Goal: Task Accomplishment & Management: Use online tool/utility

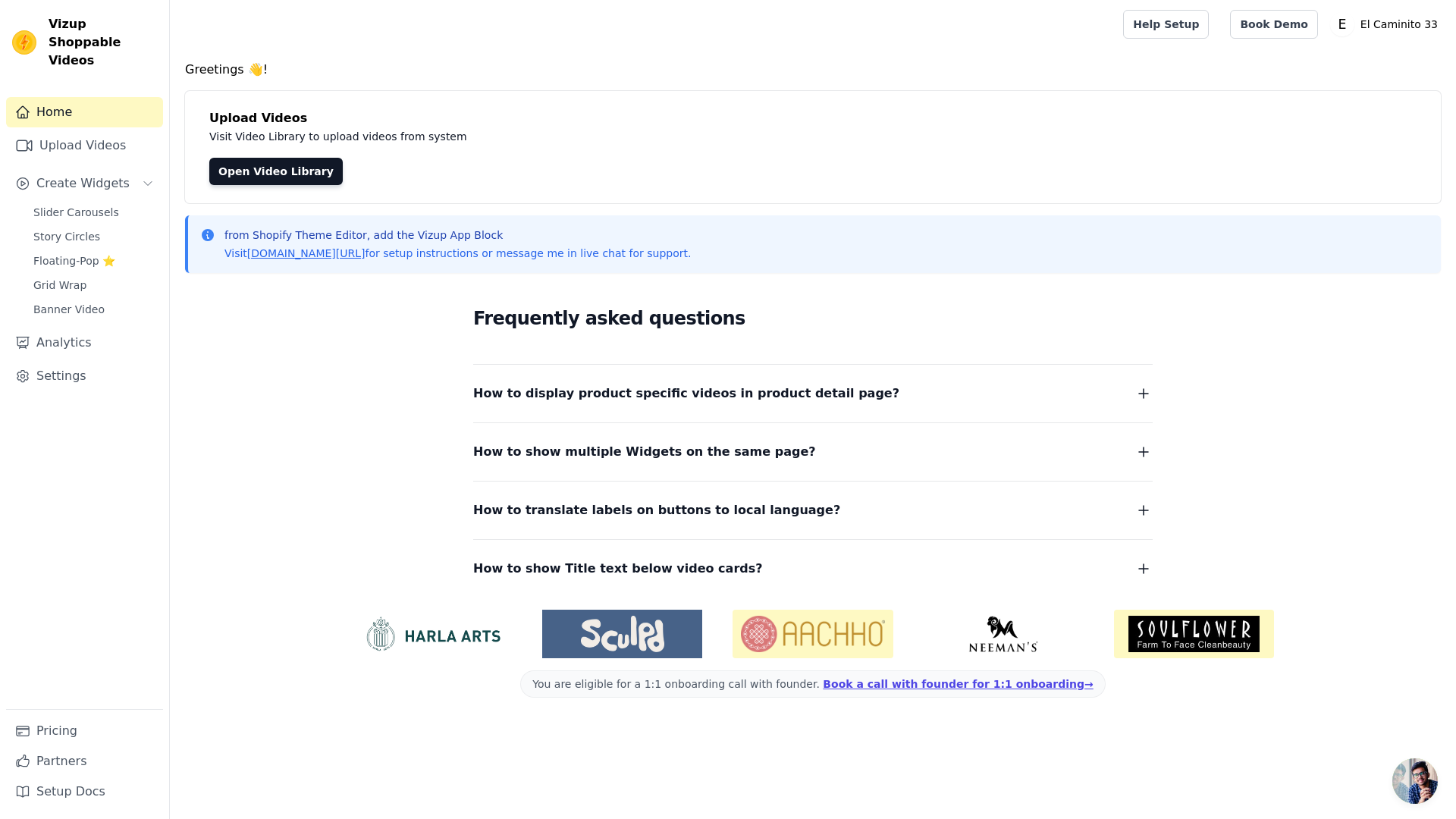
click at [69, 109] on div "Home Upload Videos Create Widgets Slider Carousels Story Circles Floating-Pop ⭐…" at bounding box center [84, 403] width 157 height 612
click at [71, 130] on link "Upload Videos" at bounding box center [84, 146] width 157 height 30
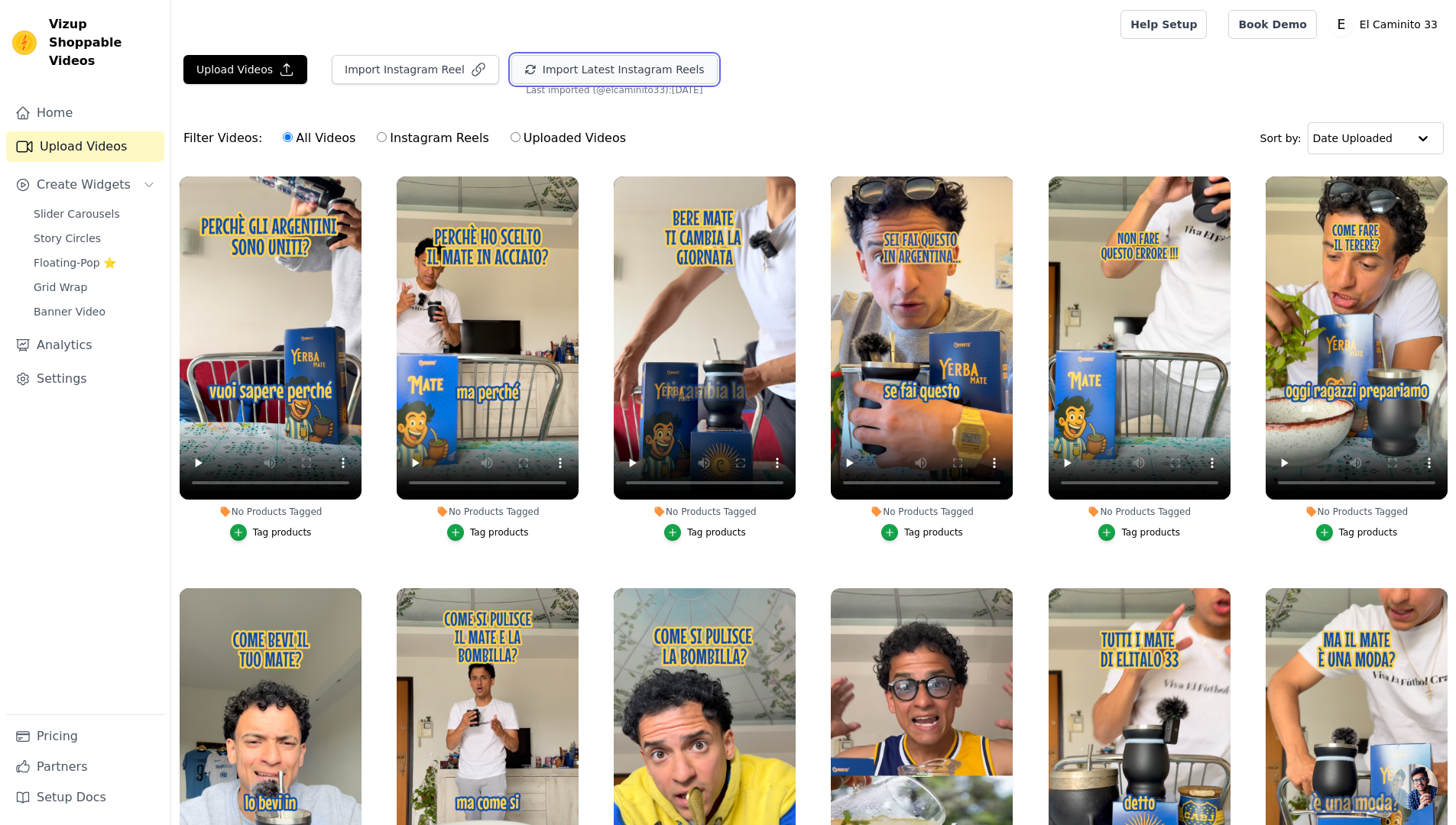
click at [654, 65] on button "Import Latest Instagram Reels" at bounding box center [615, 70] width 206 height 29
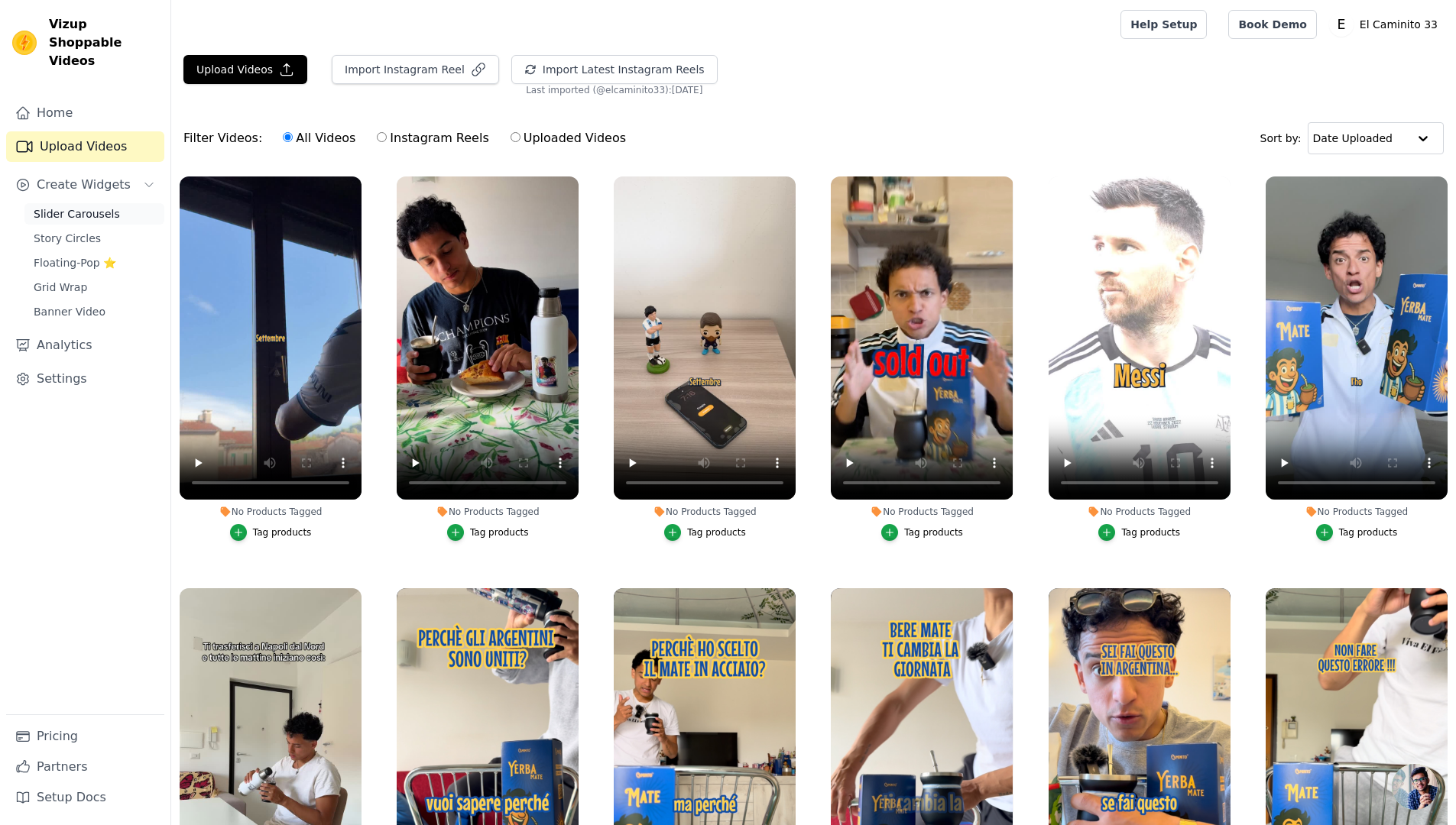
click at [92, 206] on span "Slider Carousels" at bounding box center [76, 214] width 86 height 15
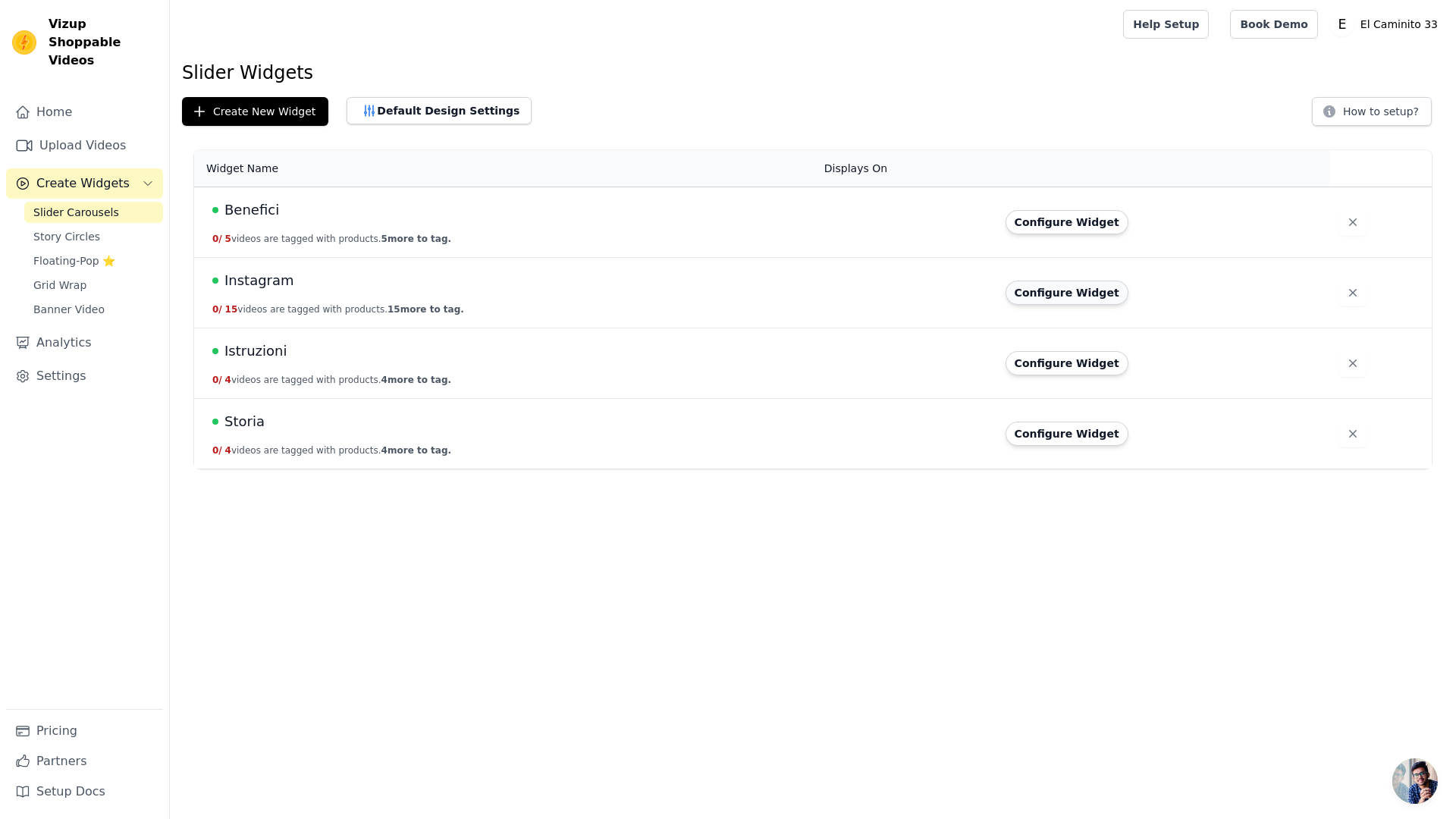
click at [1090, 293] on button "Configure Widget" at bounding box center [1067, 293] width 123 height 24
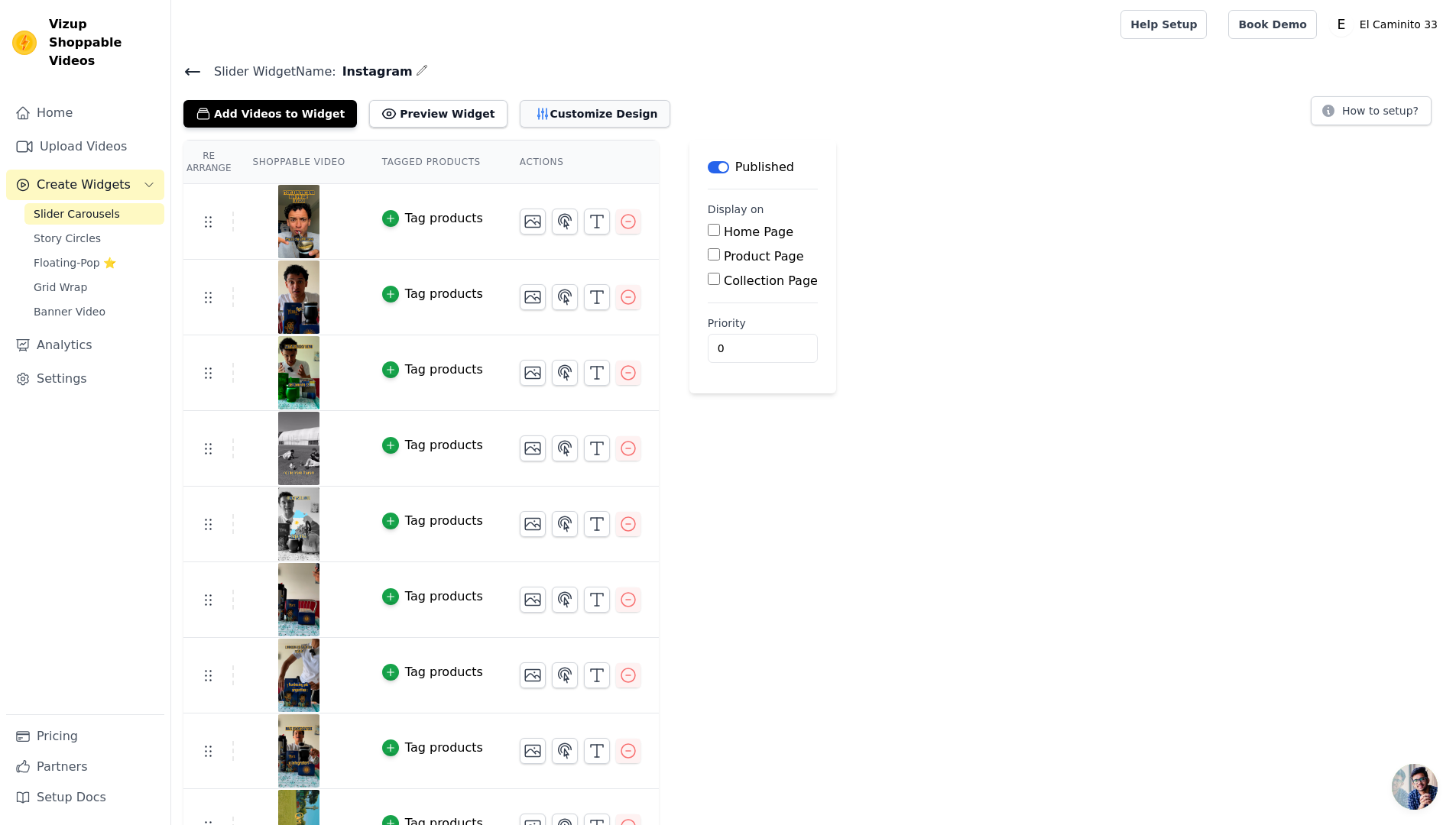
click at [576, 118] on button "Customize Design" at bounding box center [595, 114] width 151 height 28
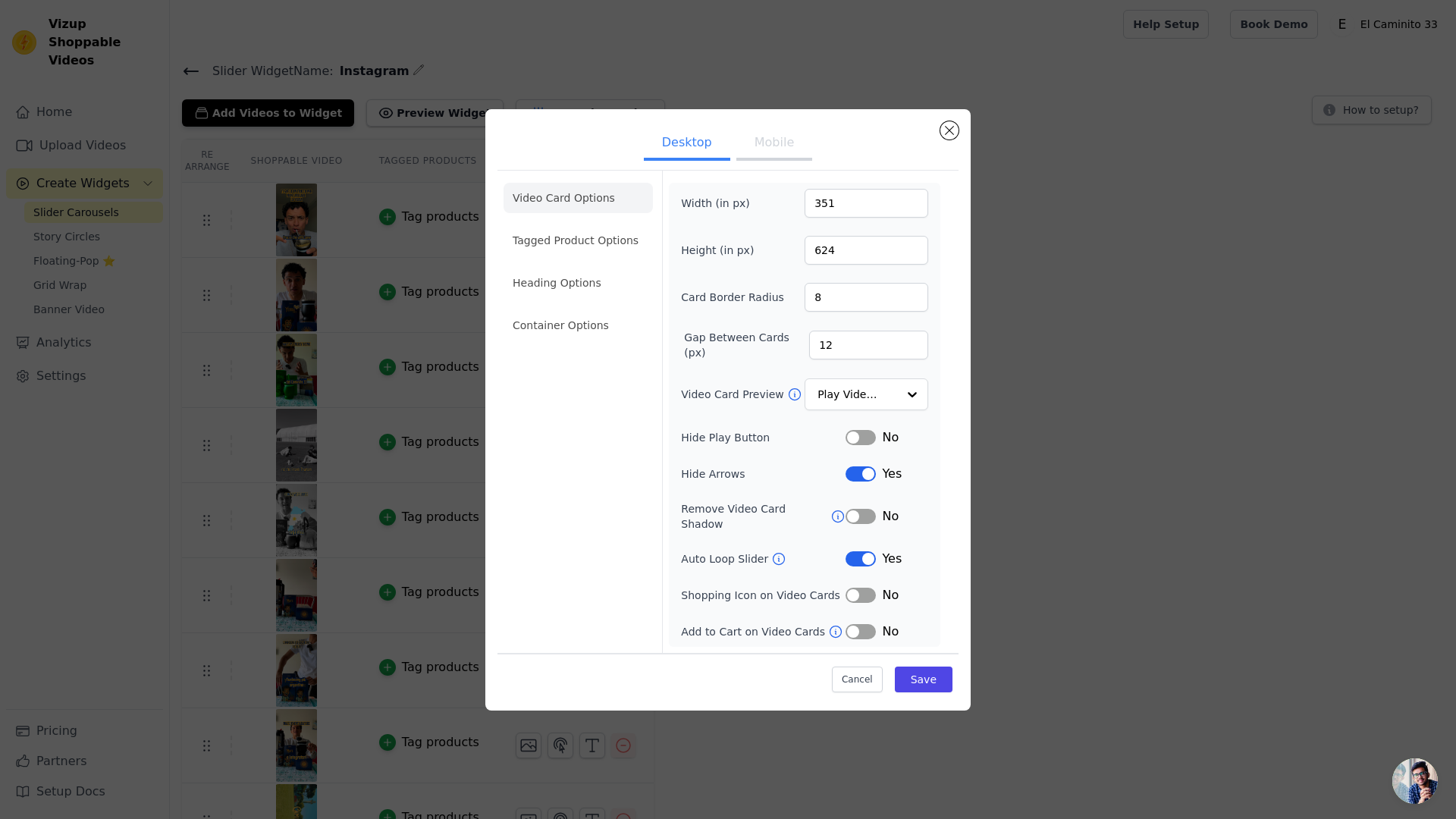
click at [366, 193] on div "Desktop Mobile Video Card Options Tagged Product Options Heading Options Contai…" at bounding box center [728, 410] width 1407 height 650
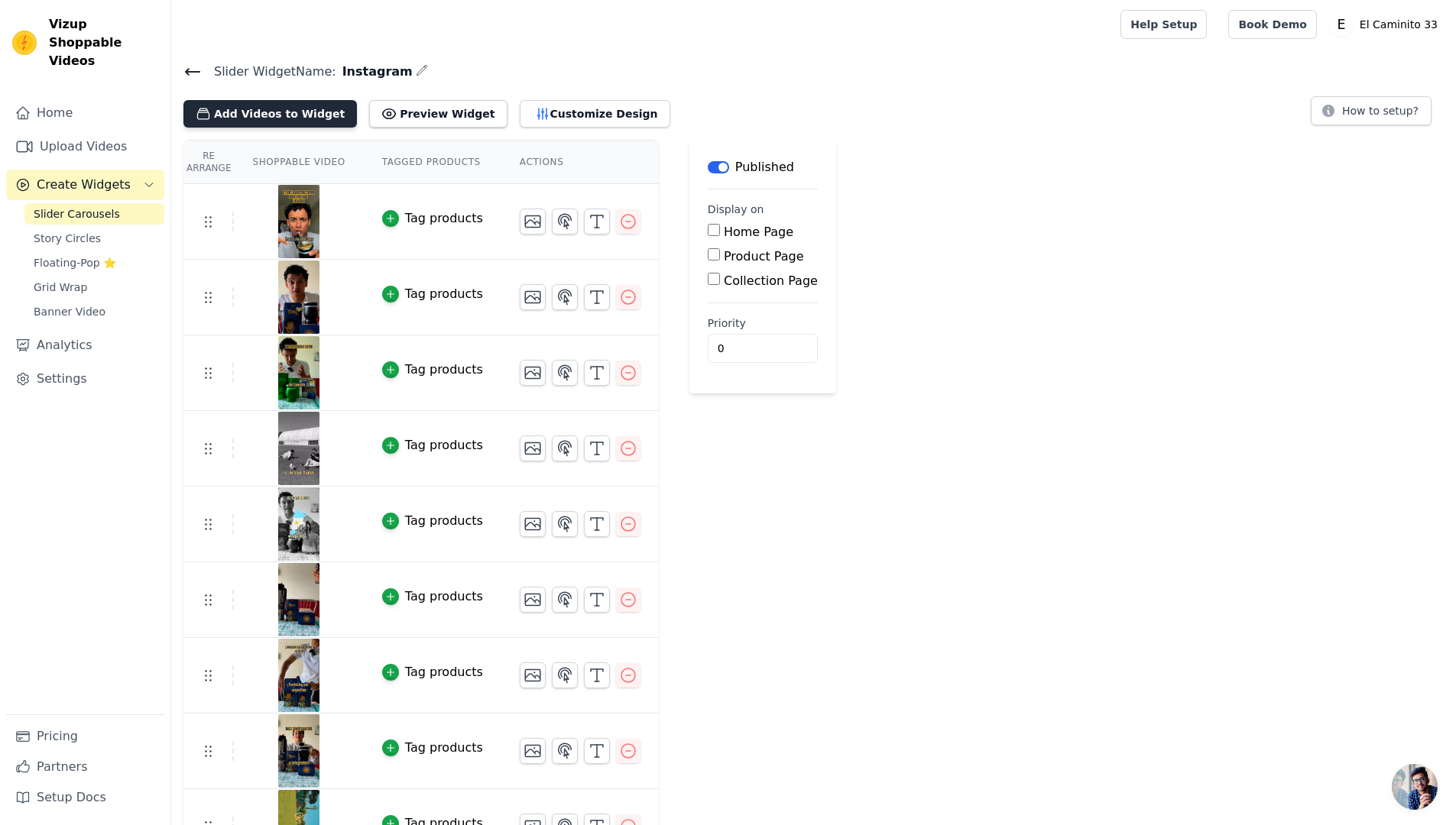
click at [287, 100] on button "Add Videos to Widget" at bounding box center [270, 114] width 173 height 28
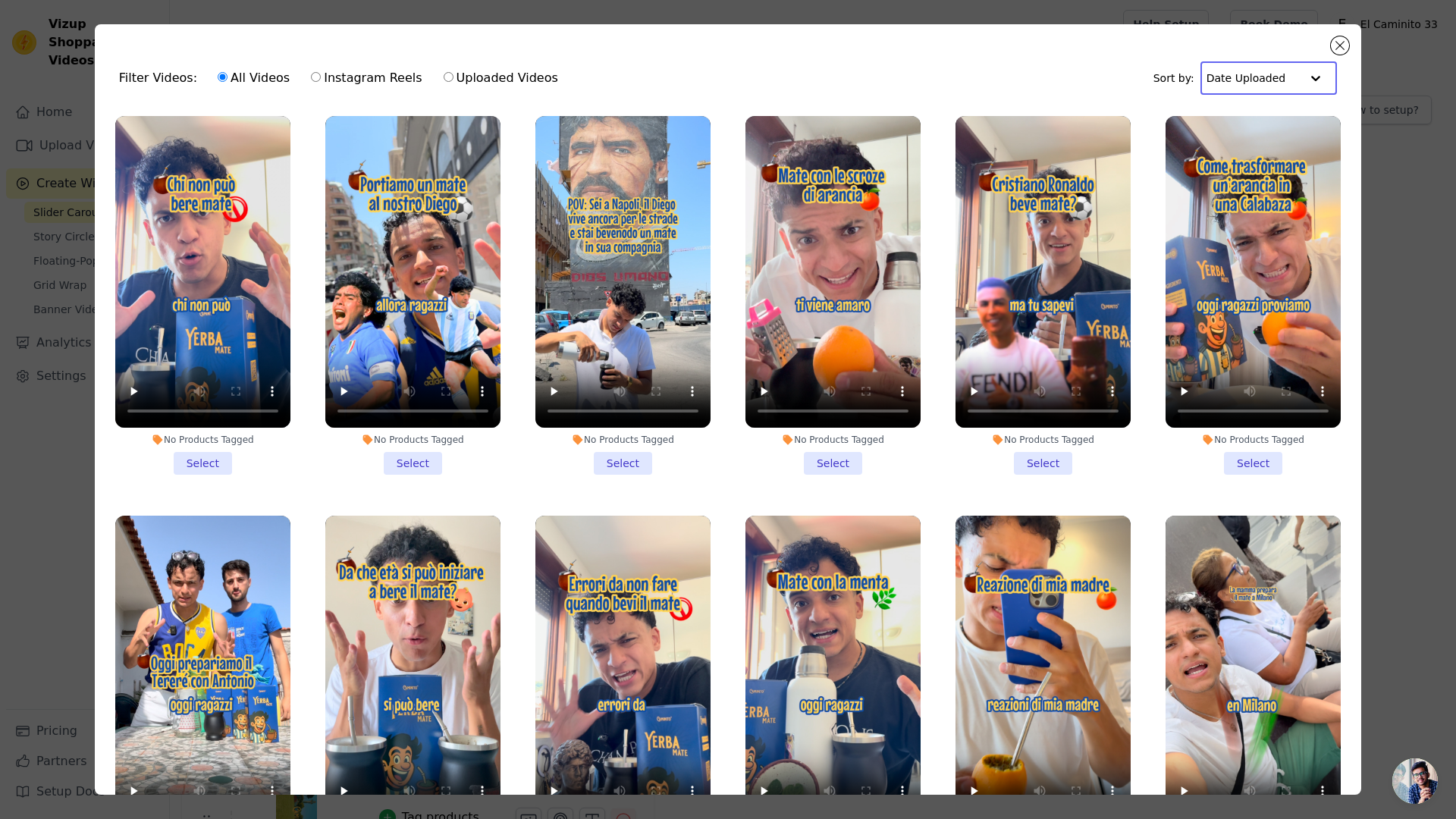
click at [1269, 78] on input "text" at bounding box center [1254, 78] width 94 height 30
click at [1107, 79] on div "Filter Videos: All Videos Instagram Reels Uploaded Videos Sort by: Date Uploaded" at bounding box center [728, 78] width 1242 height 59
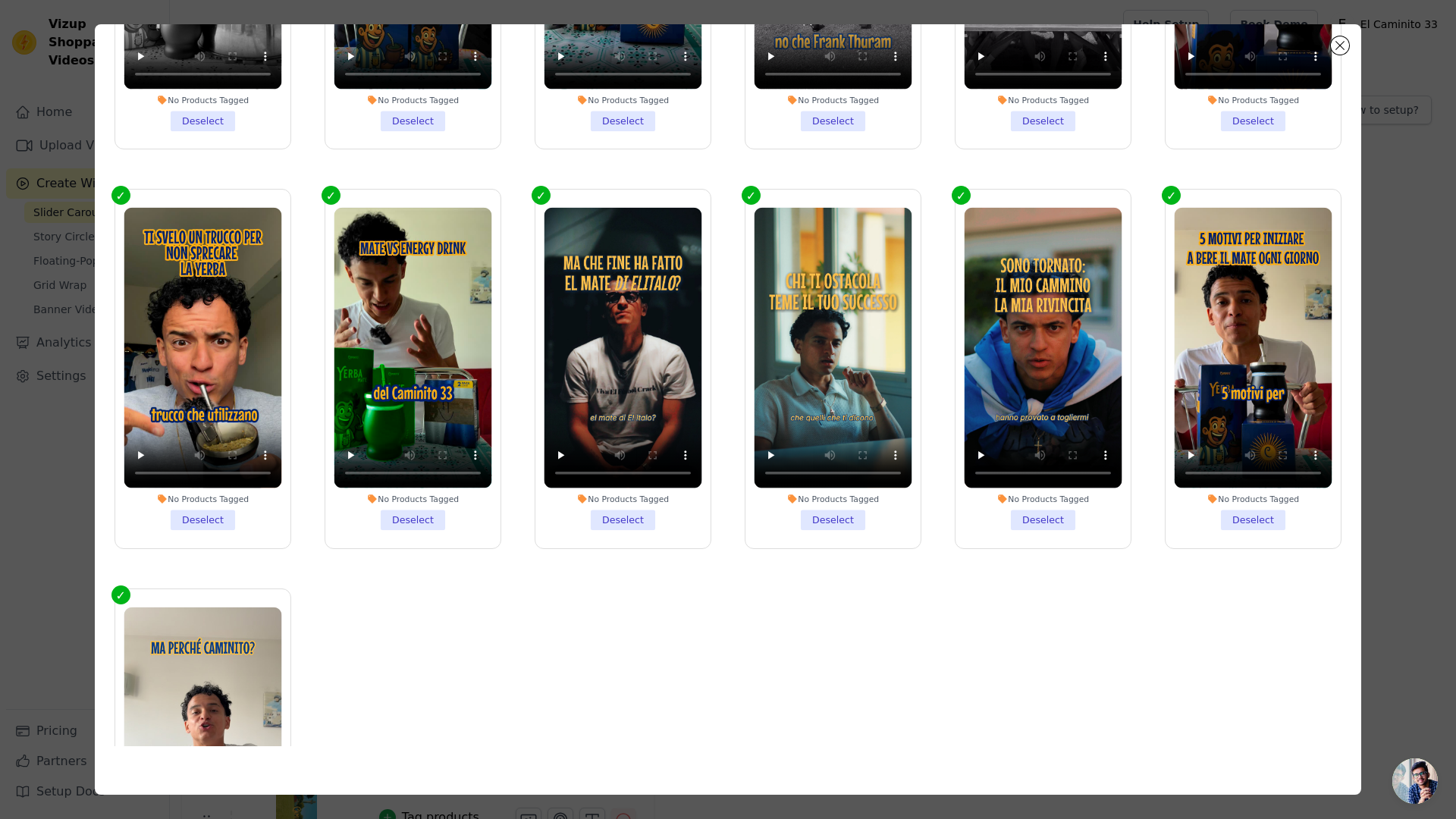
scroll to position [2885, 0]
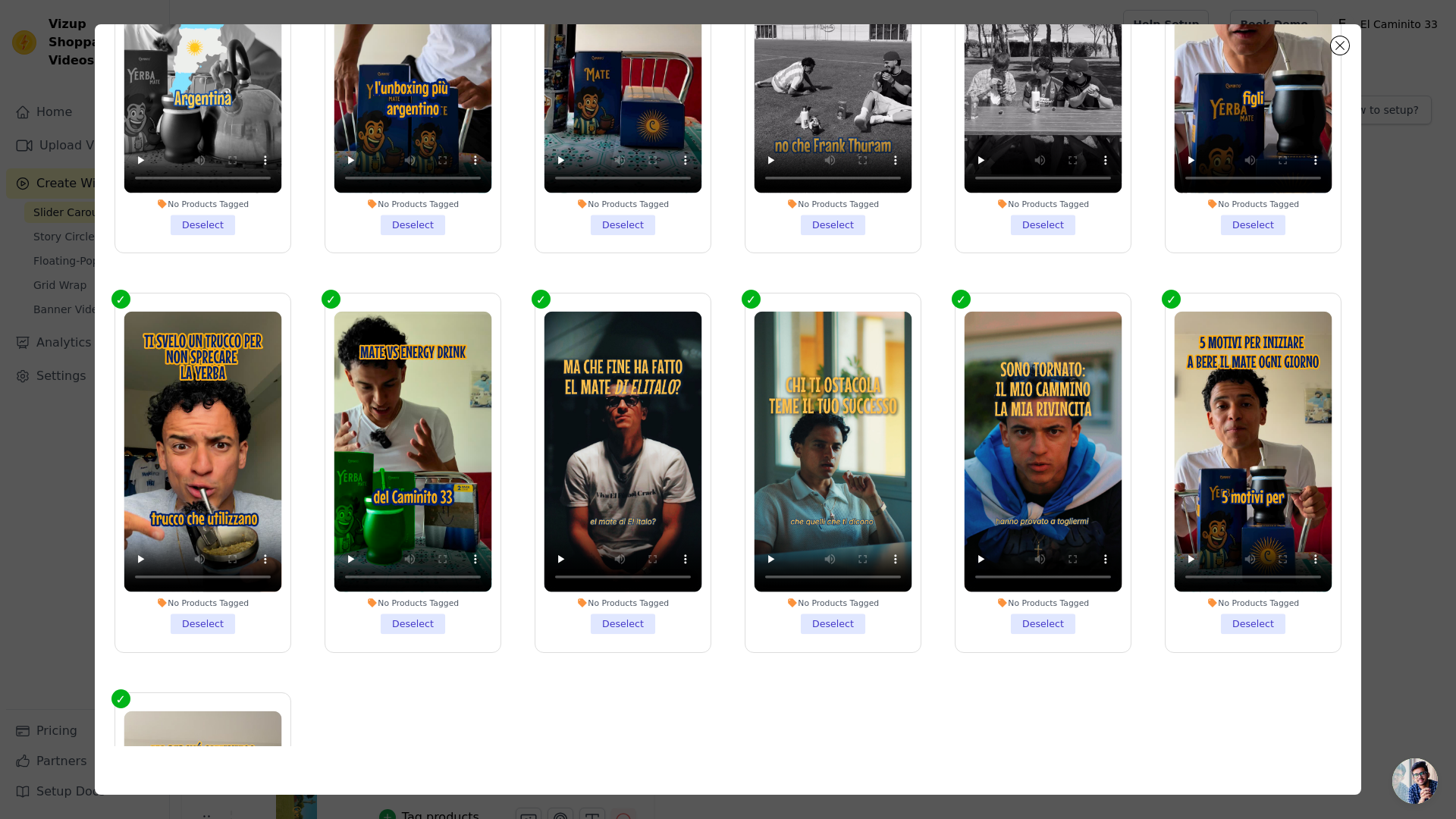
click at [1028, 574] on li "No Products Tagged Deselect" at bounding box center [1043, 472] width 158 height 322
click at [0, 0] on input "No Products Tagged Deselect" at bounding box center [0, 0] width 0 height 0
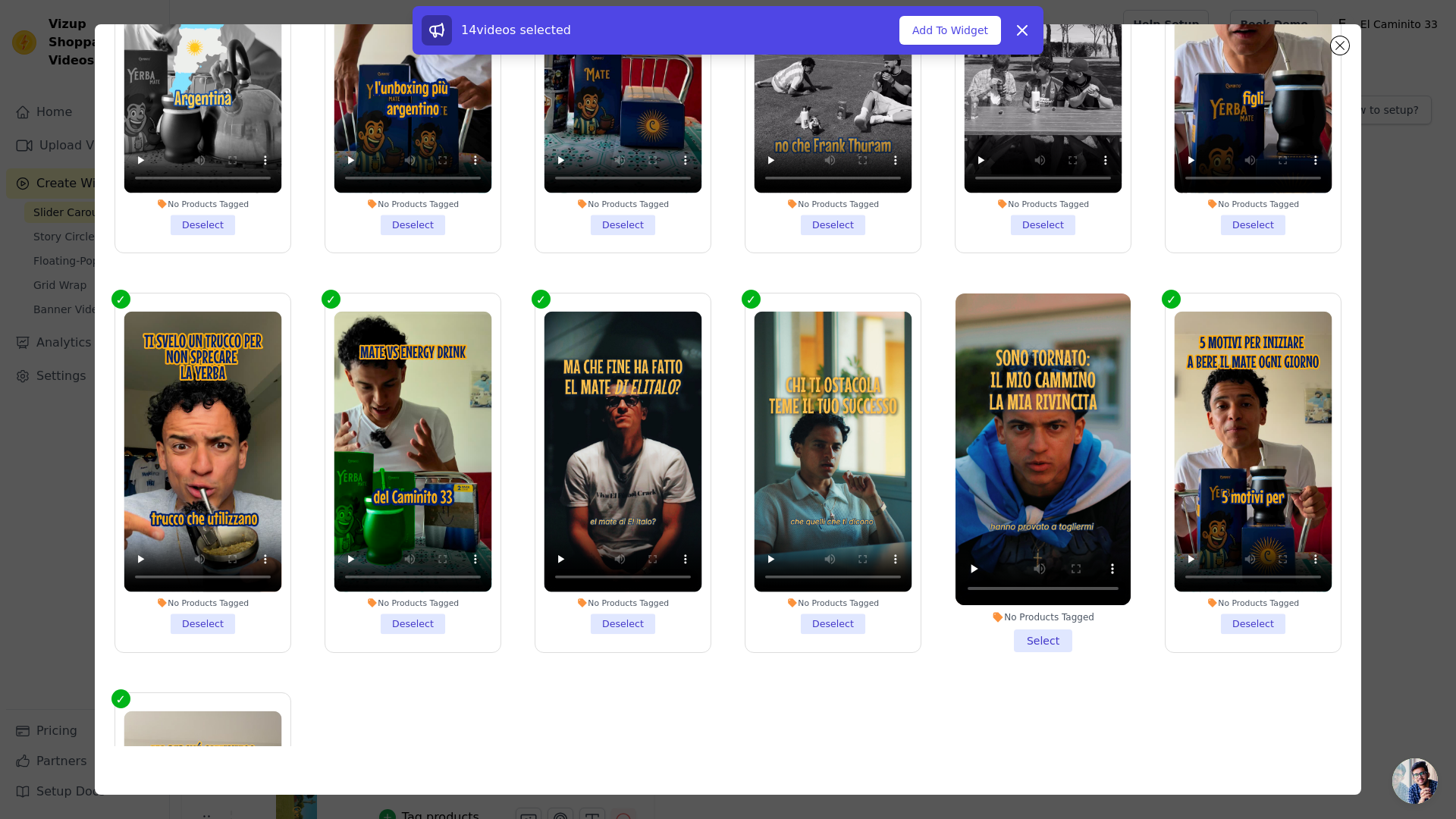
click at [1024, 573] on li "No Products Tagged Select" at bounding box center [1043, 472] width 175 height 359
click at [0, 0] on input "No Products Tagged Select" at bounding box center [0, 0] width 0 height 0
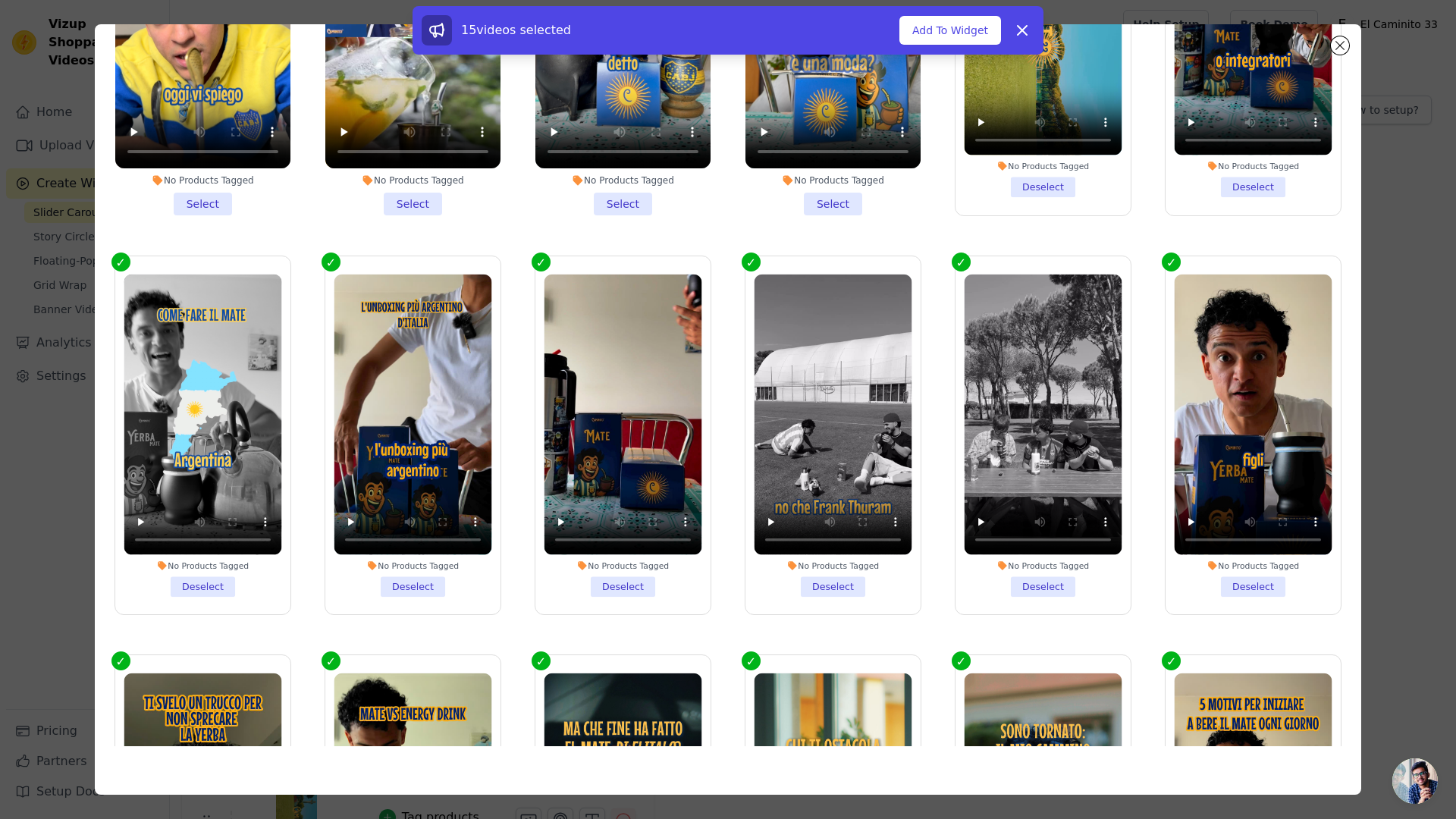
scroll to position [2488, 0]
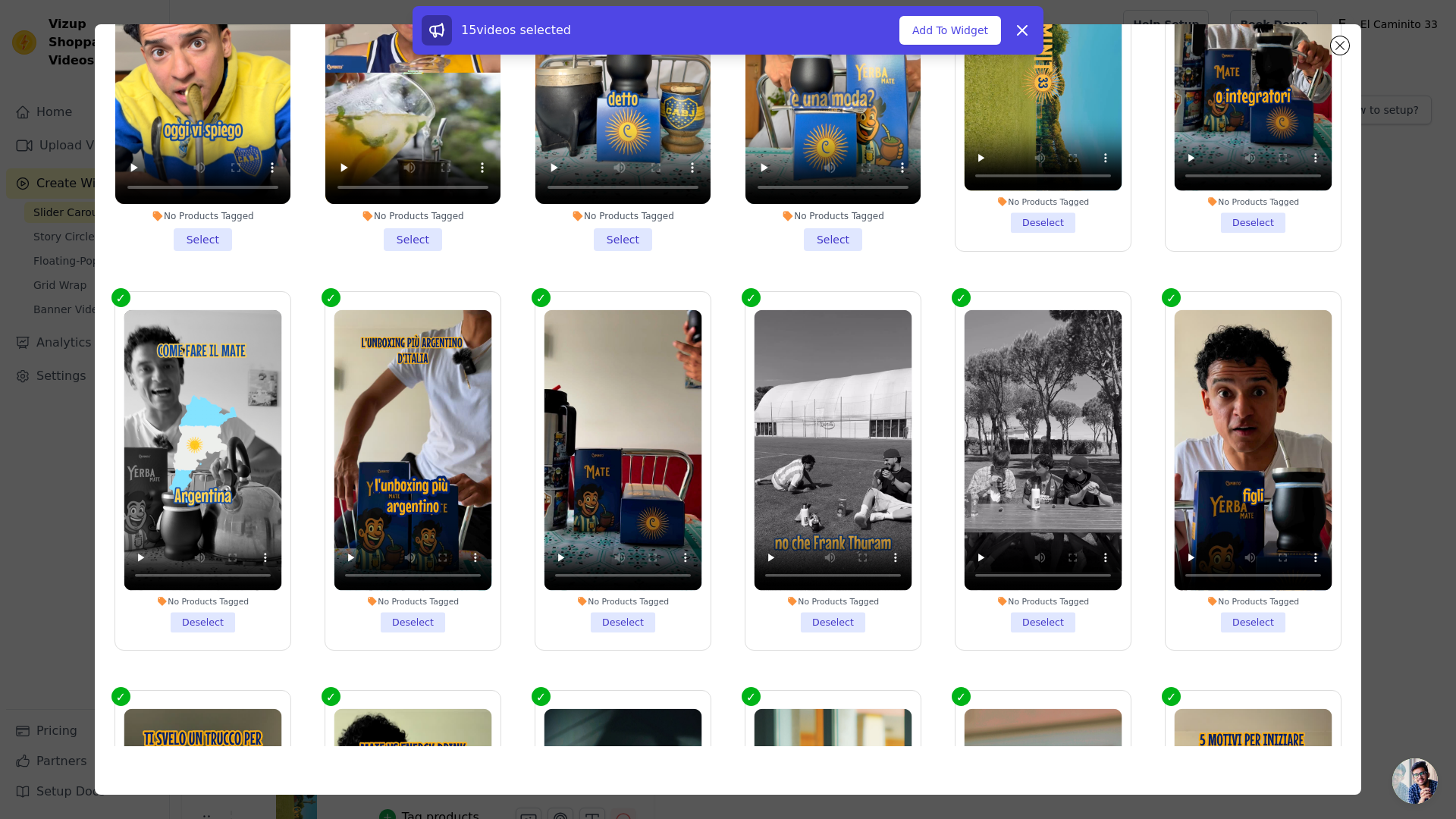
click at [1038, 570] on li "No Products Tagged Deselect" at bounding box center [1043, 470] width 158 height 322
click at [0, 0] on input "No Products Tagged Deselect" at bounding box center [0, 0] width 0 height 0
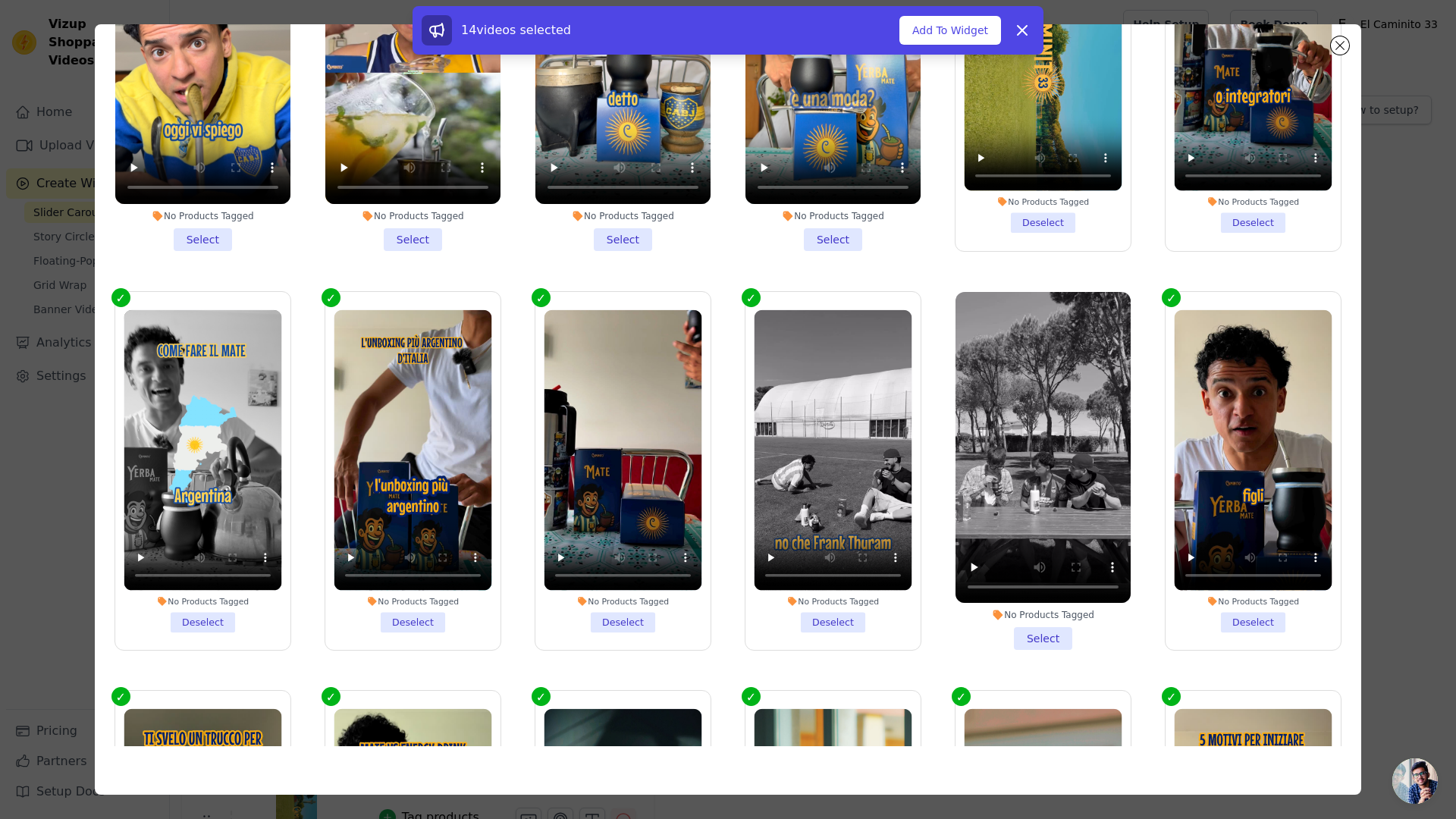
click at [799, 565] on li "No Products Tagged Deselect" at bounding box center [833, 470] width 158 height 322
click at [0, 0] on input "No Products Tagged Deselect" at bounding box center [0, 0] width 0 height 0
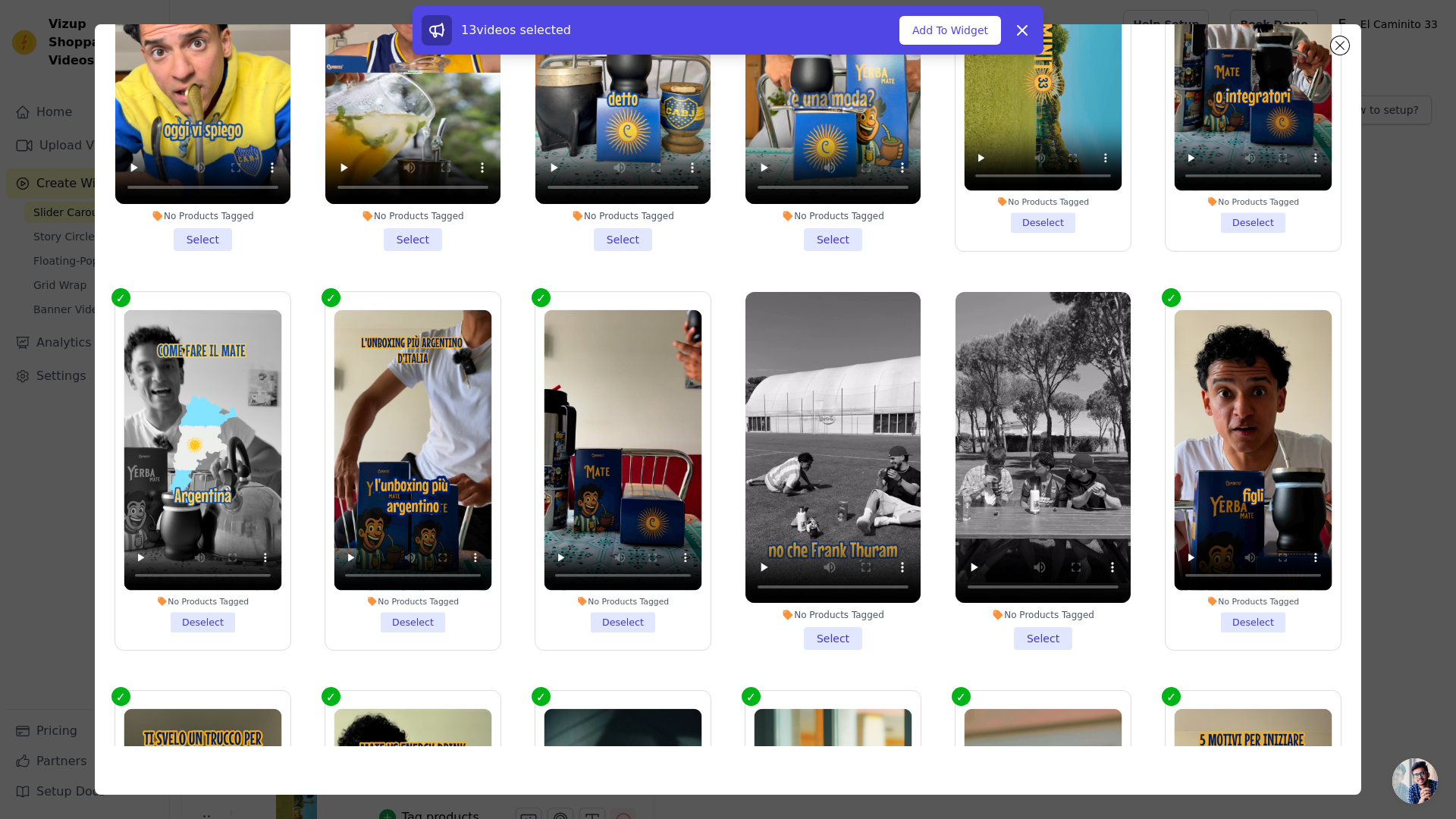
click at [623, 585] on li "No Products Tagged Deselect" at bounding box center [623, 470] width 158 height 322
click at [0, 0] on input "No Products Tagged Deselect" at bounding box center [0, 0] width 0 height 0
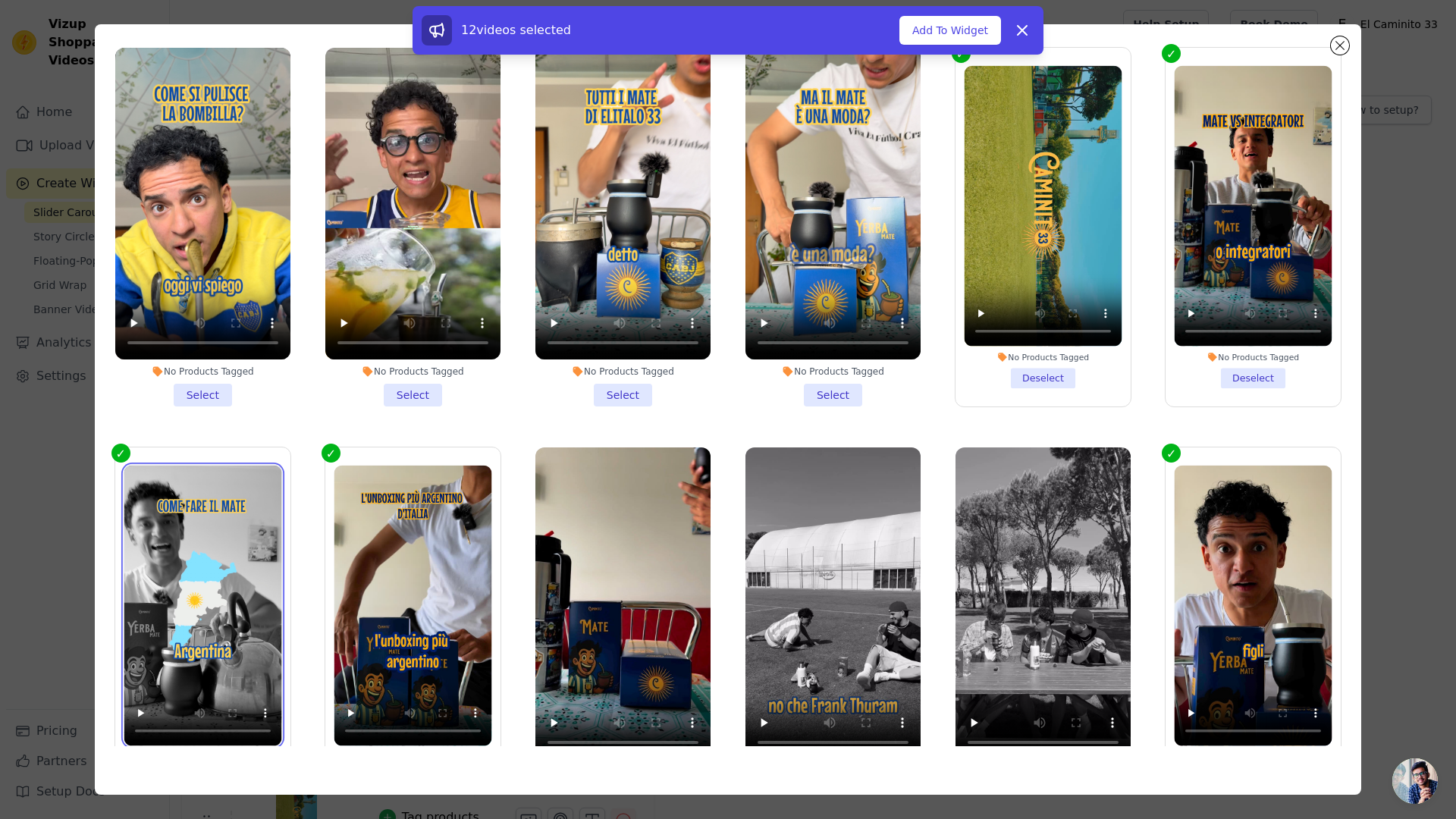
scroll to position [2138, 0]
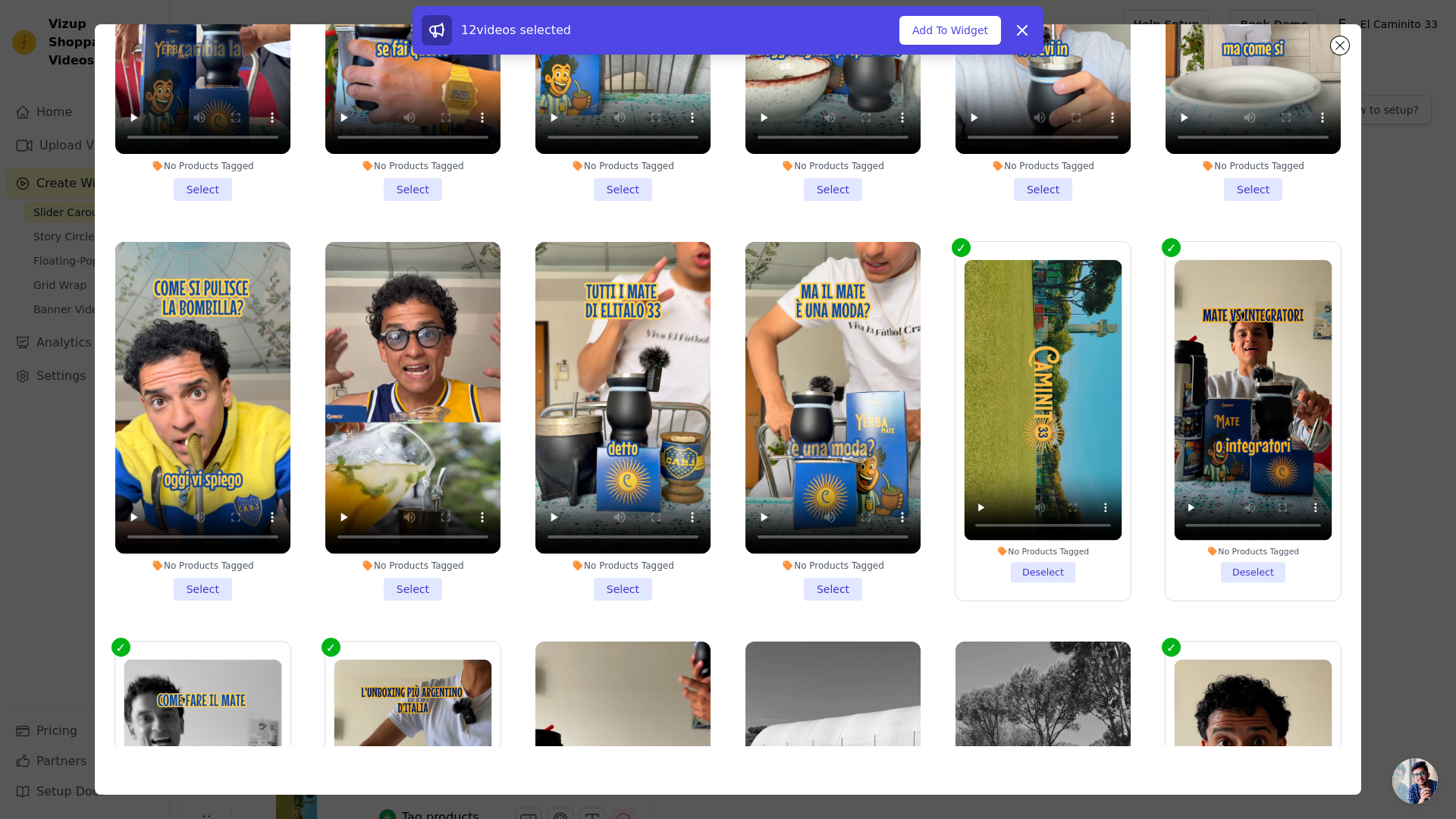
click at [1184, 234] on div "No Products Tagged Deselect" at bounding box center [1253, 421] width 192 height 375
click at [1165, 241] on label "No Products Tagged Deselect" at bounding box center [1253, 421] width 177 height 360
click at [0, 0] on input "No Products Tagged Deselect" at bounding box center [0, 0] width 0 height 0
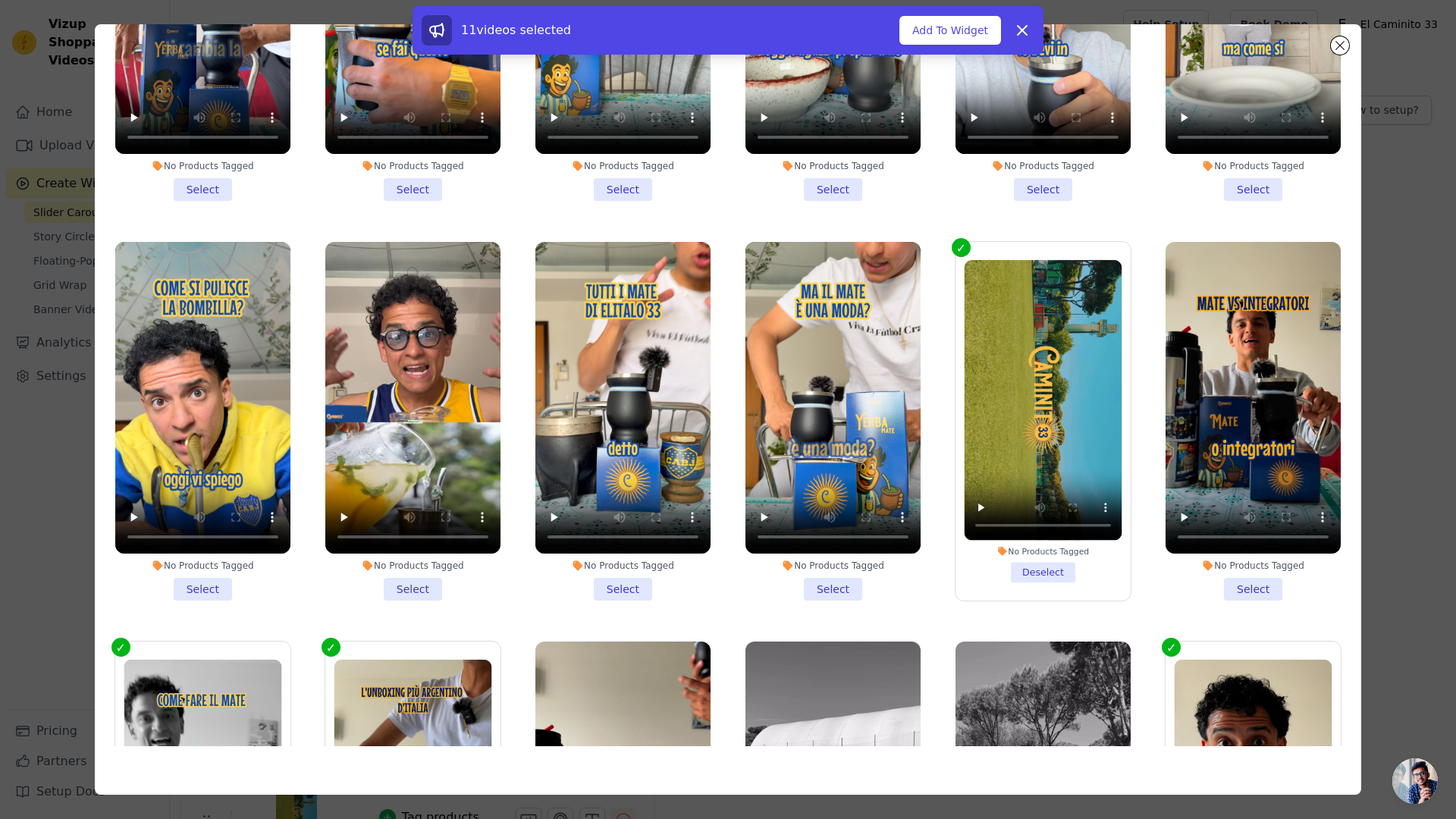
click at [966, 241] on label "No Products Tagged Deselect" at bounding box center [1043, 421] width 177 height 360
click at [0, 0] on input "No Products Tagged Deselect" at bounding box center [0, 0] width 0 height 0
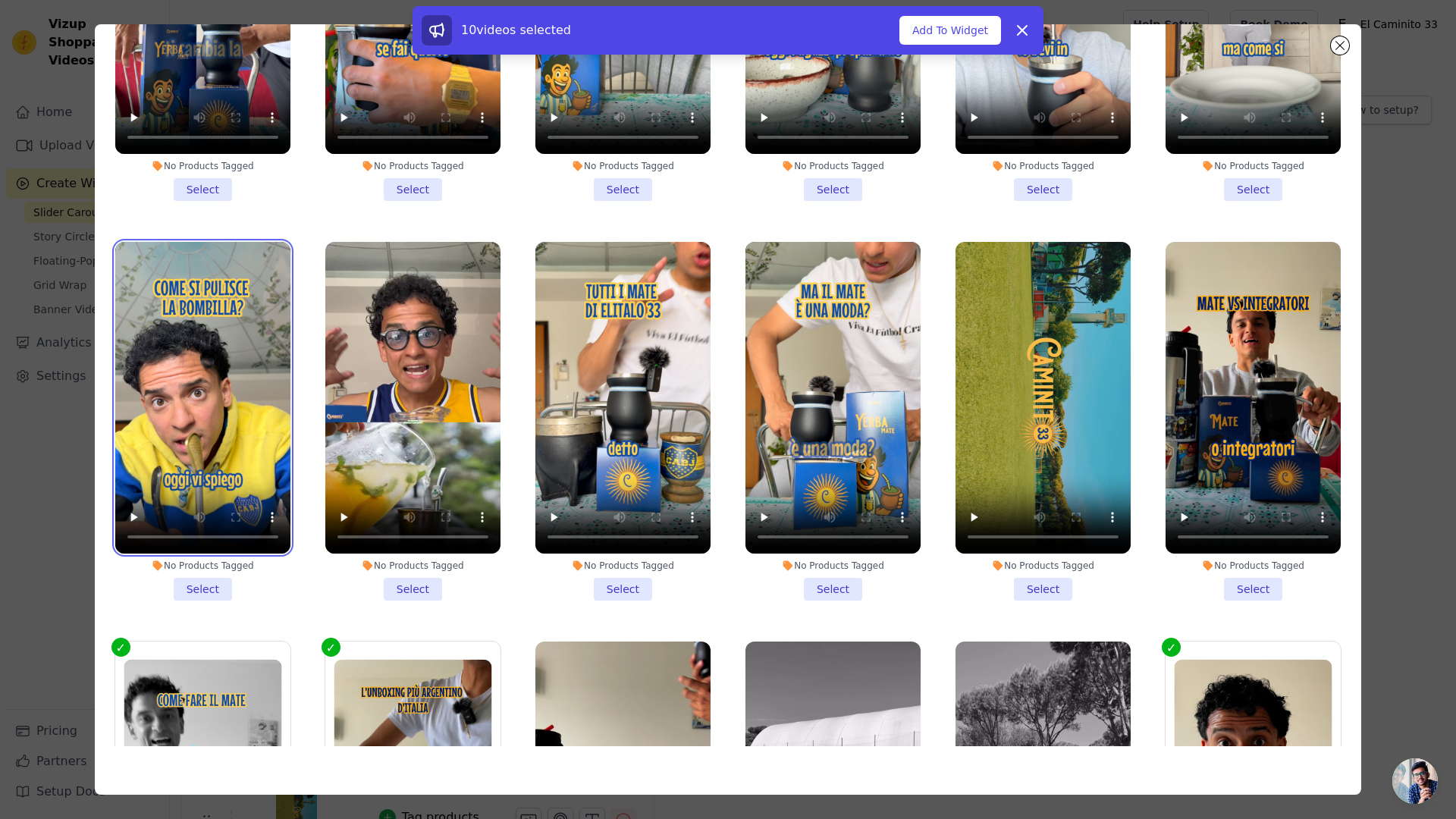
click at [189, 297] on video at bounding box center [202, 397] width 175 height 312
click at [192, 535] on li "No Products Tagged Select" at bounding box center [202, 421] width 175 height 359
click at [0, 0] on input "No Products Tagged Select" at bounding box center [0, 0] width 0 height 0
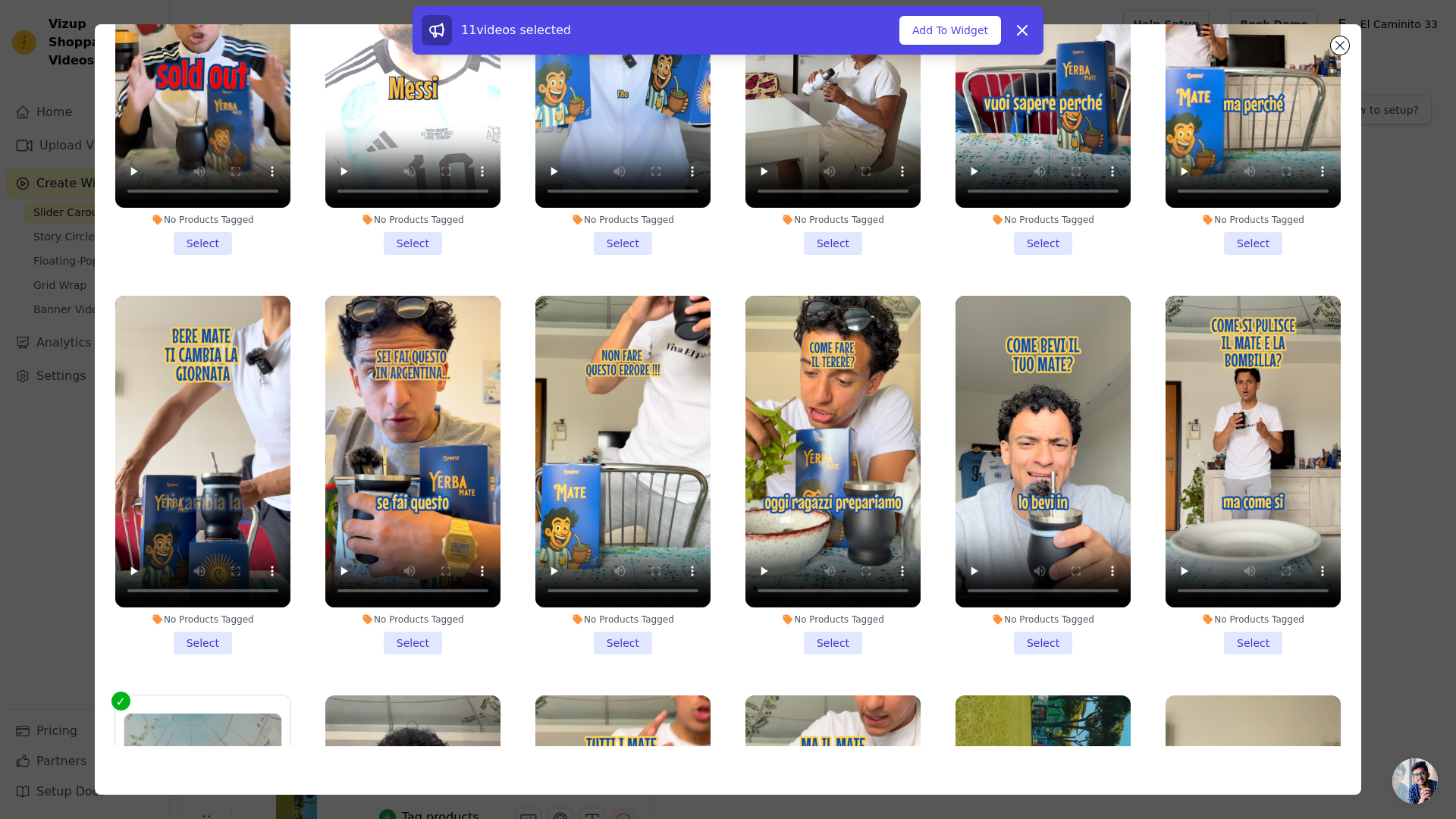
scroll to position [1690, 0]
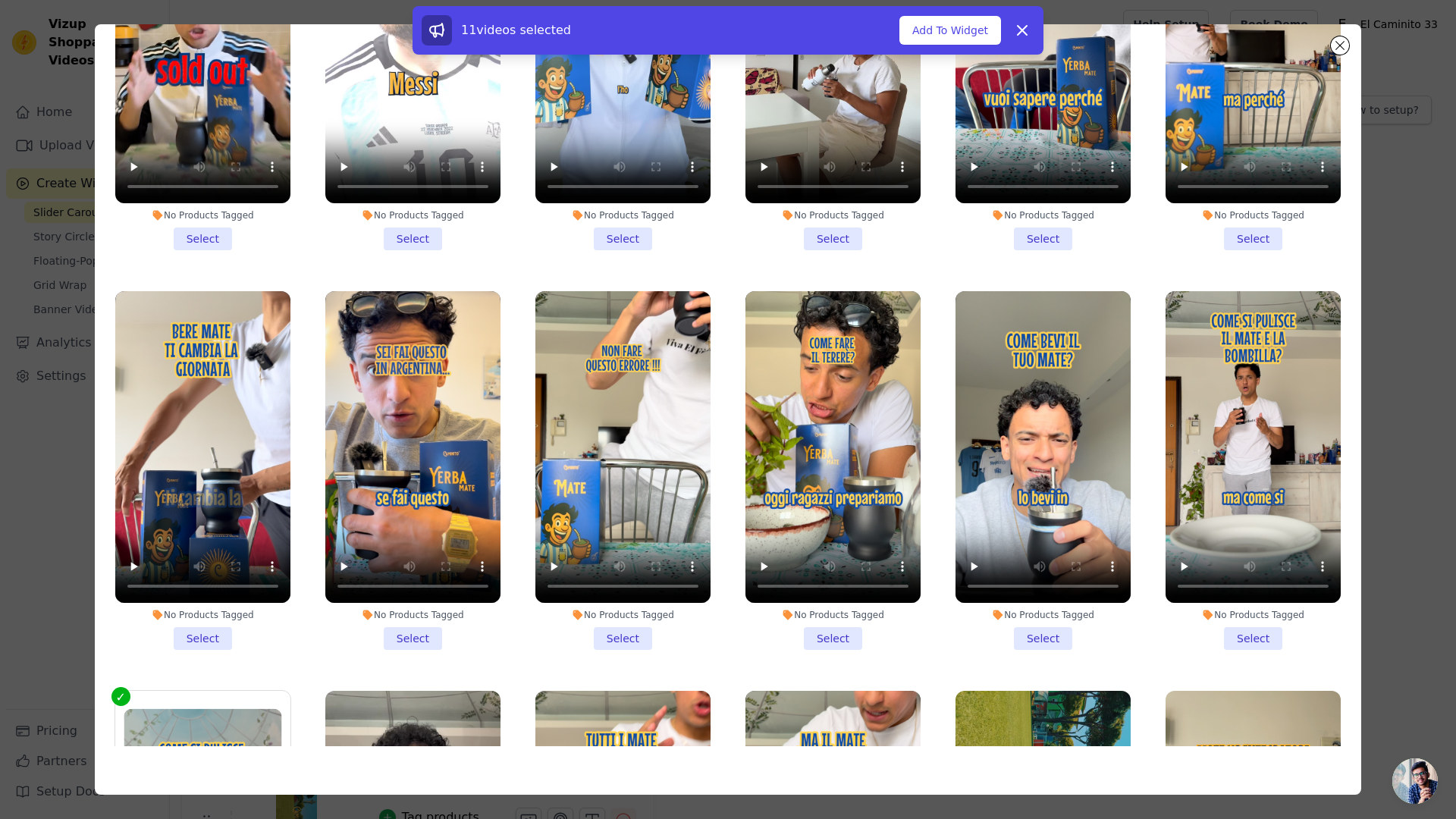
click at [1234, 593] on li "No Products Tagged Select" at bounding box center [1253, 470] width 175 height 359
click at [0, 0] on input "No Products Tagged Select" at bounding box center [0, 0] width 0 height 0
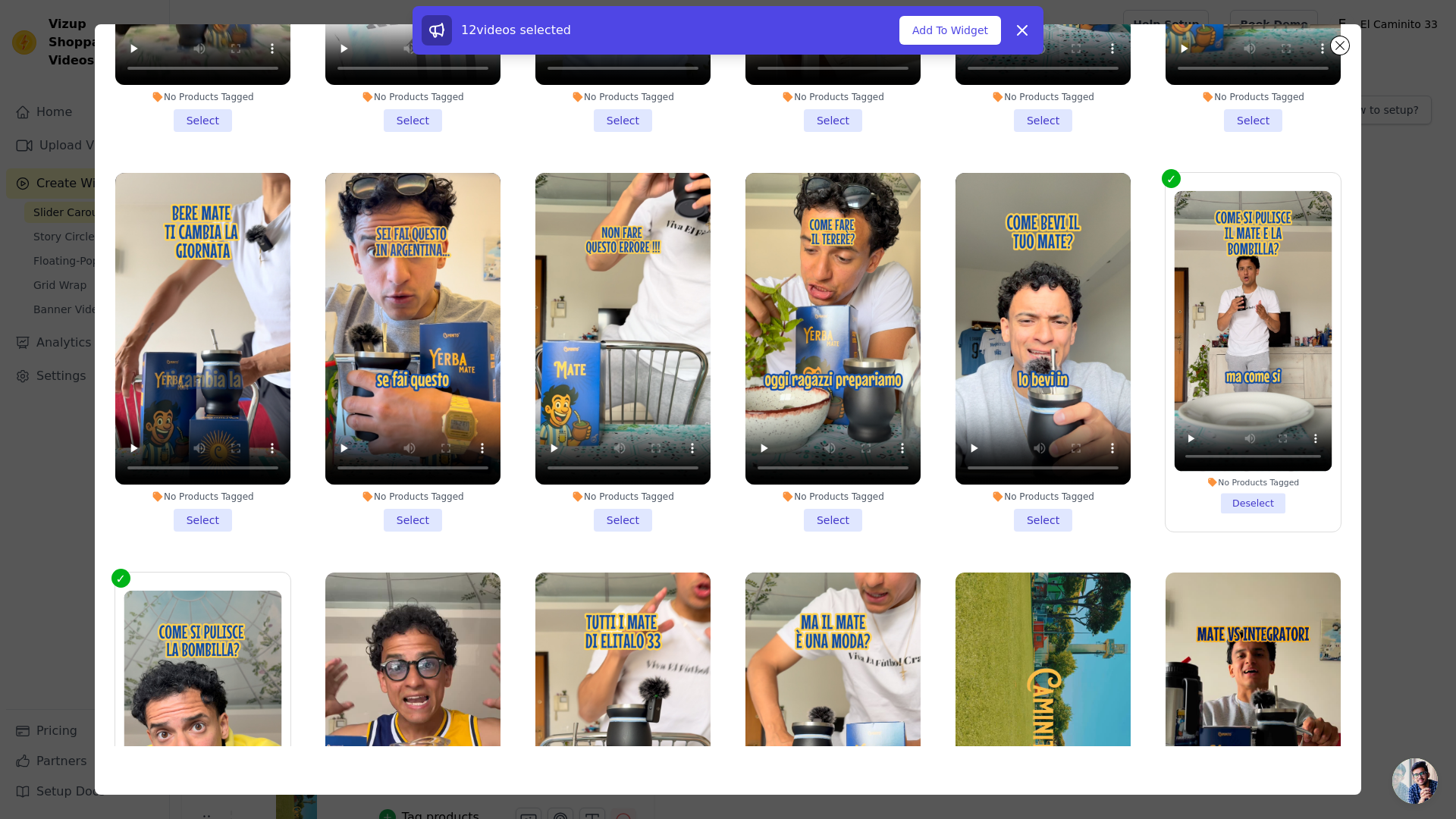
scroll to position [1912, 0]
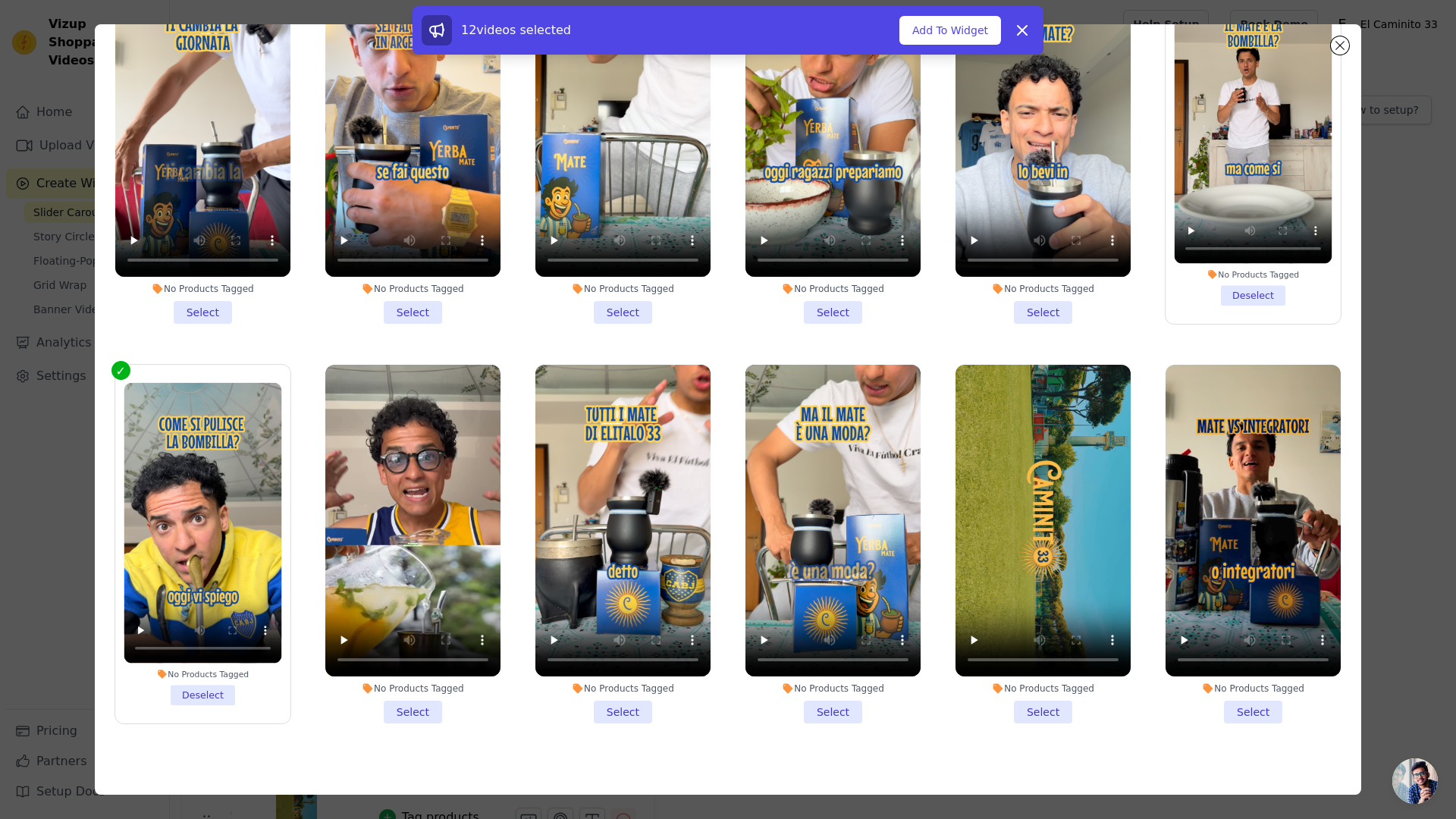
click at [206, 676] on label "No Products Tagged Deselect" at bounding box center [202, 544] width 177 height 360
click at [0, 0] on input "No Products Tagged Deselect" at bounding box center [0, 0] width 0 height 0
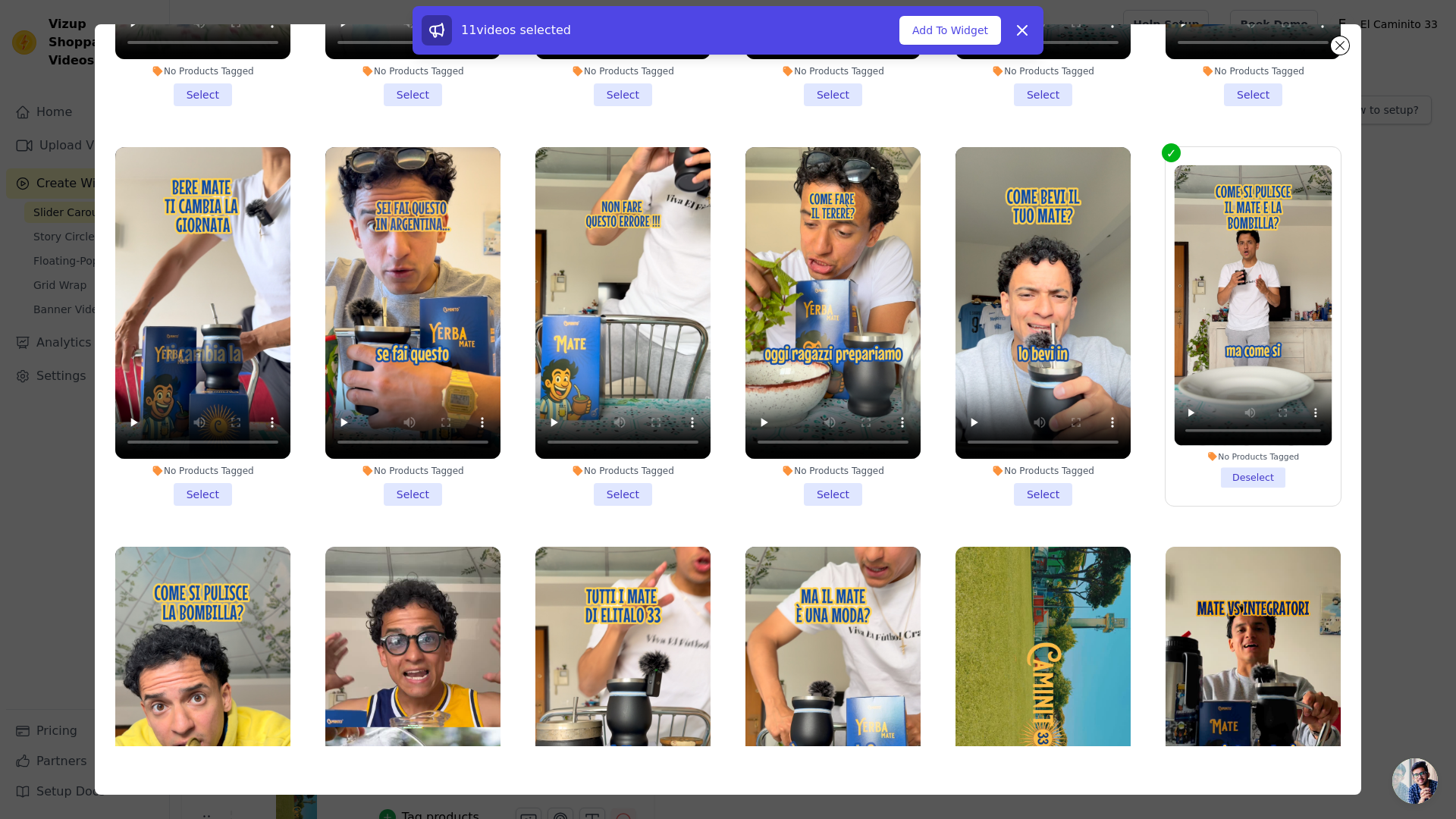
scroll to position [1699, 0]
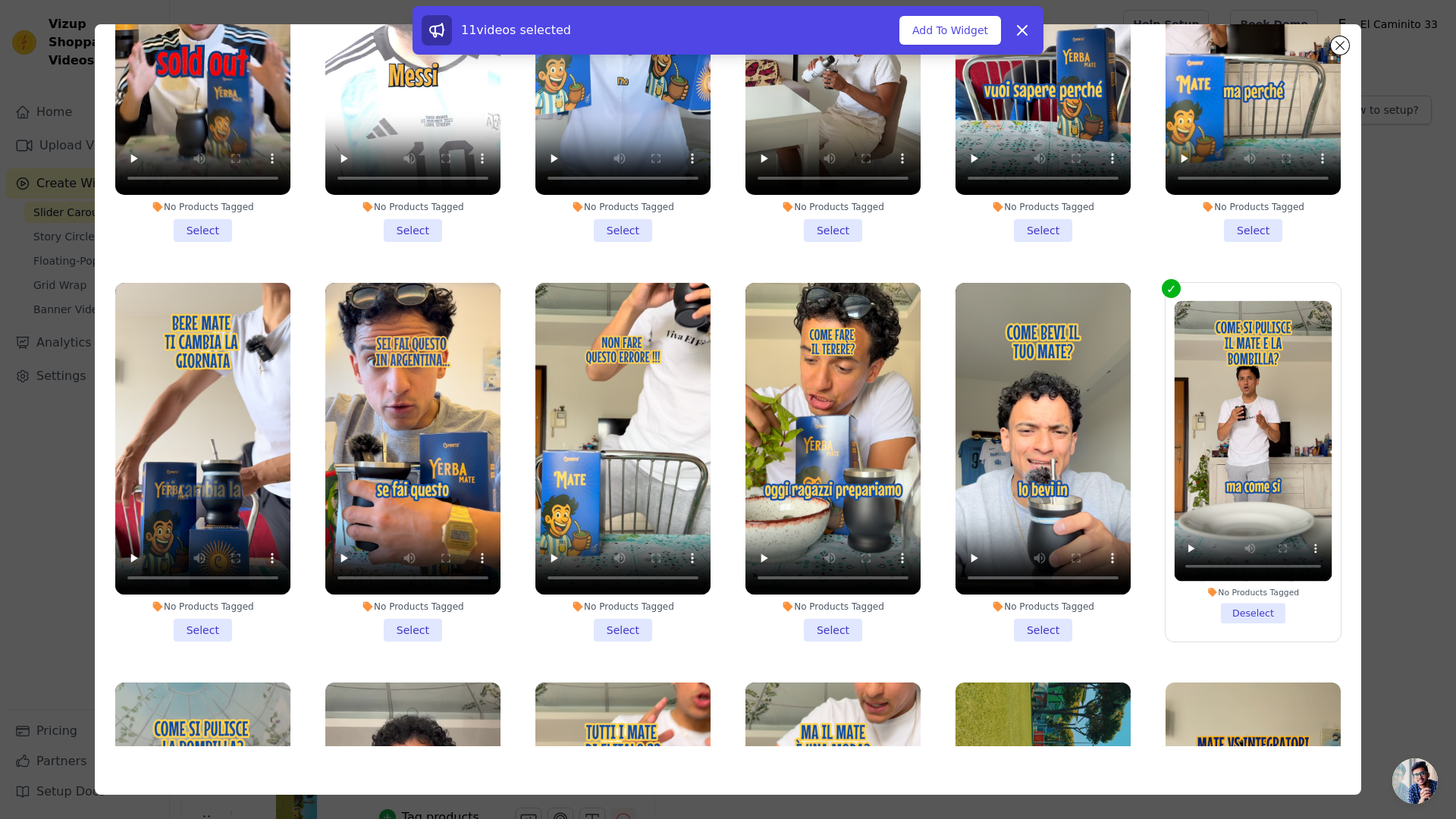
click at [1037, 598] on li "No Products Tagged Select" at bounding box center [1043, 462] width 175 height 359
click at [0, 0] on input "No Products Tagged Select" at bounding box center [0, 0] width 0 height 0
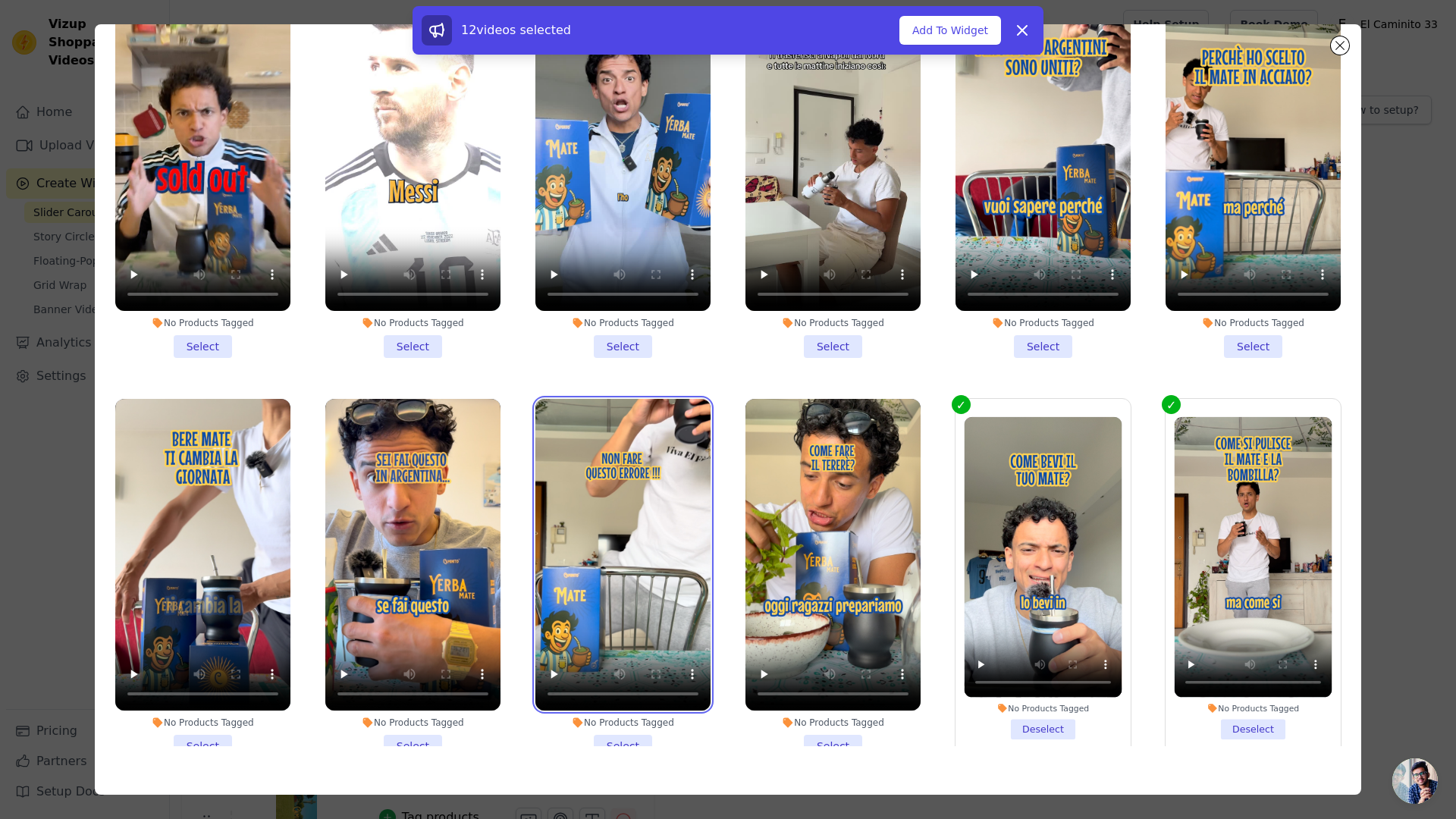
scroll to position [1360, 0]
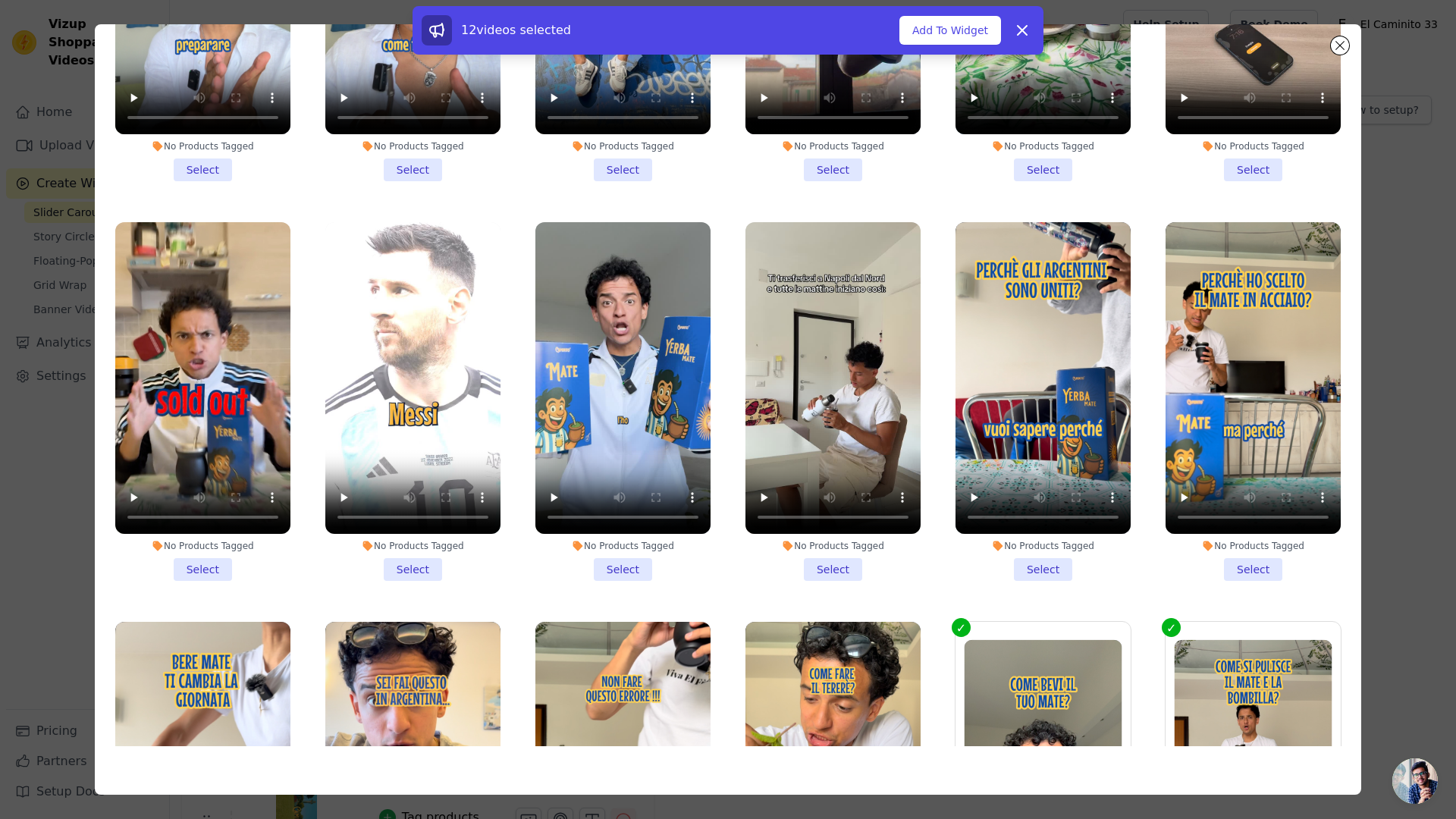
click at [1242, 531] on li "No Products Tagged Select" at bounding box center [1253, 401] width 175 height 359
click at [0, 0] on input "No Products Tagged Select" at bounding box center [0, 0] width 0 height 0
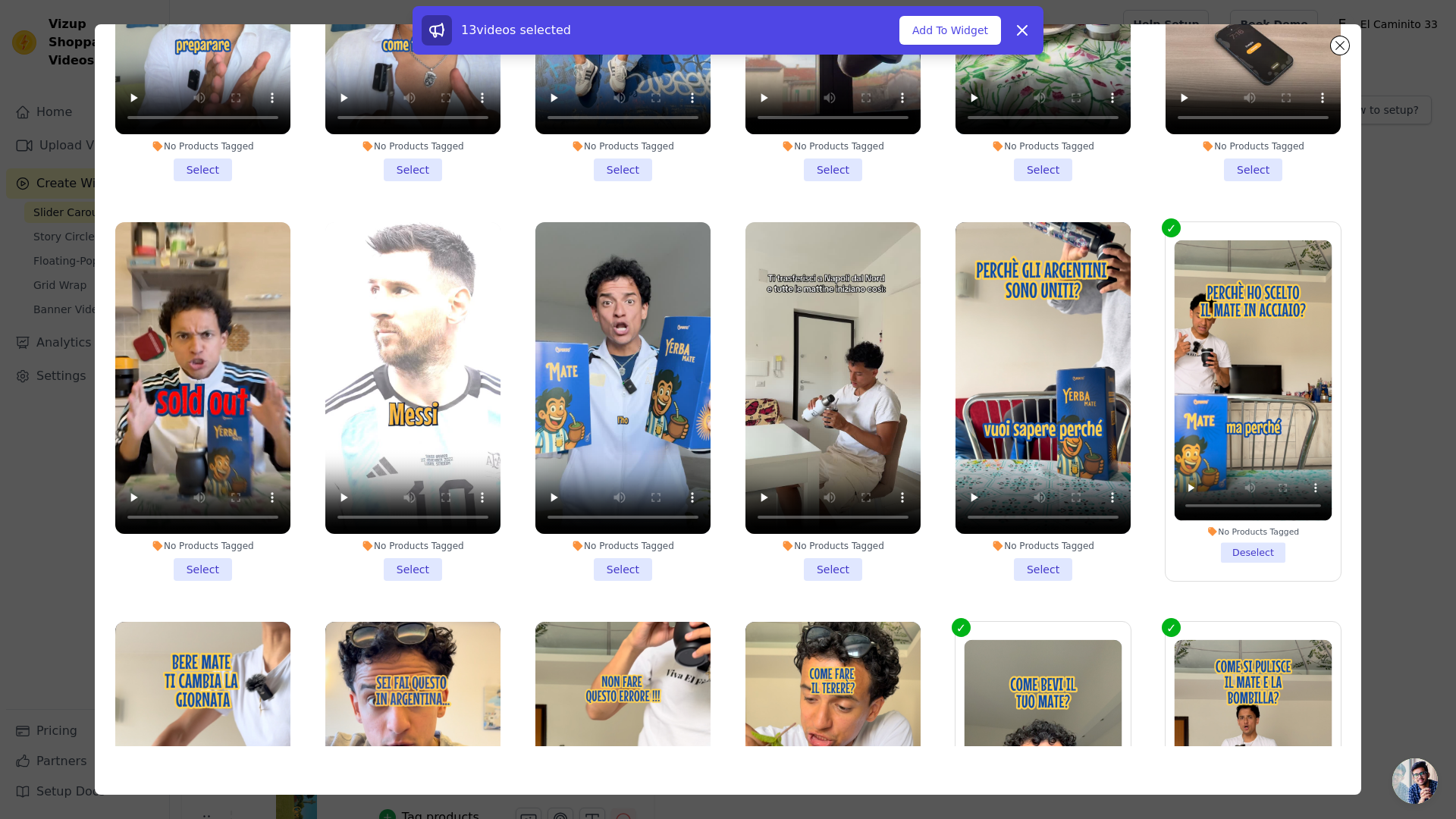
click at [1236, 533] on li "No Products Tagged Deselect" at bounding box center [1254, 402] width 158 height 323
click at [0, 0] on input "No Products Tagged Deselect" at bounding box center [0, 0] width 0 height 0
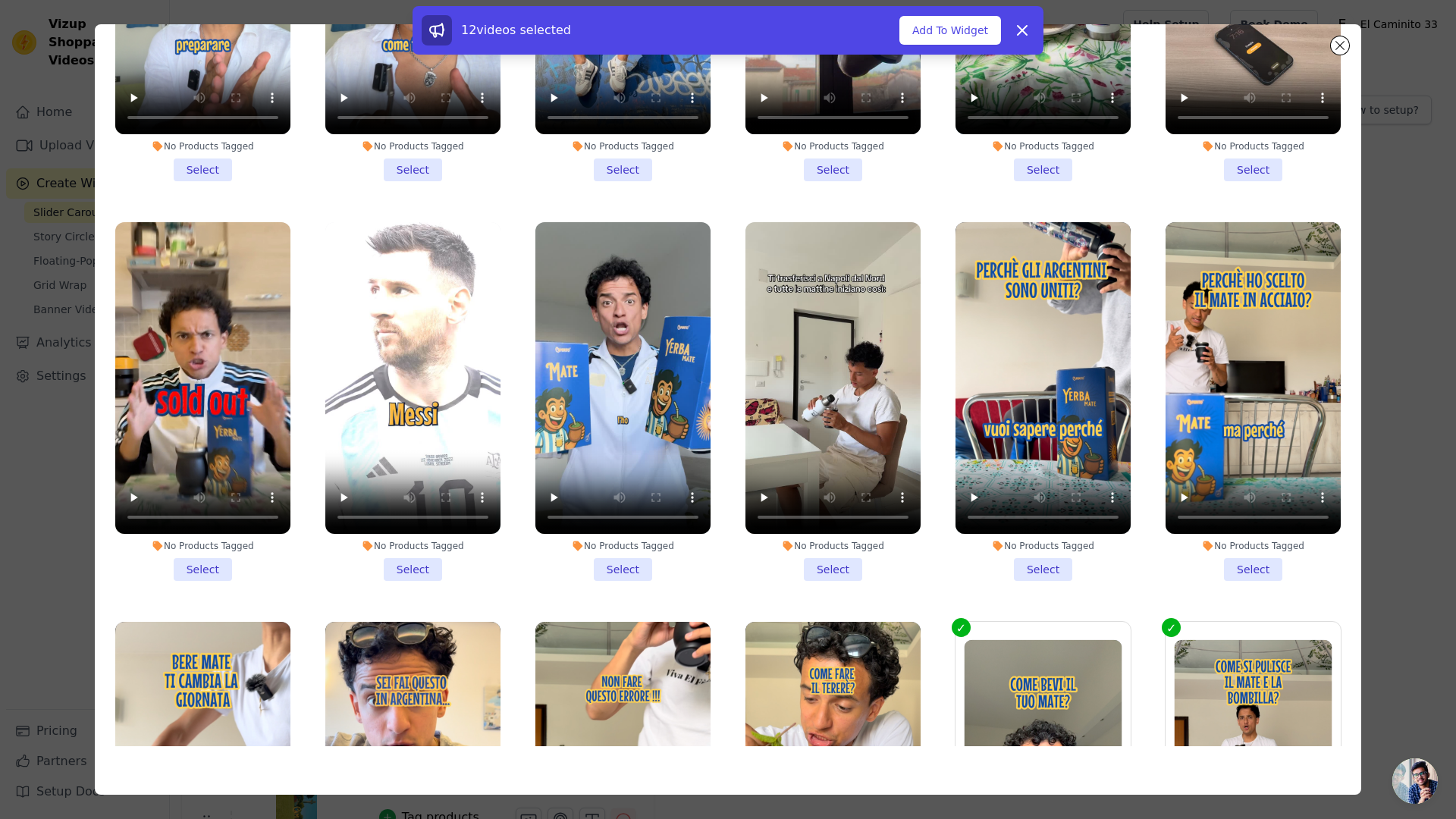
click at [370, 529] on li "No Products Tagged Select" at bounding box center [413, 401] width 175 height 359
click at [0, 0] on input "No Products Tagged Select" at bounding box center [0, 0] width 0 height 0
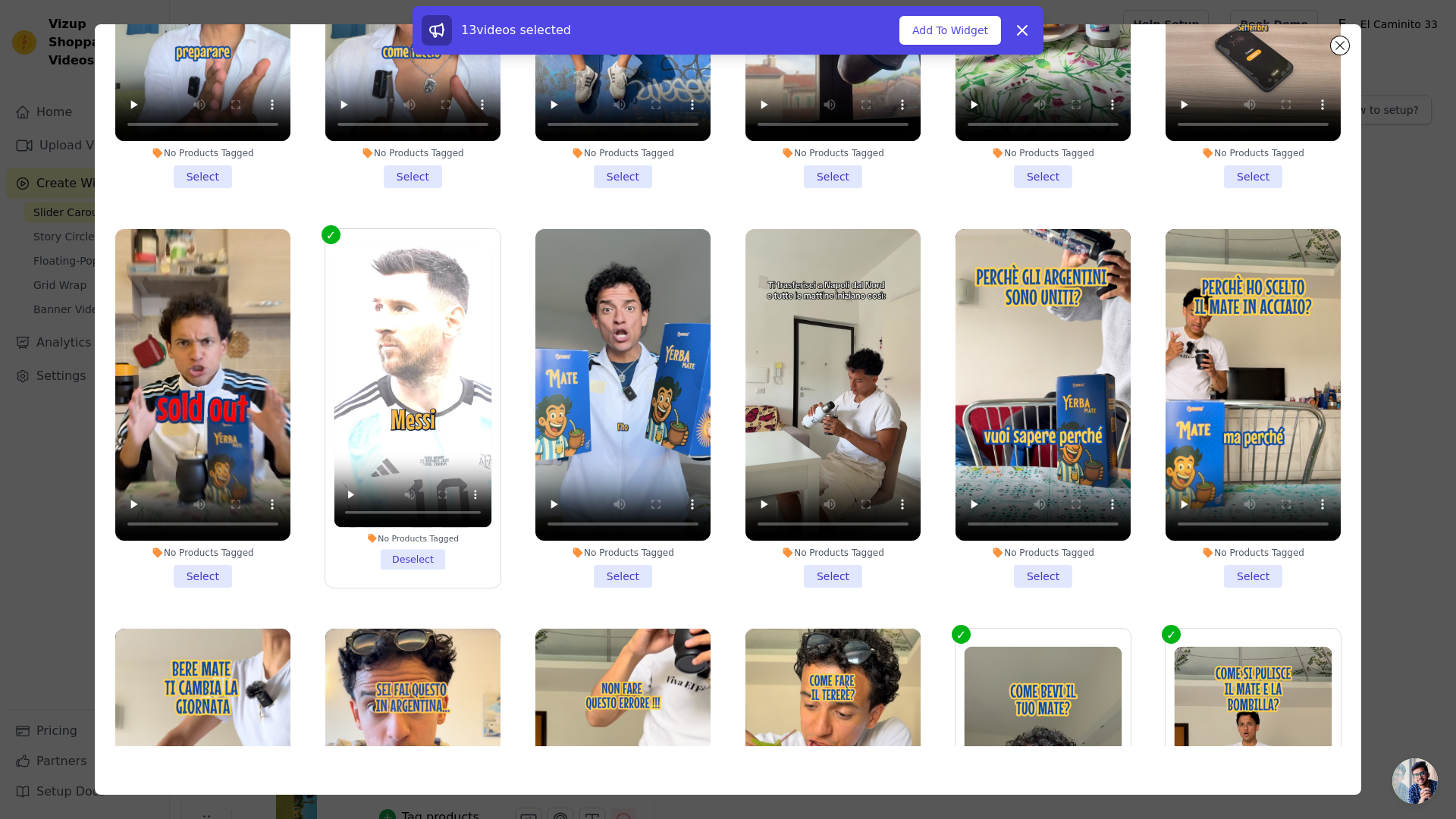
scroll to position [1351, 0]
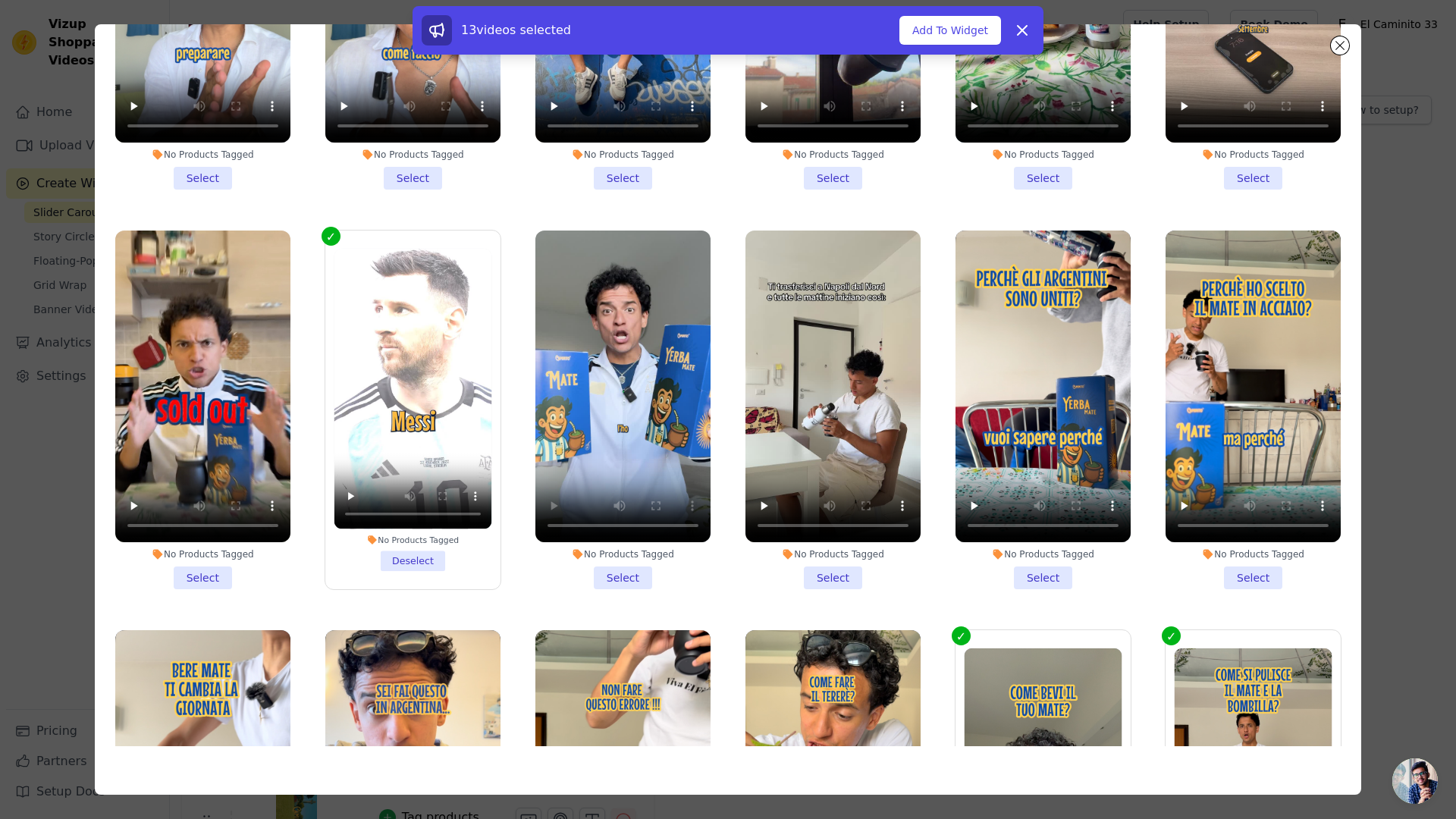
click at [604, 545] on li "No Products Tagged Select" at bounding box center [623, 410] width 175 height 359
click at [0, 0] on input "No Products Tagged Select" at bounding box center [0, 0] width 0 height 0
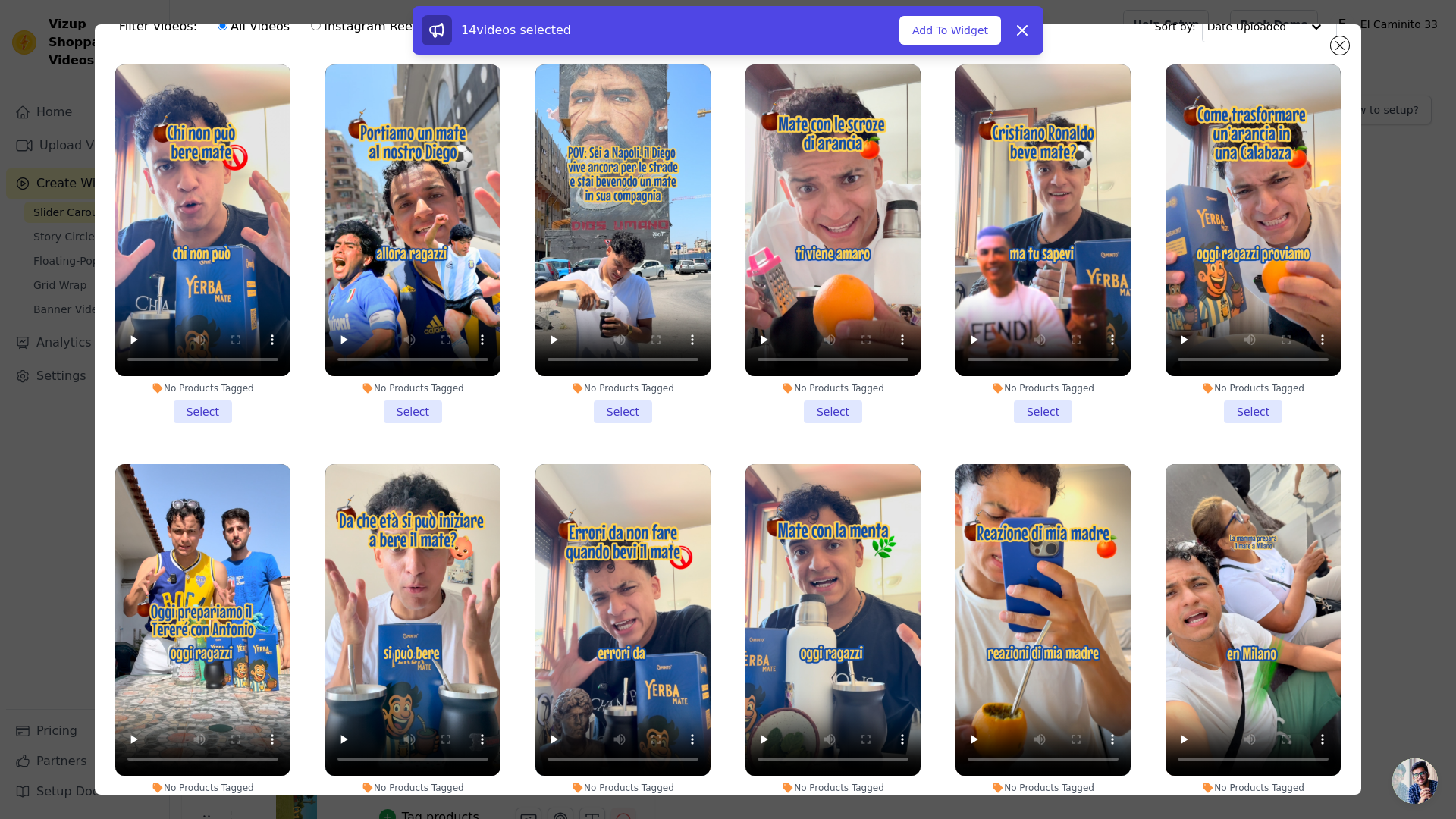
scroll to position [50, 0]
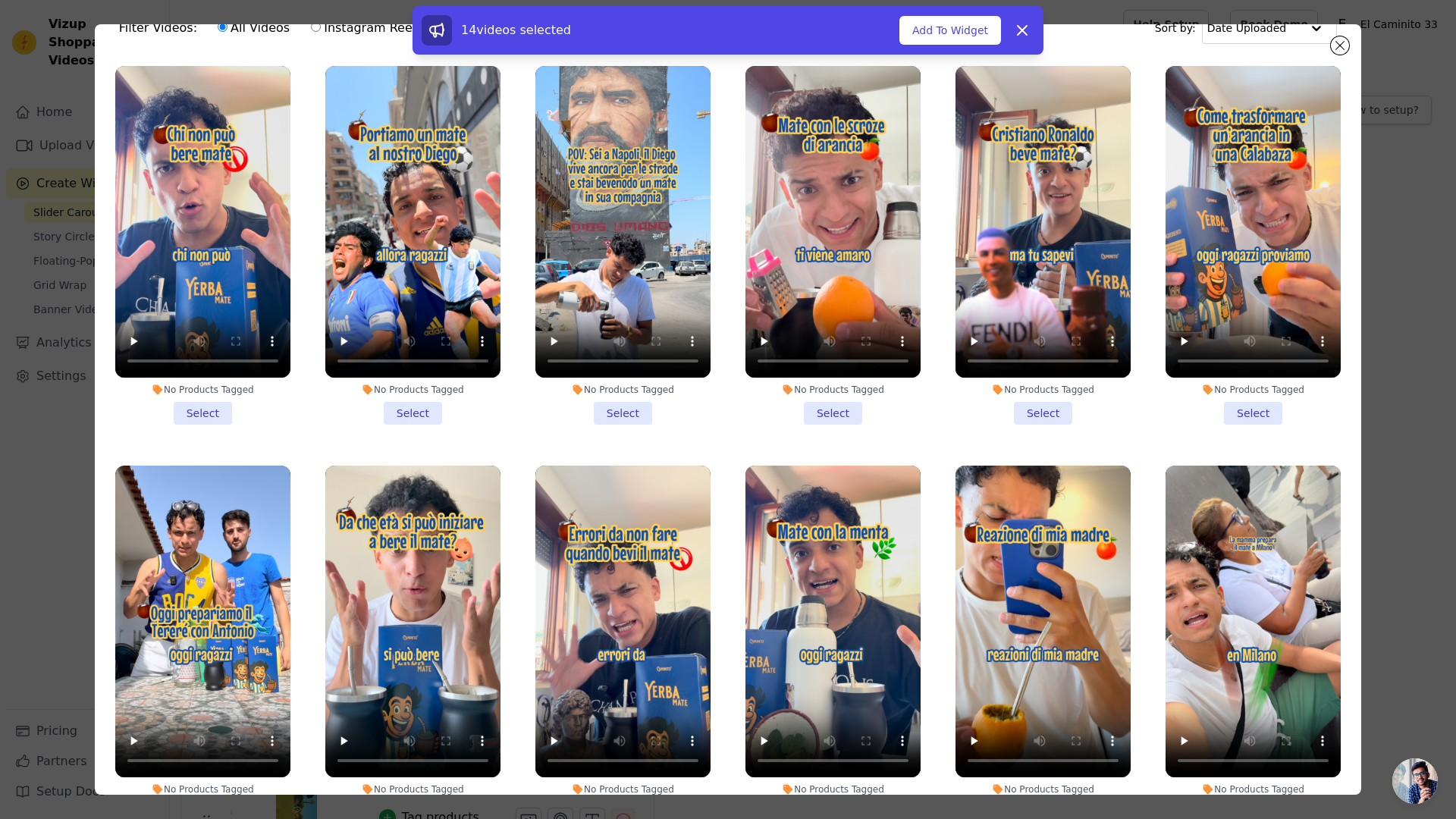
click at [413, 411] on li "No Products Tagged Select" at bounding box center [413, 245] width 175 height 359
click at [0, 0] on input "No Products Tagged Select" at bounding box center [0, 0] width 0 height 0
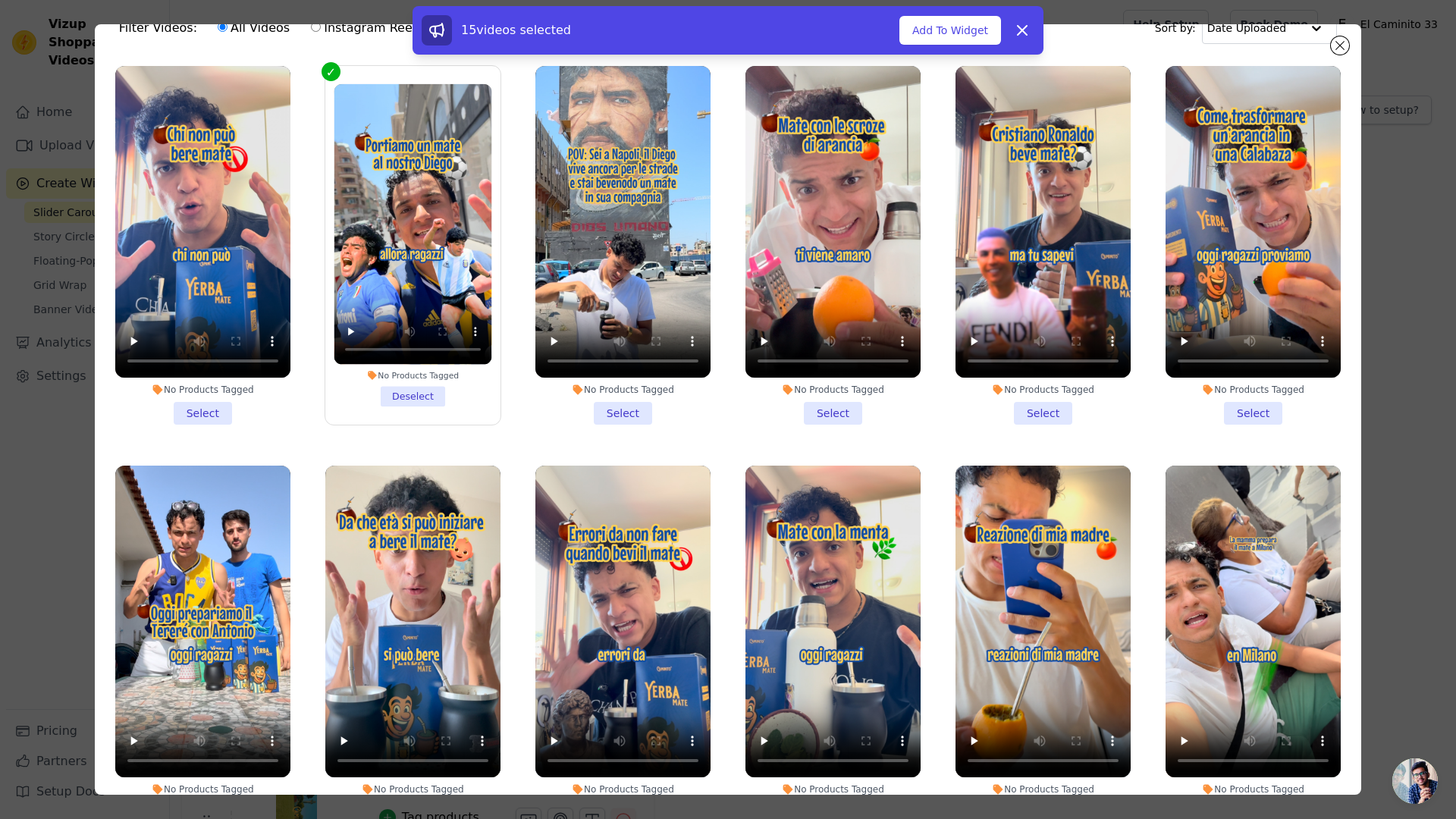
click at [1031, 393] on li "No Products Tagged Select" at bounding box center [1043, 245] width 175 height 359
click at [0, 0] on input "No Products Tagged Select" at bounding box center [0, 0] width 0 height 0
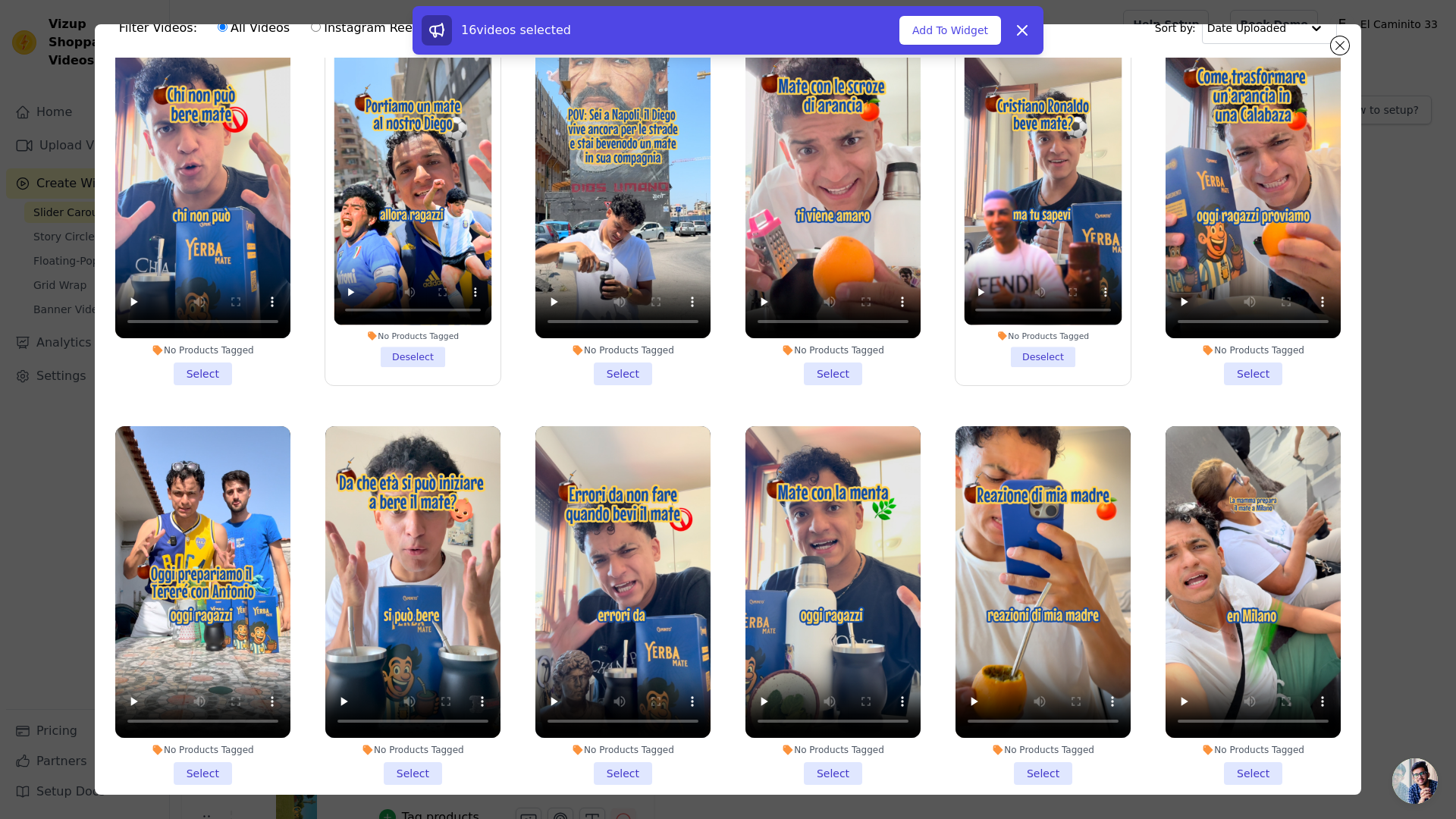
scroll to position [42, 0]
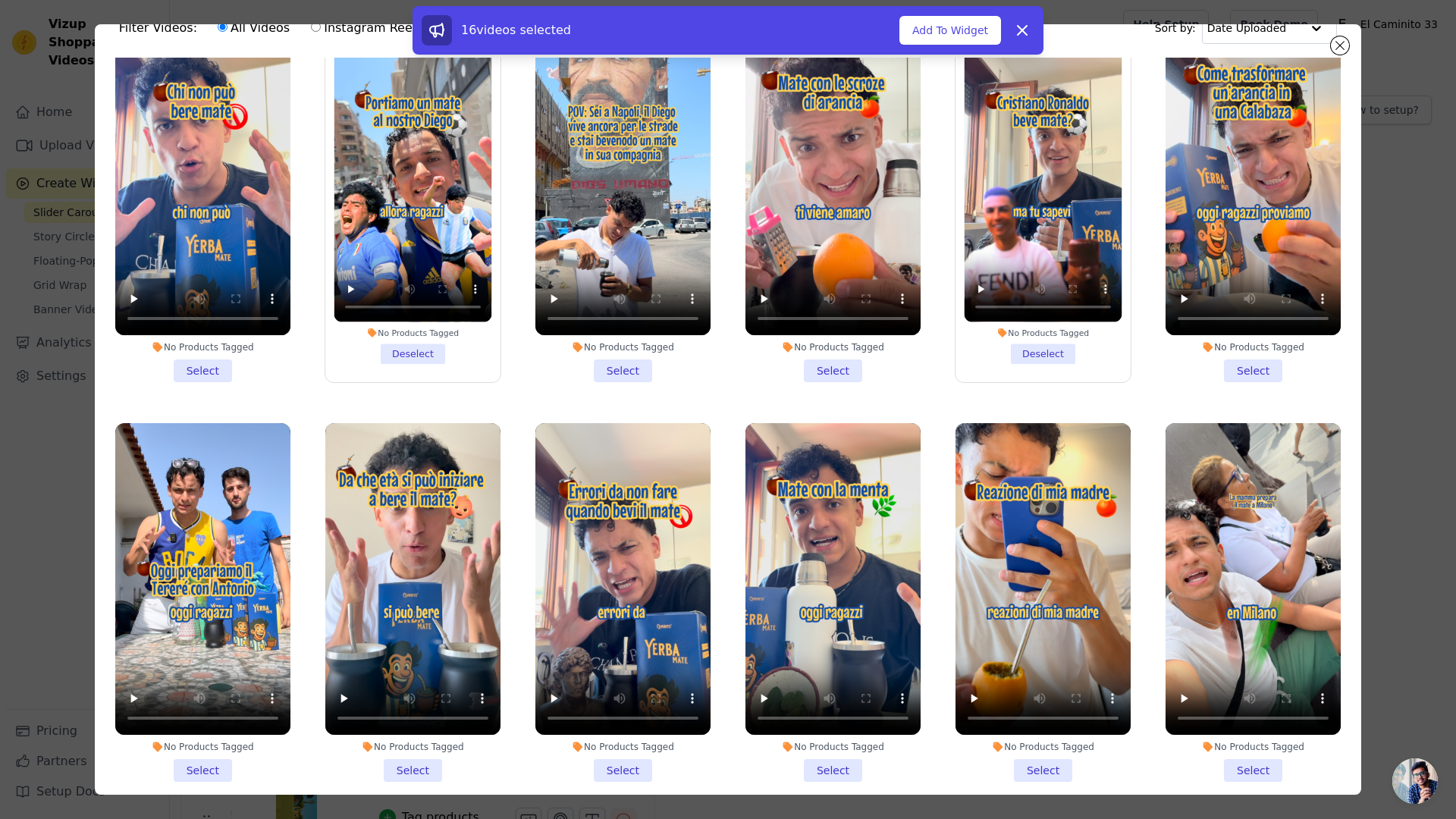
click at [626, 760] on li "No Products Tagged Select" at bounding box center [623, 602] width 175 height 359
click at [0, 0] on input "No Products Tagged Select" at bounding box center [0, 0] width 0 height 0
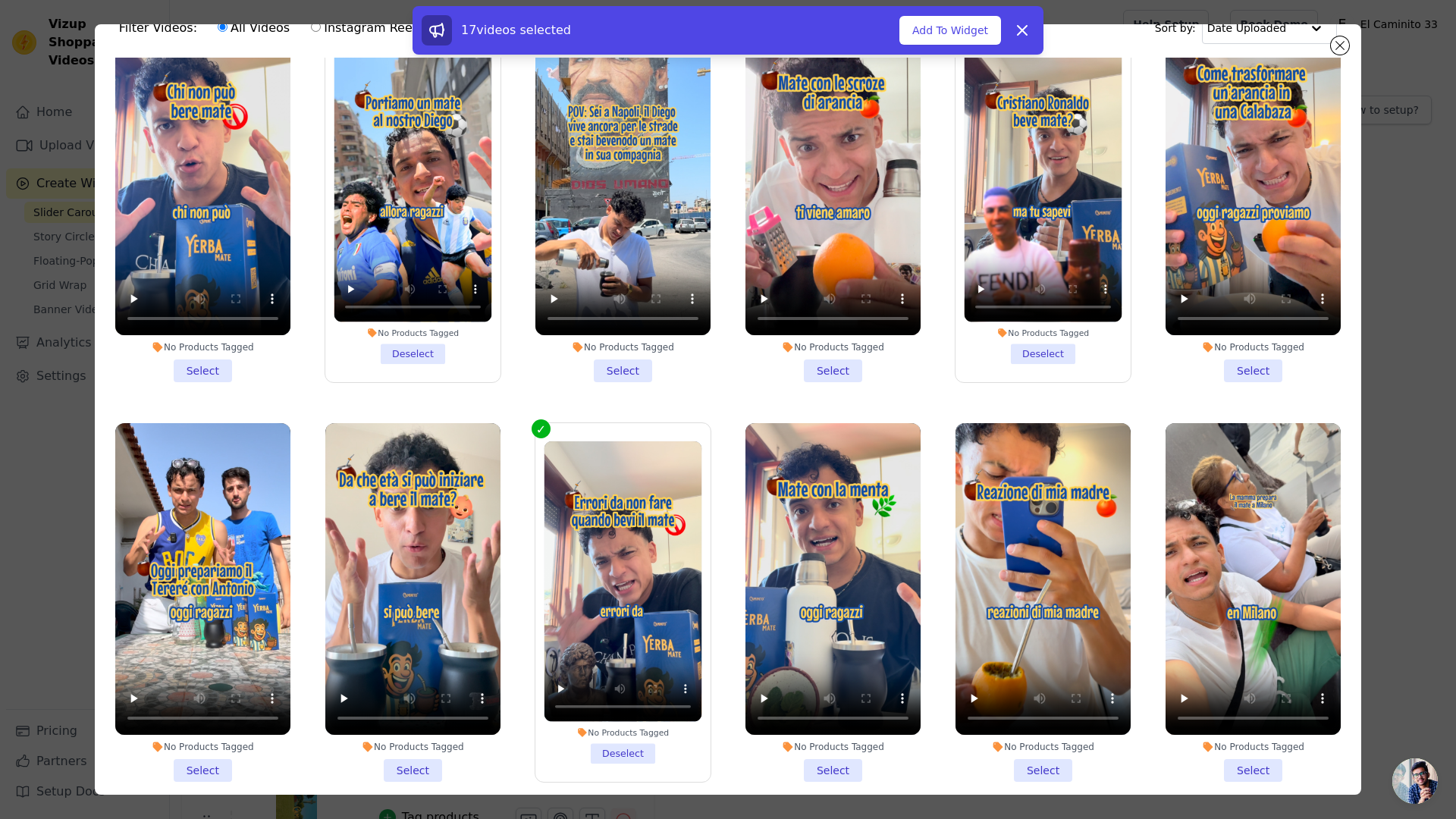
scroll to position [0, 0]
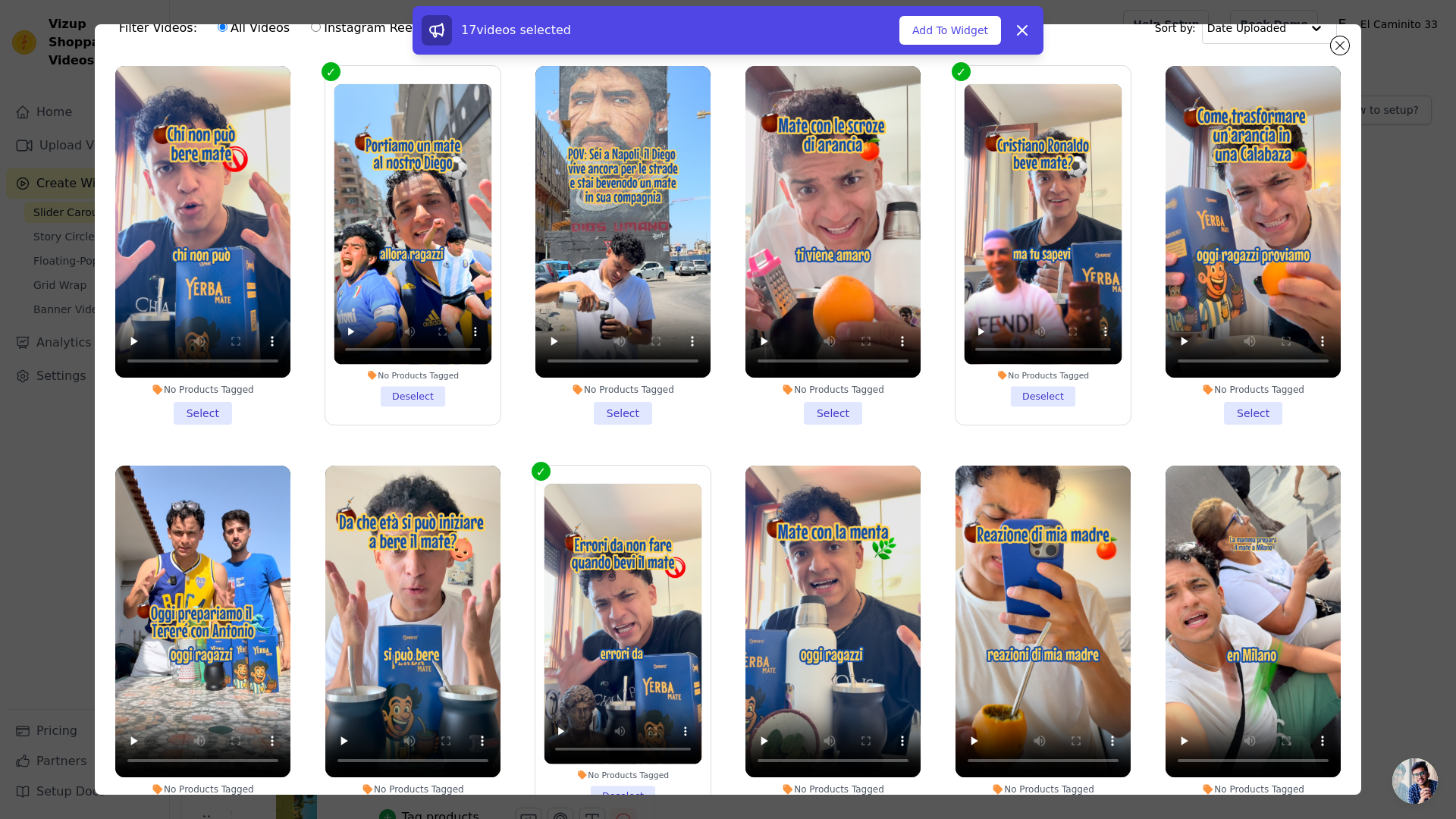
drag, startPoint x: 964, startPoint y: 5, endPoint x: 421, endPoint y: 411, distance: 678.0
click at [964, 5] on div "Filter Videos: All Videos Instagram Reels Uploaded Videos Sort by: Date Uploade…" at bounding box center [728, 410] width 1407 height 819
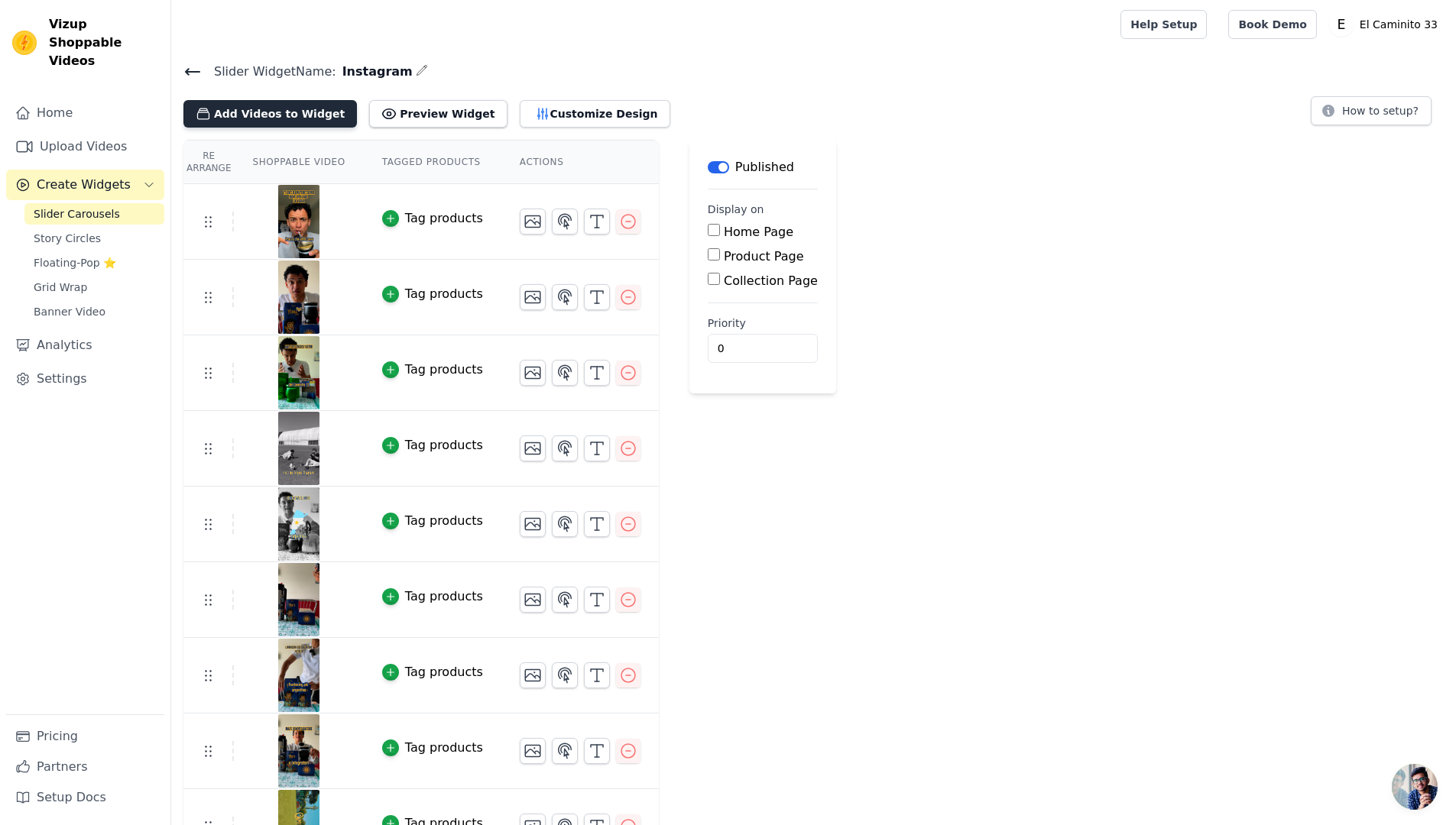
click at [287, 104] on button "Add Videos to Widget" at bounding box center [270, 114] width 173 height 28
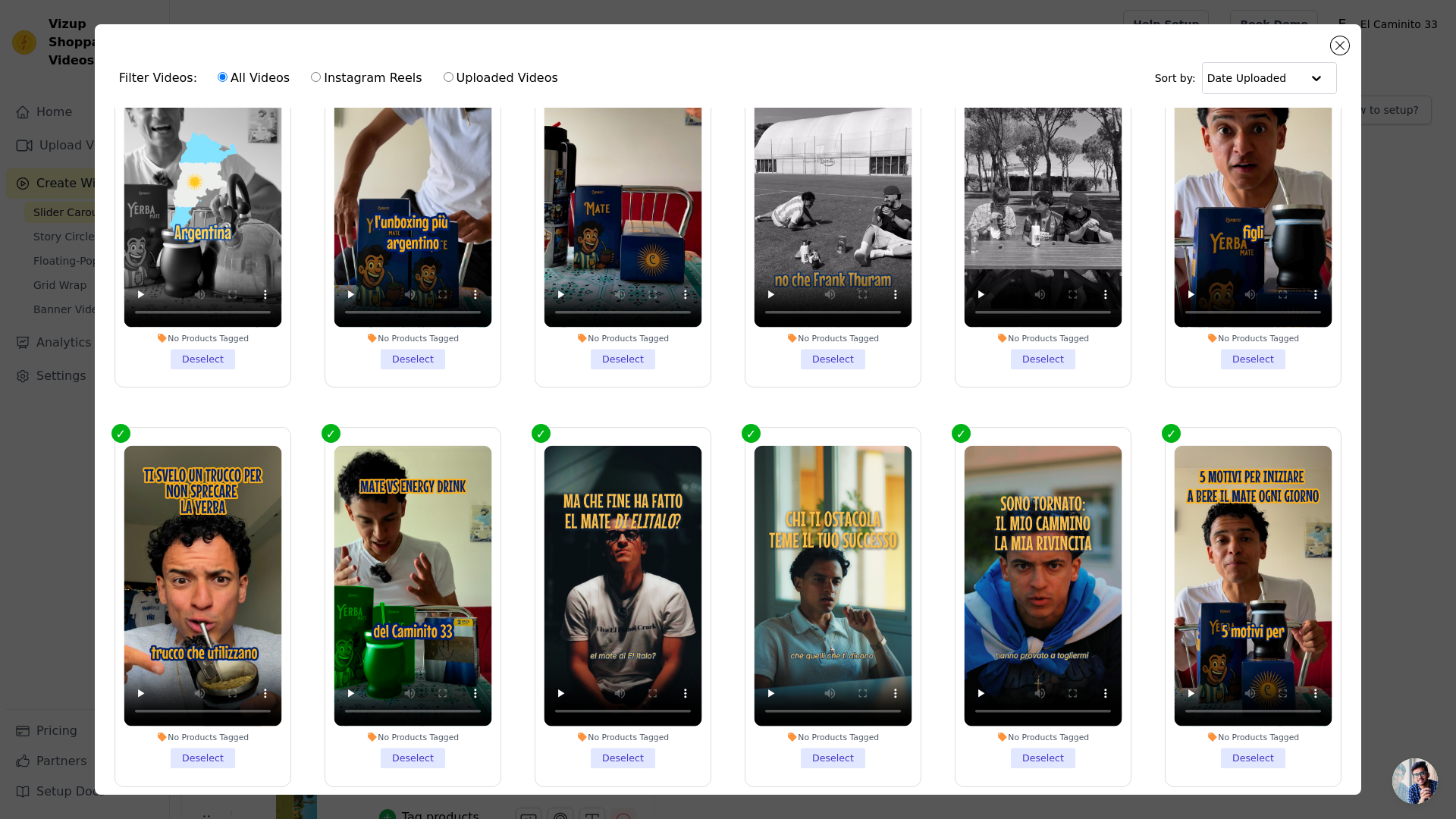
scroll to position [2841, 0]
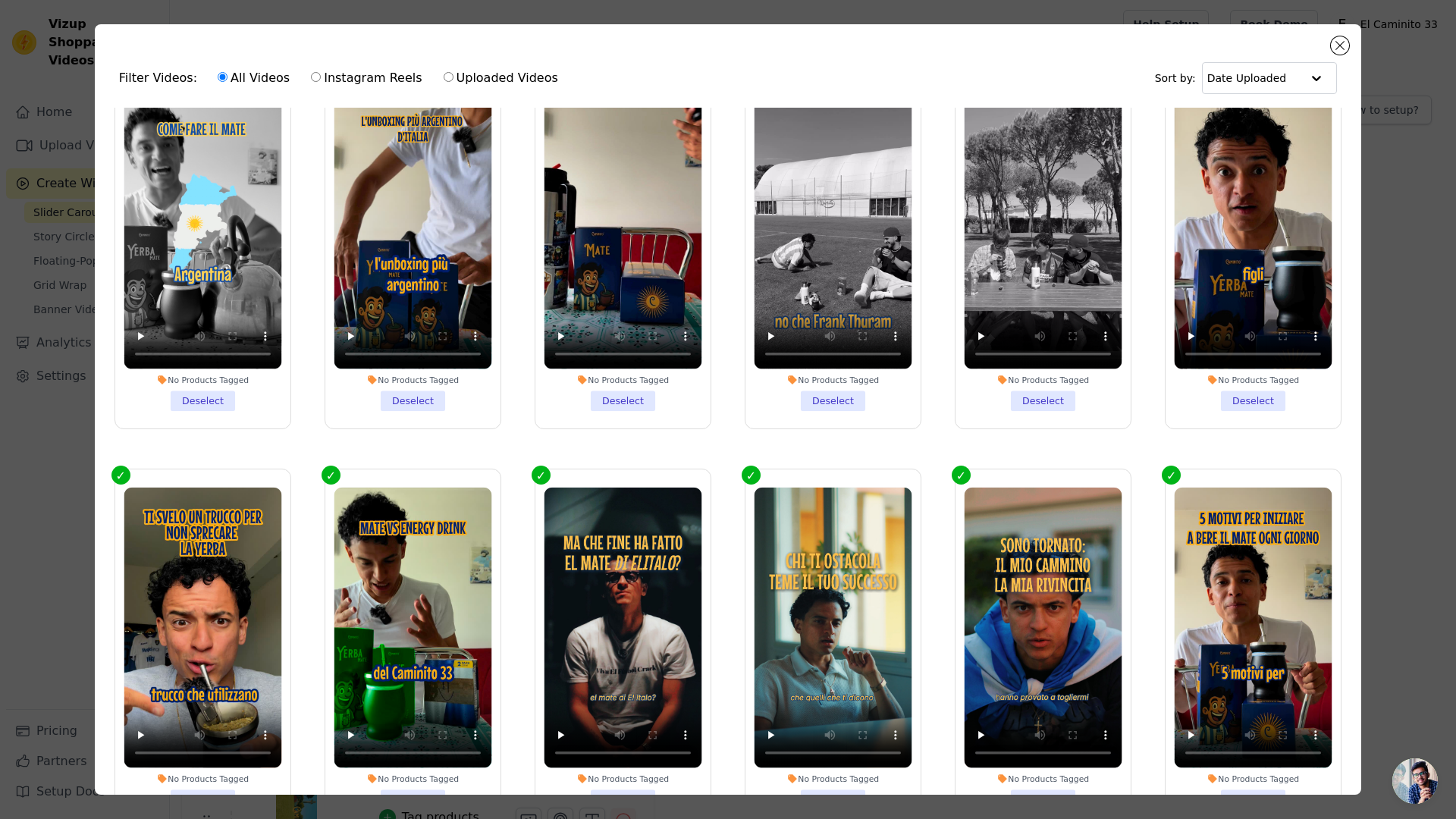
click at [213, 746] on li "No Products Tagged Deselect" at bounding box center [202, 648] width 158 height 322
click at [0, 0] on input "No Products Tagged Deselect" at bounding box center [0, 0] width 0 height 0
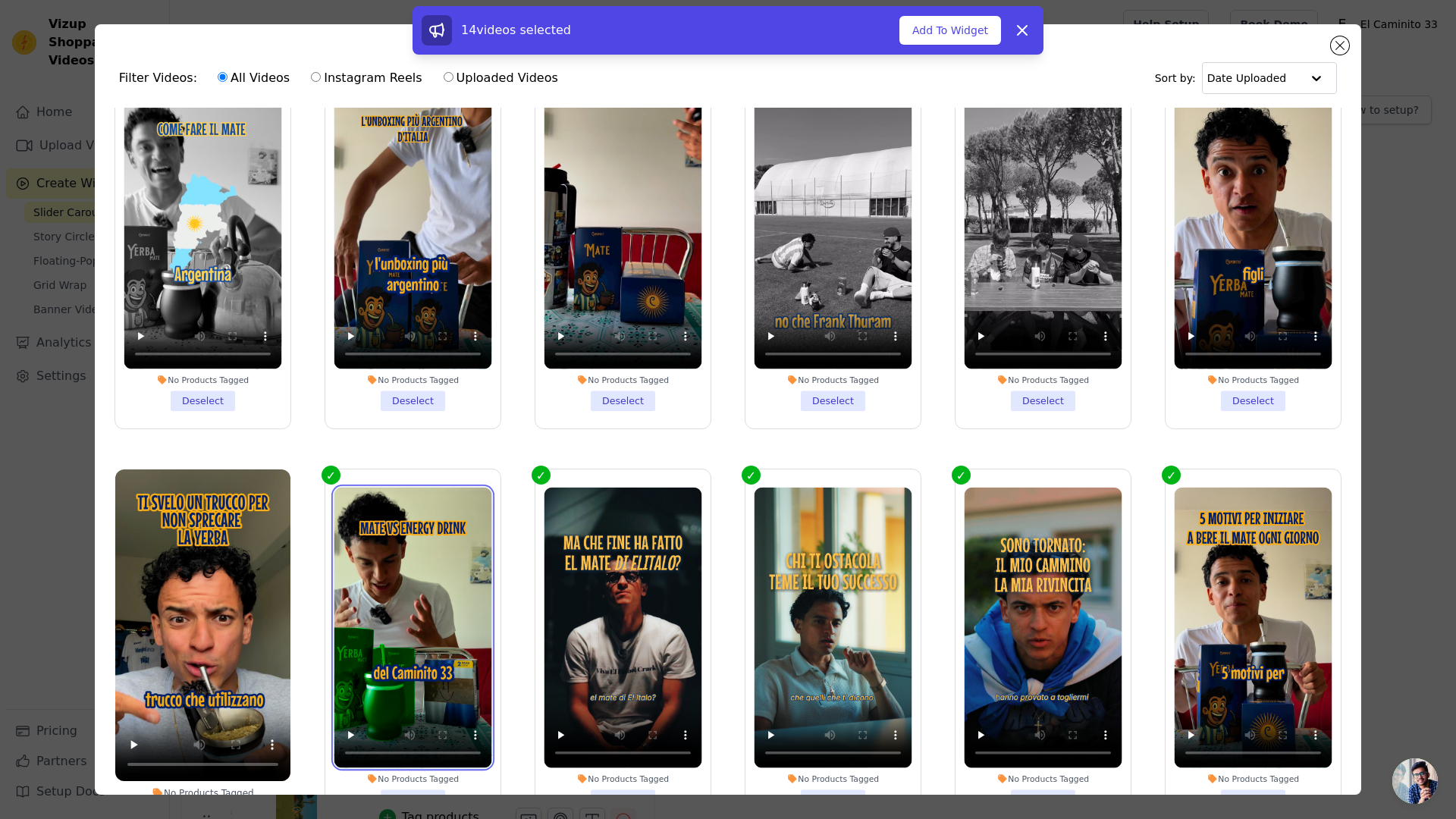
click at [420, 551] on video at bounding box center [413, 628] width 158 height 281
click at [403, 469] on label "No Products Tagged Deselect" at bounding box center [413, 648] width 177 height 360
click at [0, 0] on input "No Products Tagged Deselect" at bounding box center [0, 0] width 0 height 0
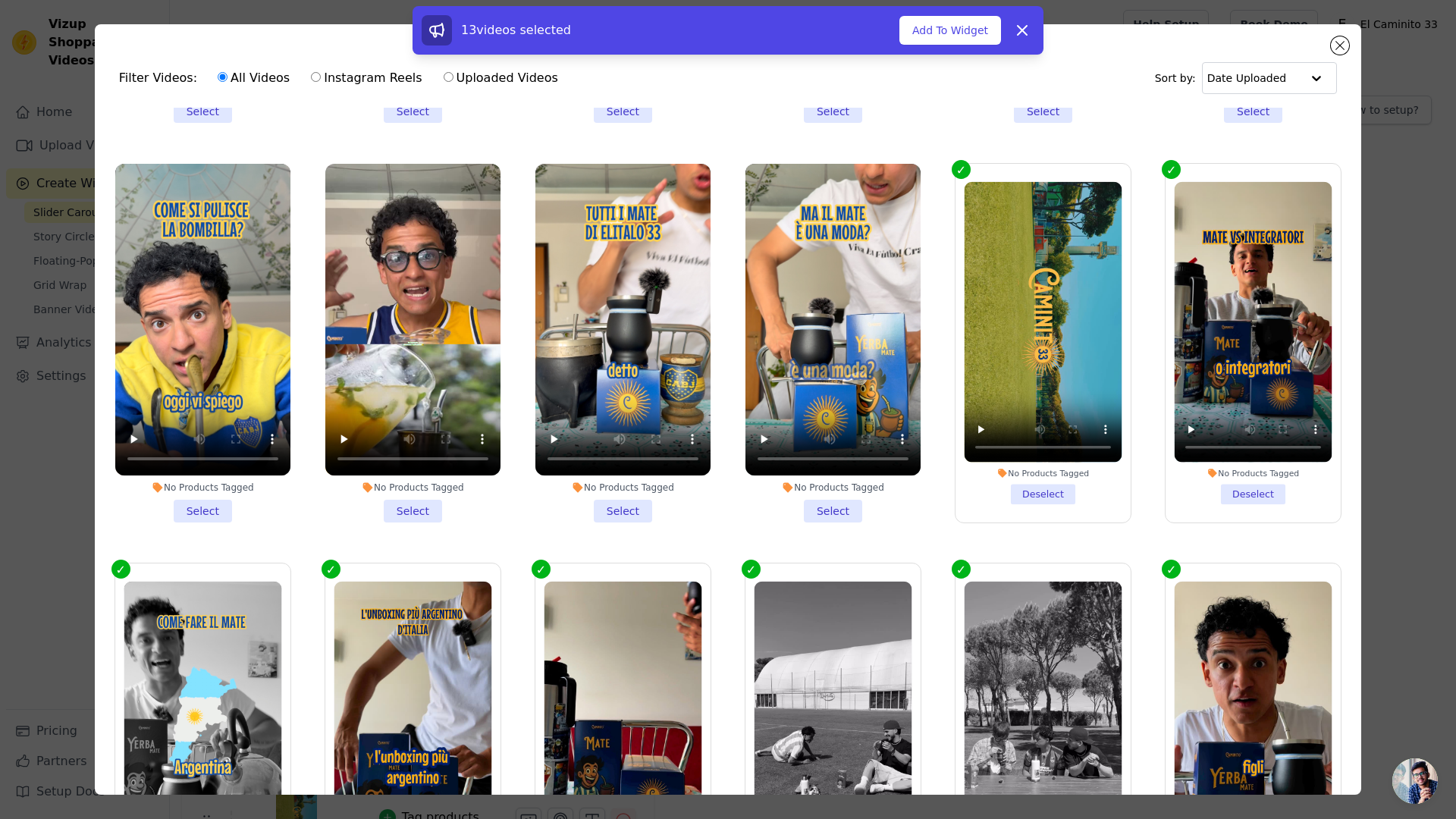
scroll to position [2385, 0]
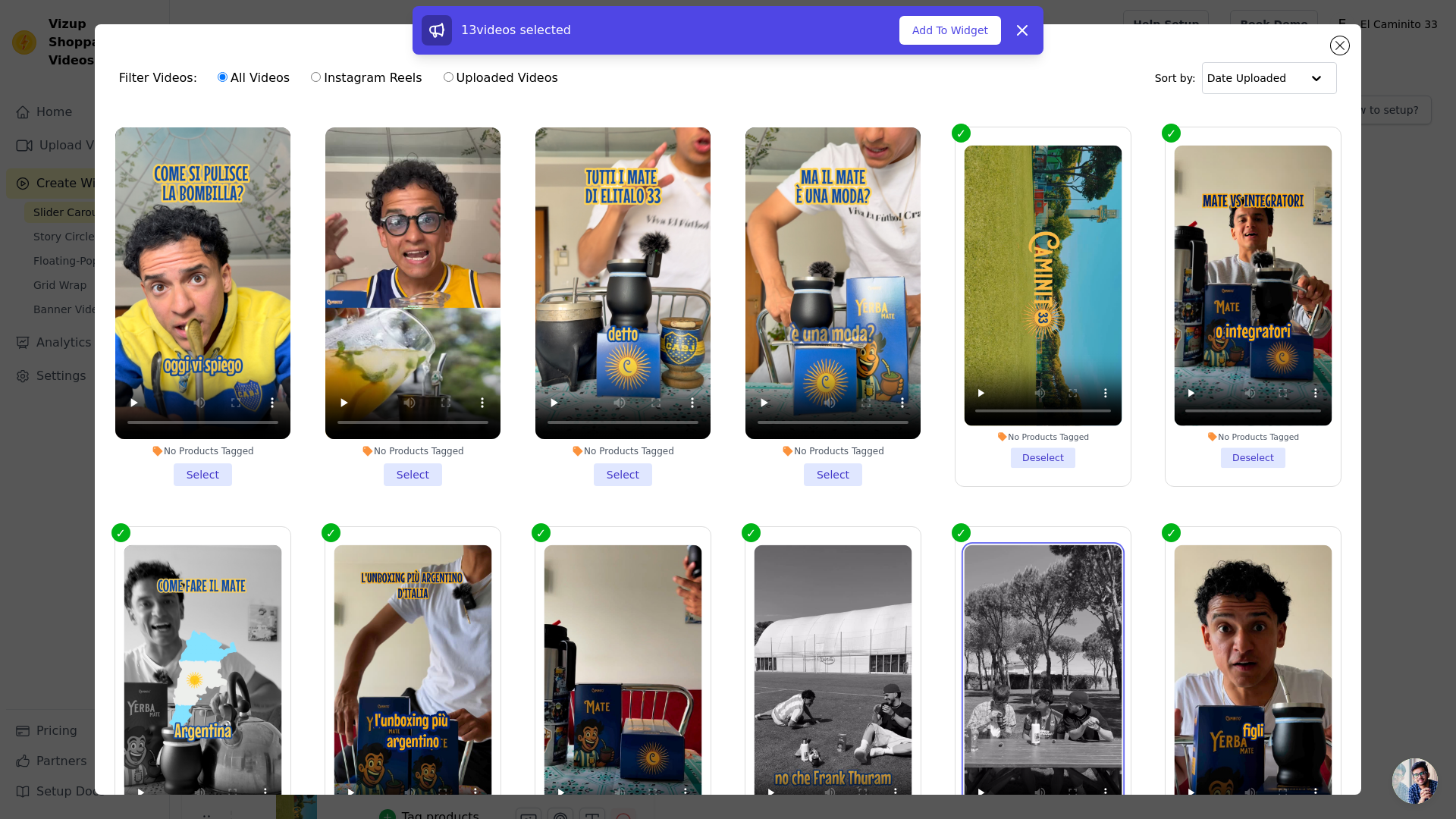
drag, startPoint x: 1046, startPoint y: 632, endPoint x: 1009, endPoint y: 617, distance: 39.9
click at [1046, 631] on video at bounding box center [1043, 685] width 158 height 281
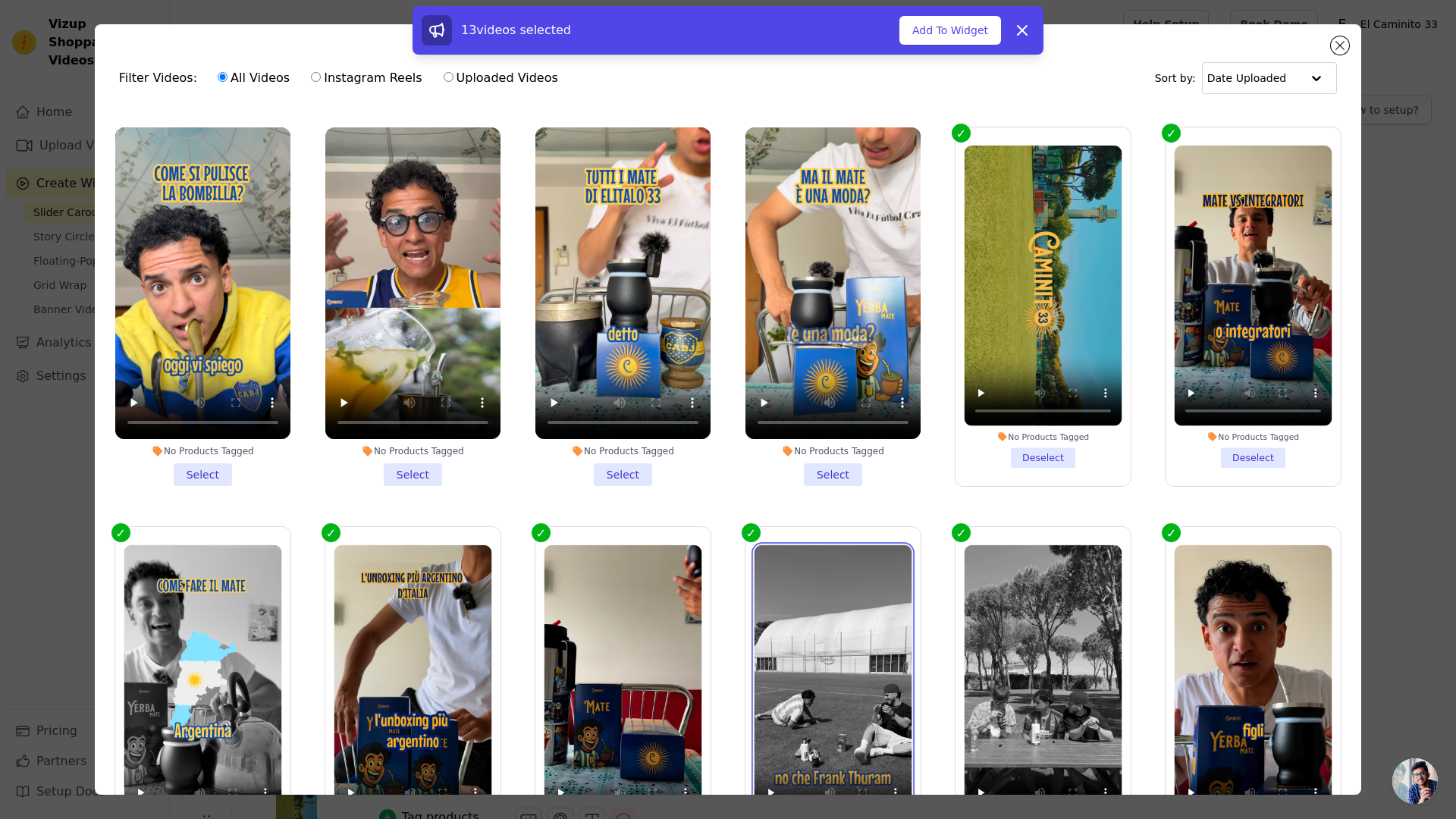
click at [784, 565] on video at bounding box center [833, 685] width 158 height 281
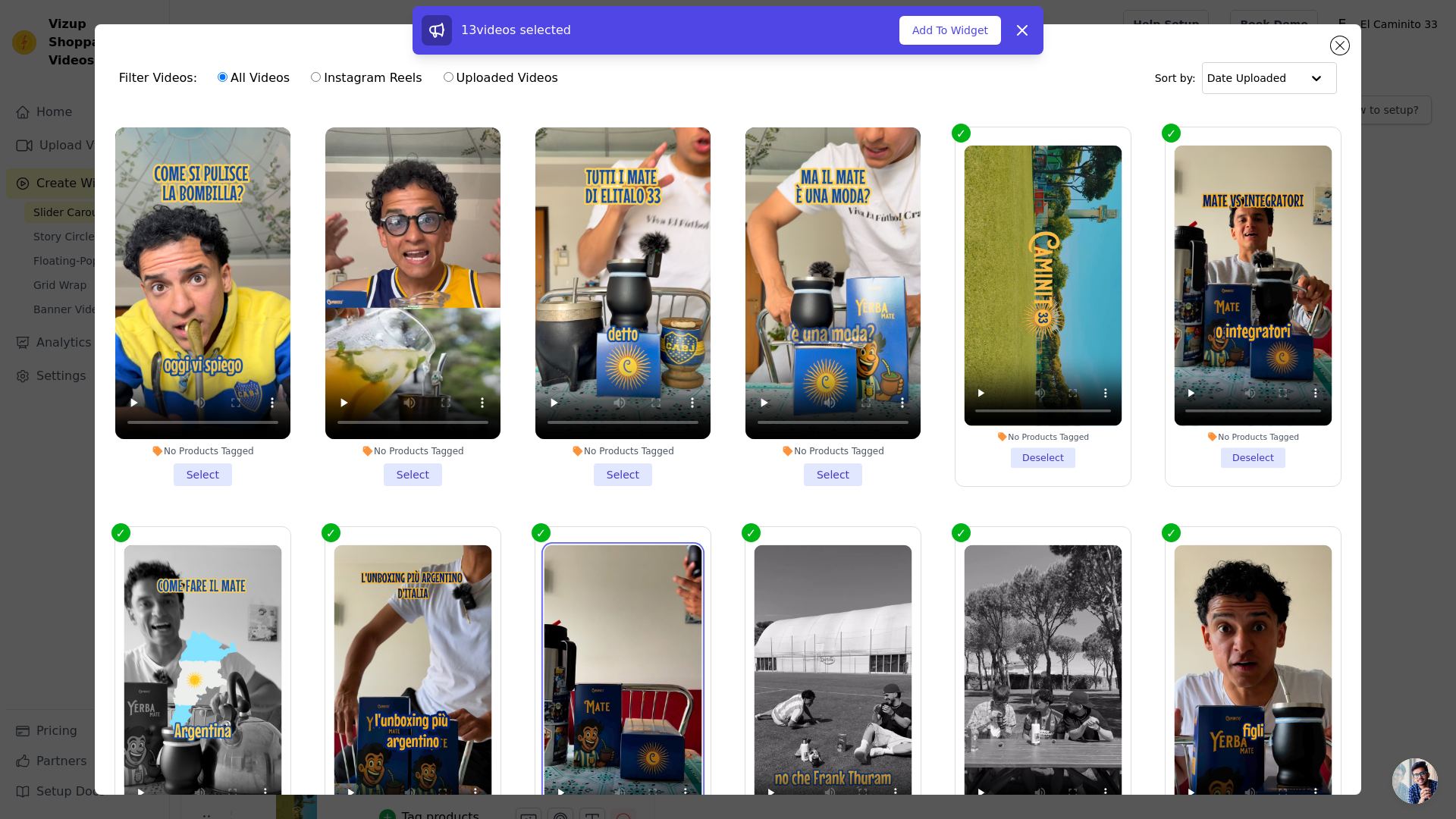
click at [605, 564] on video at bounding box center [623, 685] width 158 height 281
click at [510, 458] on ul "No Products Tagged Select No Products Tagged Select No Products Tagged Select N…" at bounding box center [728, 493] width 1242 height 770
click at [543, 526] on label "No Products Tagged Deselect" at bounding box center [623, 706] width 177 height 360
click at [0, 0] on input "No Products Tagged Deselect" at bounding box center [0, 0] width 0 height 0
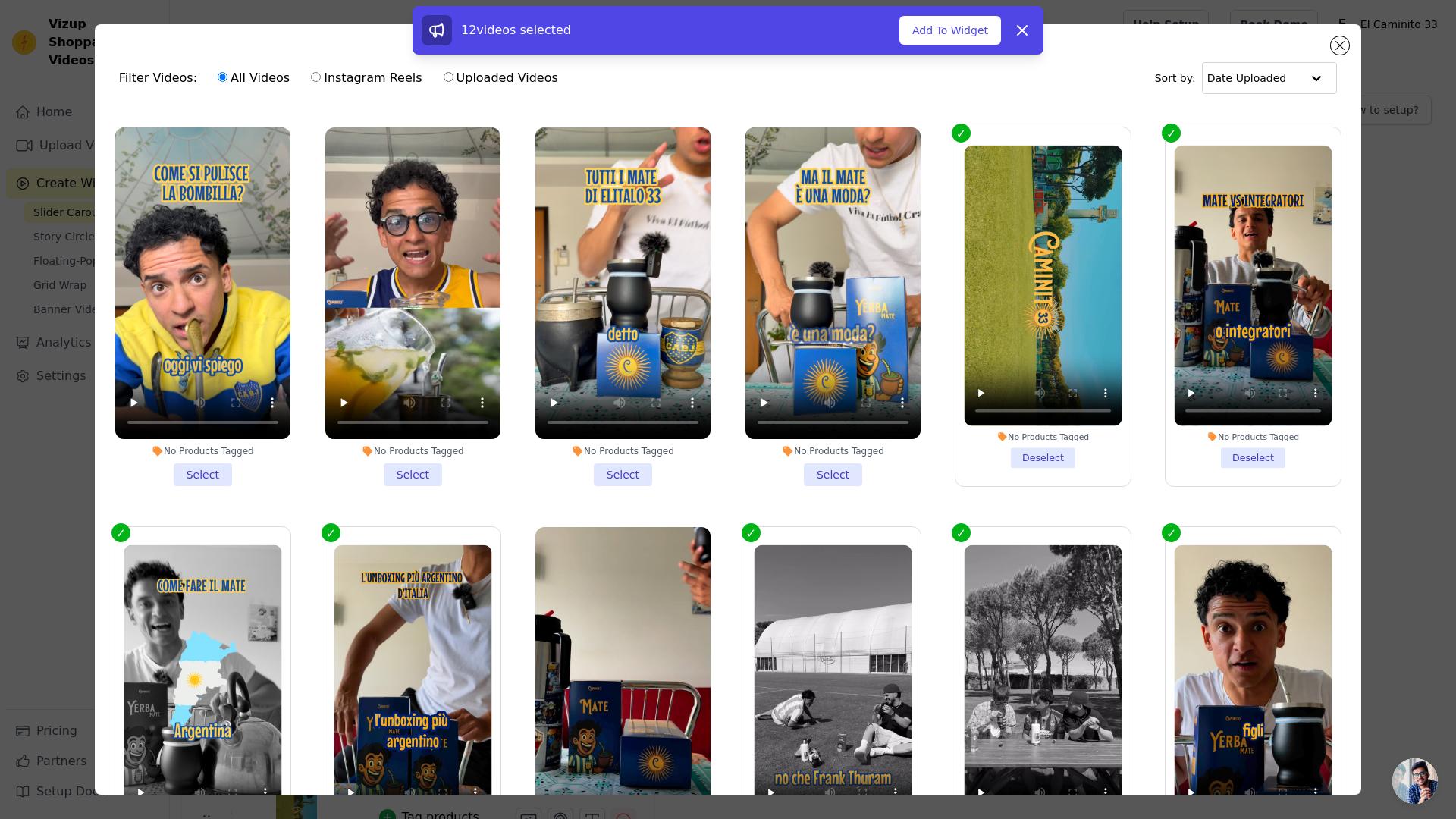
click at [745, 526] on label "No Products Tagged Deselect" at bounding box center [833, 706] width 177 height 360
click at [0, 0] on input "No Products Tagged Deselect" at bounding box center [0, 0] width 0 height 0
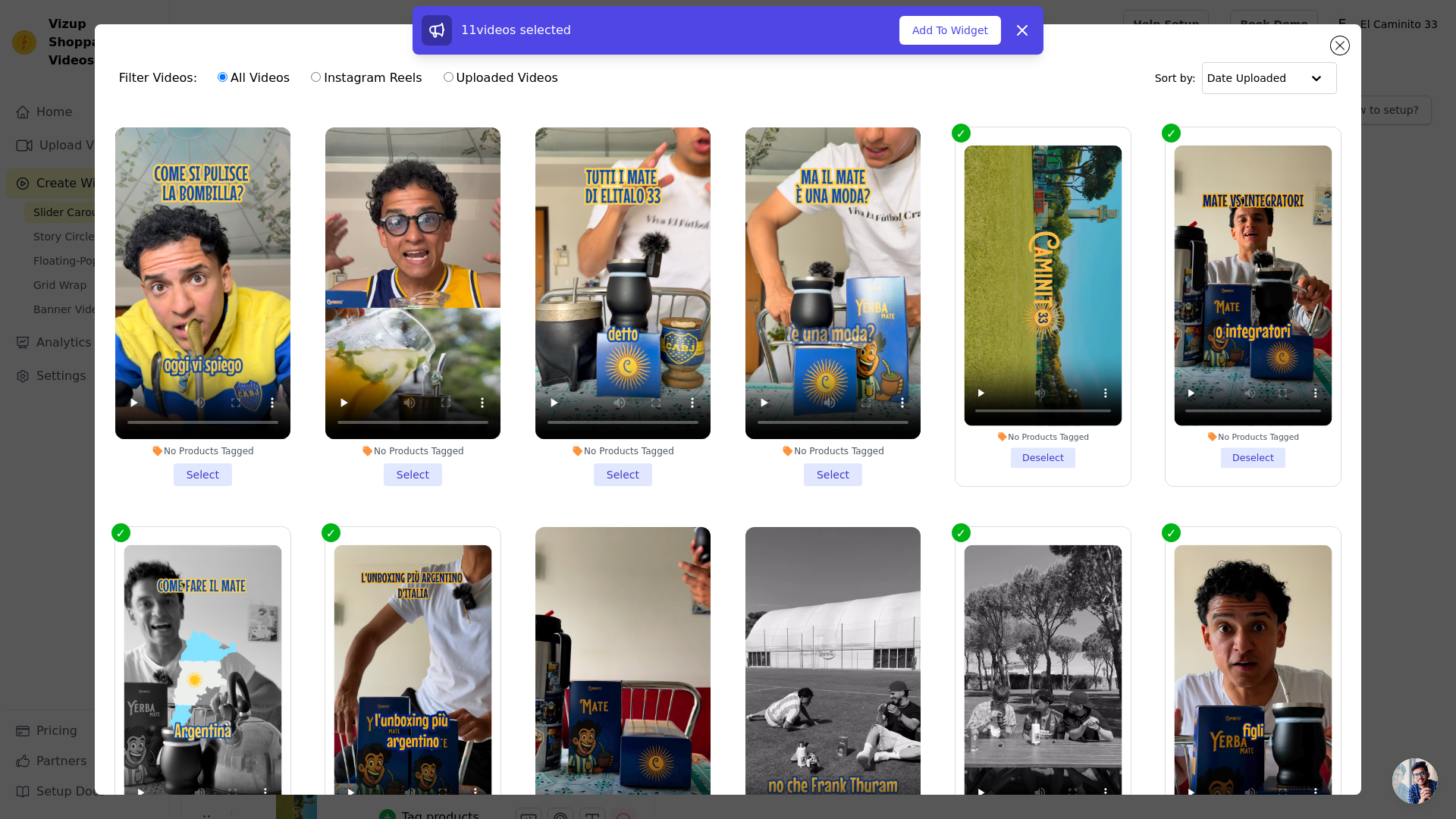
click at [955, 526] on label "No Products Tagged Deselect" at bounding box center [1043, 706] width 177 height 360
click at [0, 0] on input "No Products Tagged Deselect" at bounding box center [0, 0] width 0 height 0
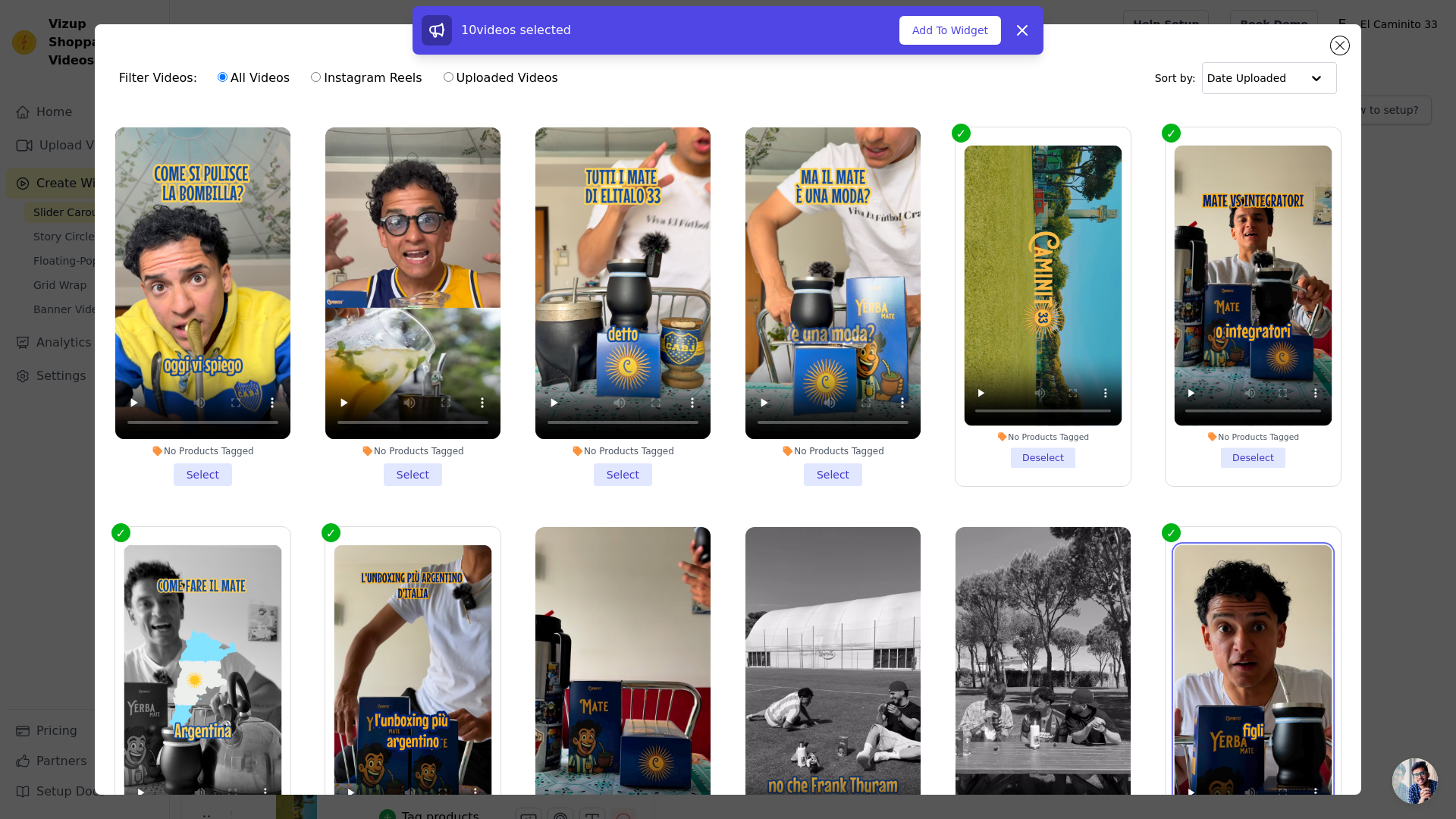
click at [1241, 563] on video at bounding box center [1254, 685] width 158 height 281
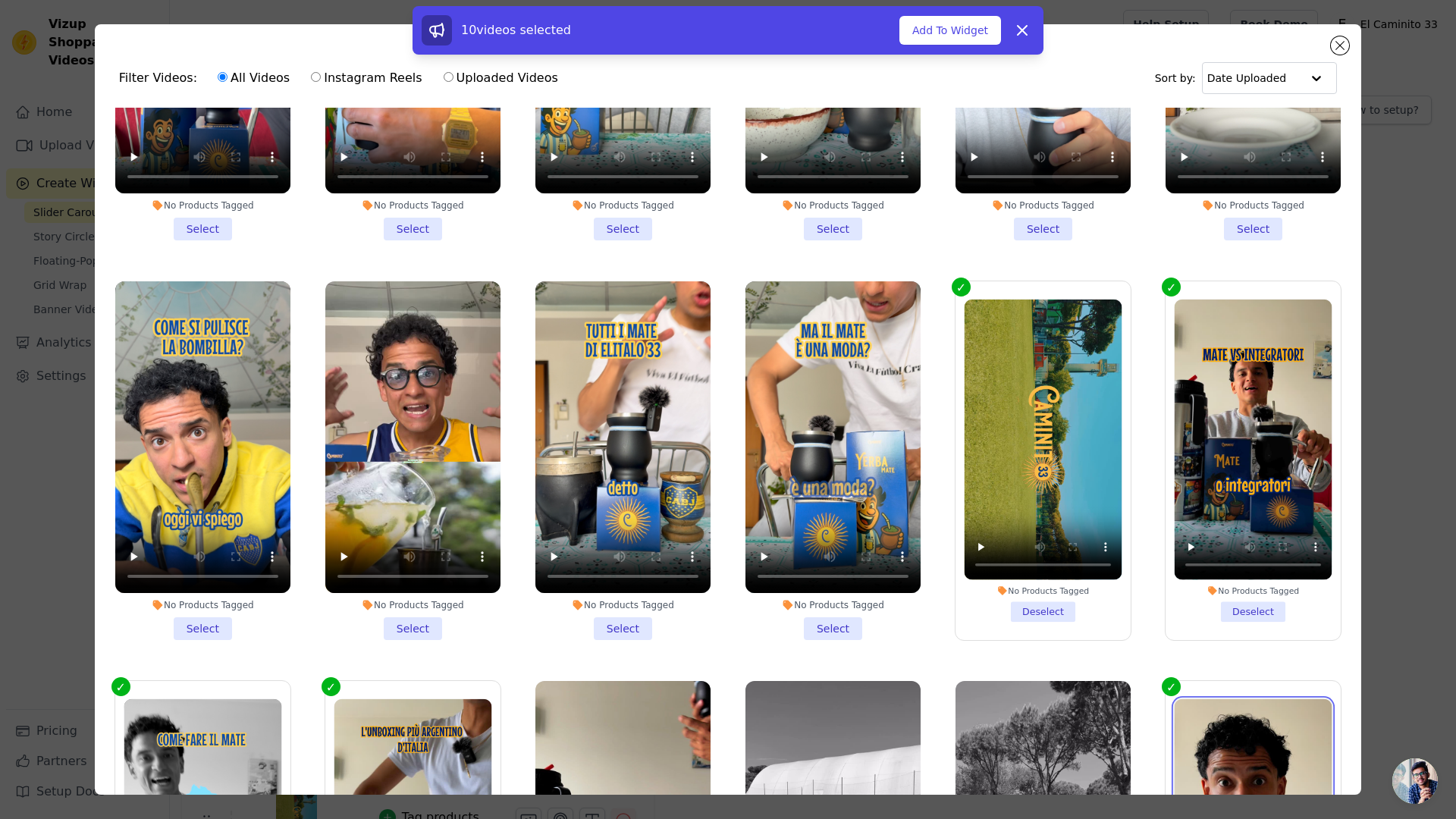
scroll to position [2108, 0]
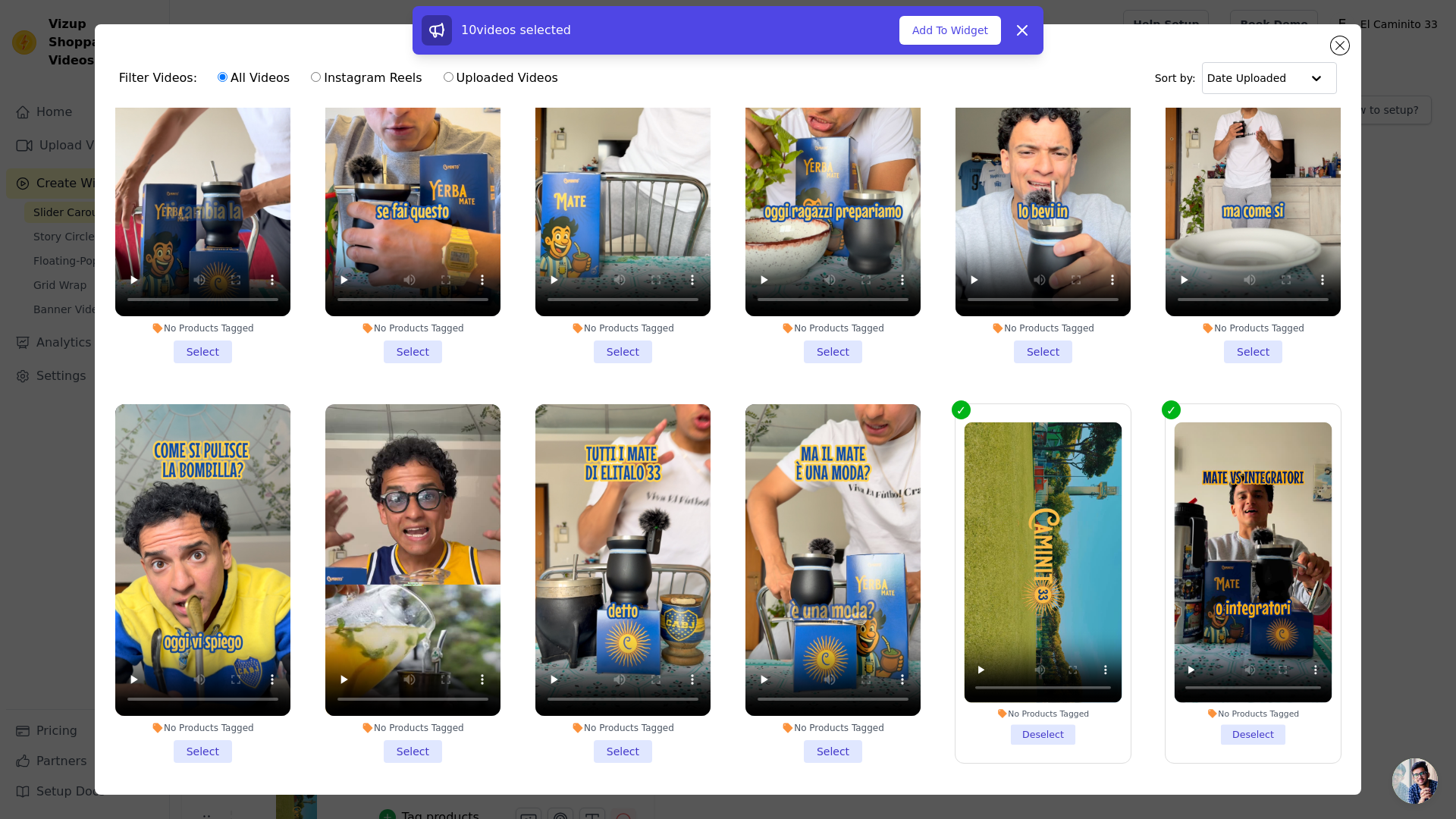
click at [1237, 314] on li "No Products Tagged Select" at bounding box center [1253, 184] width 175 height 359
click at [0, 0] on input "No Products Tagged Select" at bounding box center [0, 0] width 0 height 0
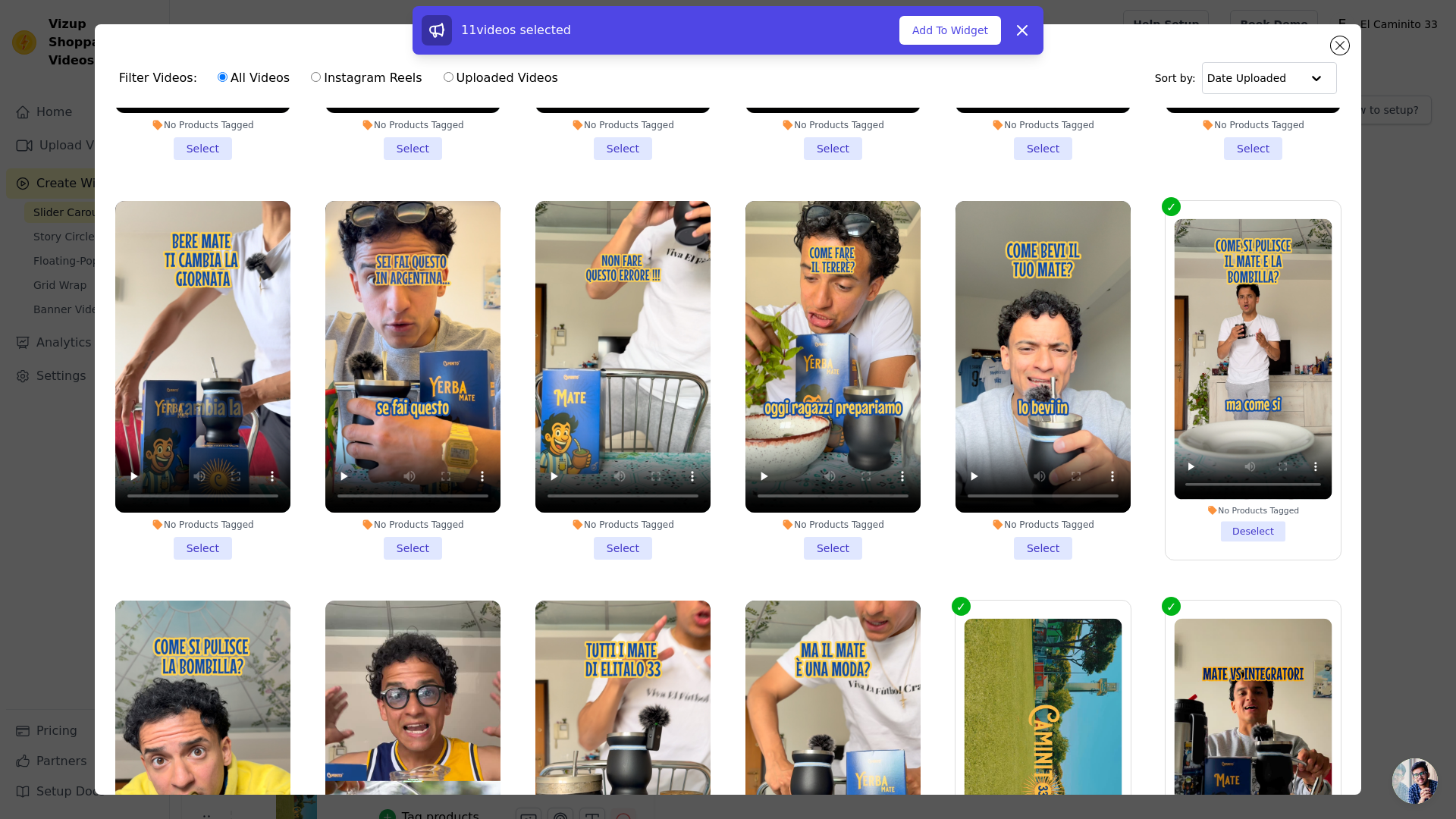
scroll to position [1711, 0]
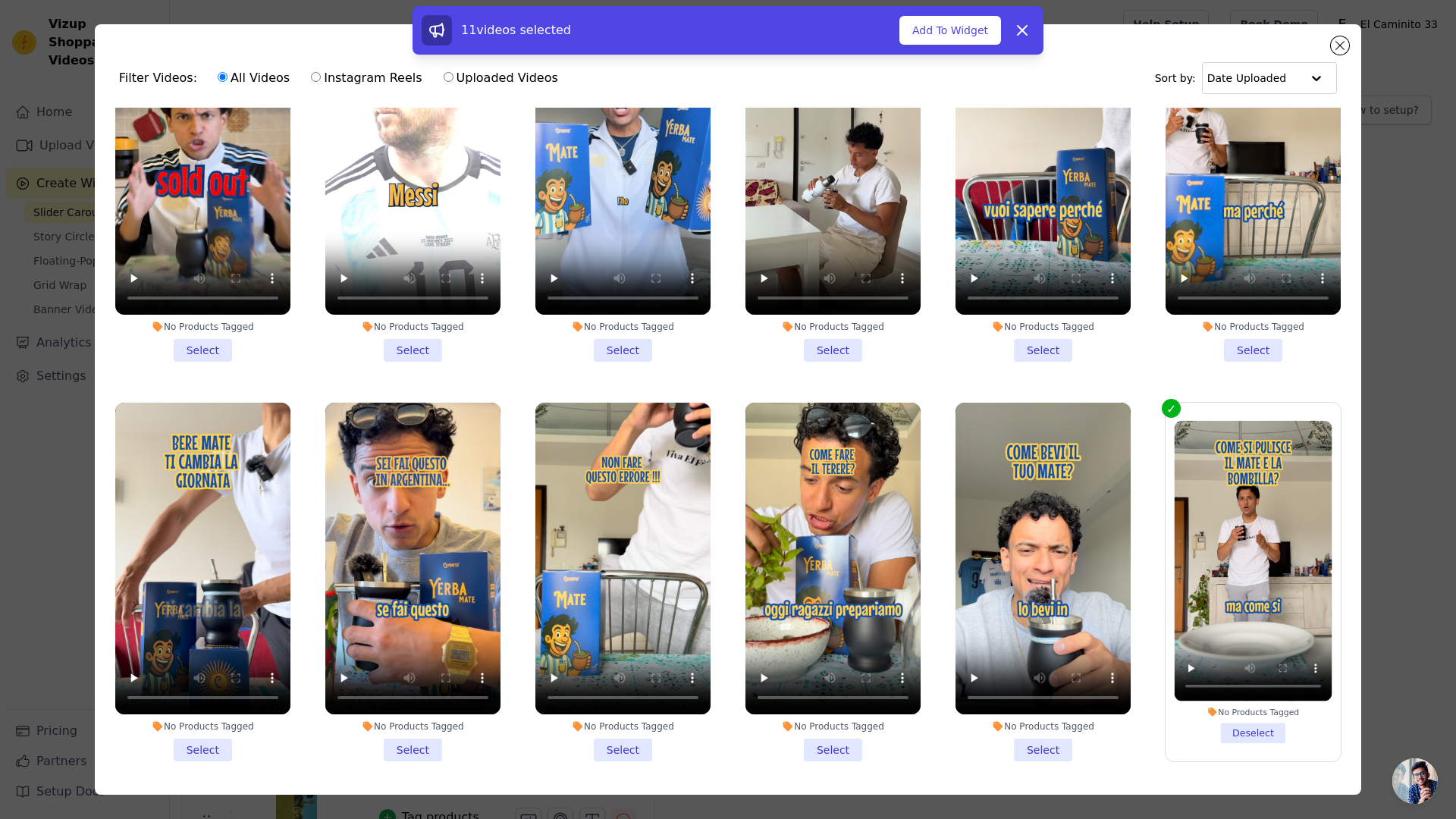
click at [1030, 709] on li "No Products Tagged Select" at bounding box center [1043, 582] width 175 height 359
click at [0, 0] on input "No Products Tagged Select" at bounding box center [0, 0] width 0 height 0
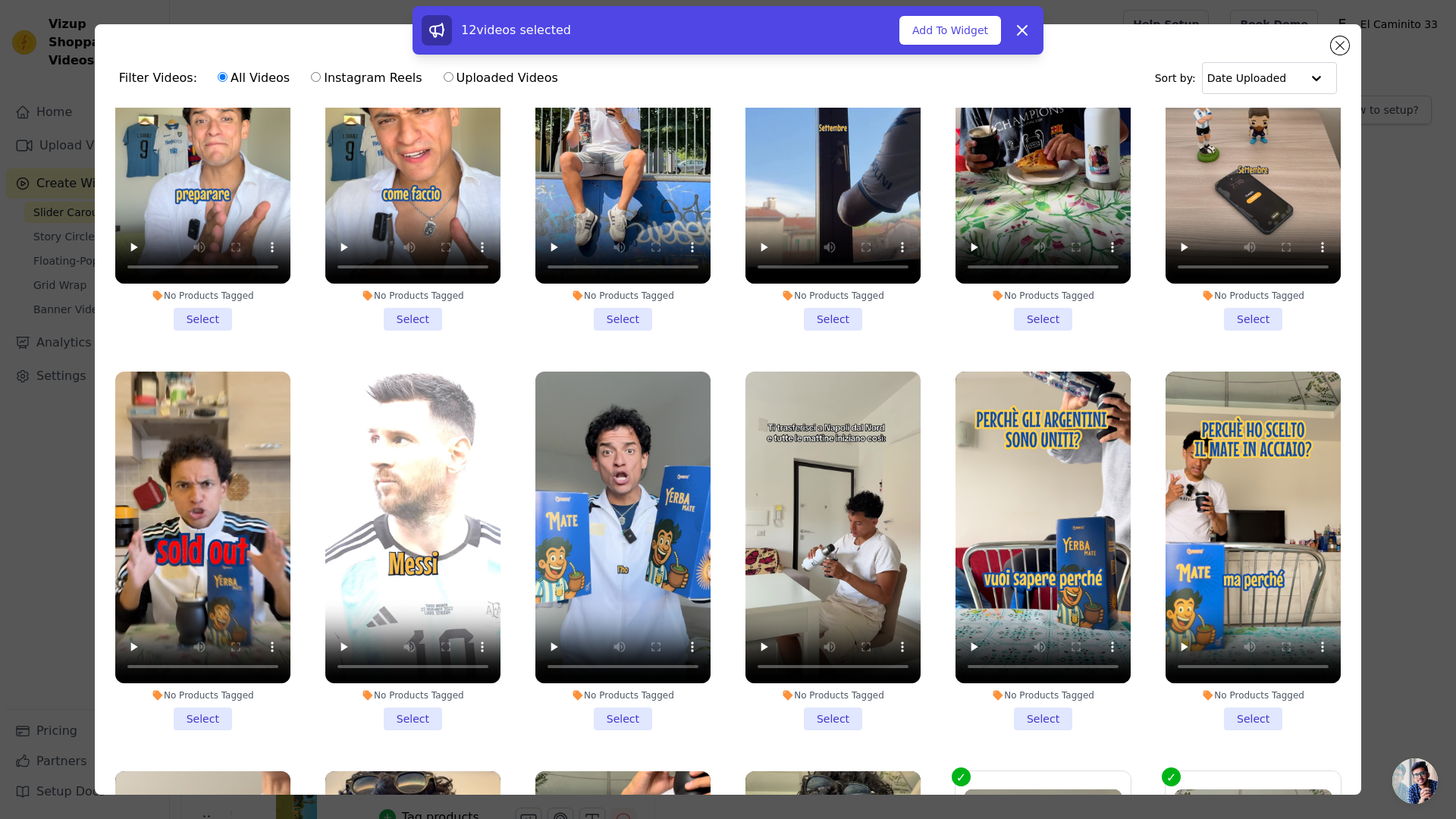
scroll to position [1332, 0]
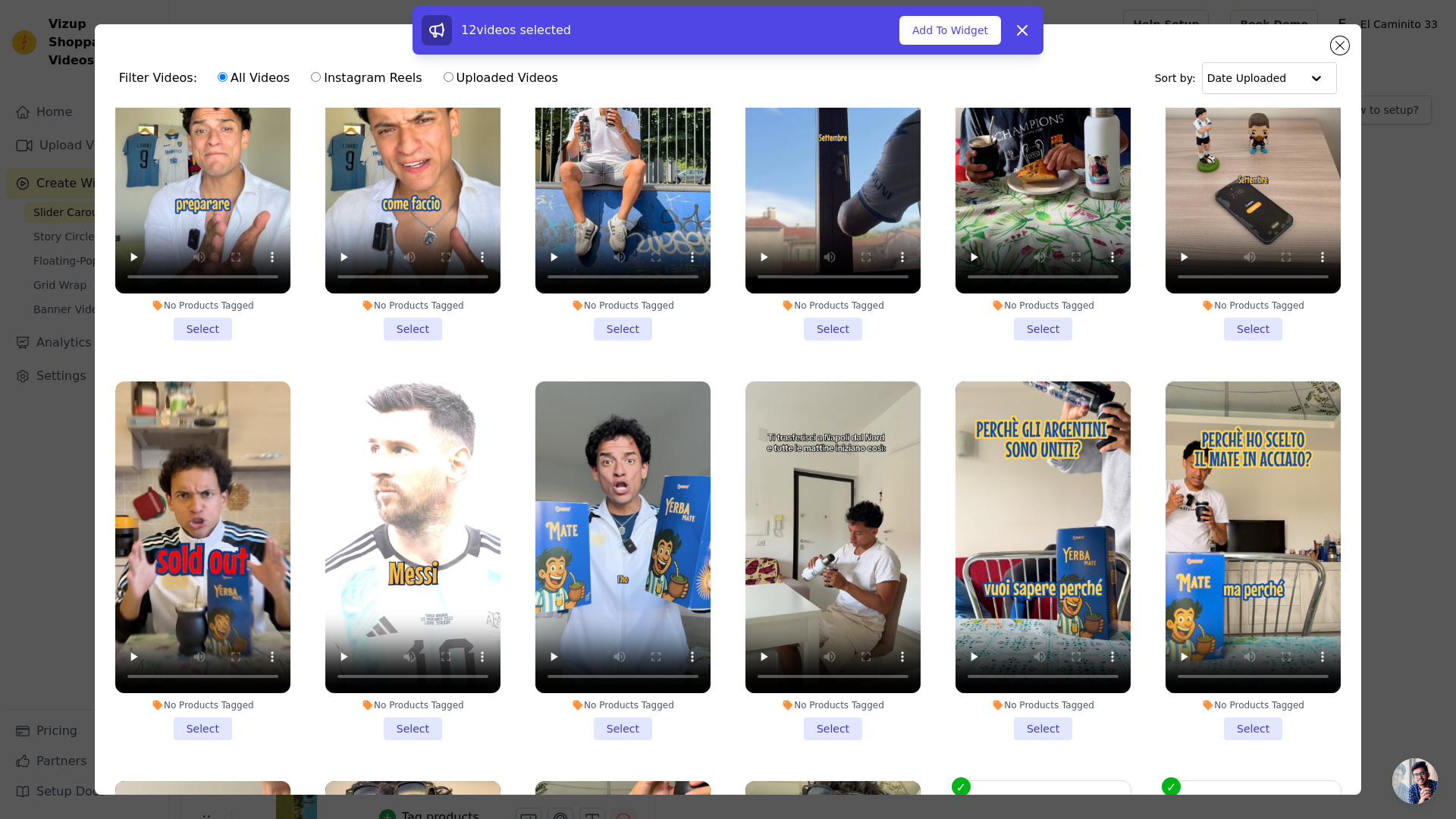
click at [406, 702] on li "No Products Tagged Select" at bounding box center [413, 560] width 175 height 359
click at [0, 0] on input "No Products Tagged Select" at bounding box center [0, 0] width 0 height 0
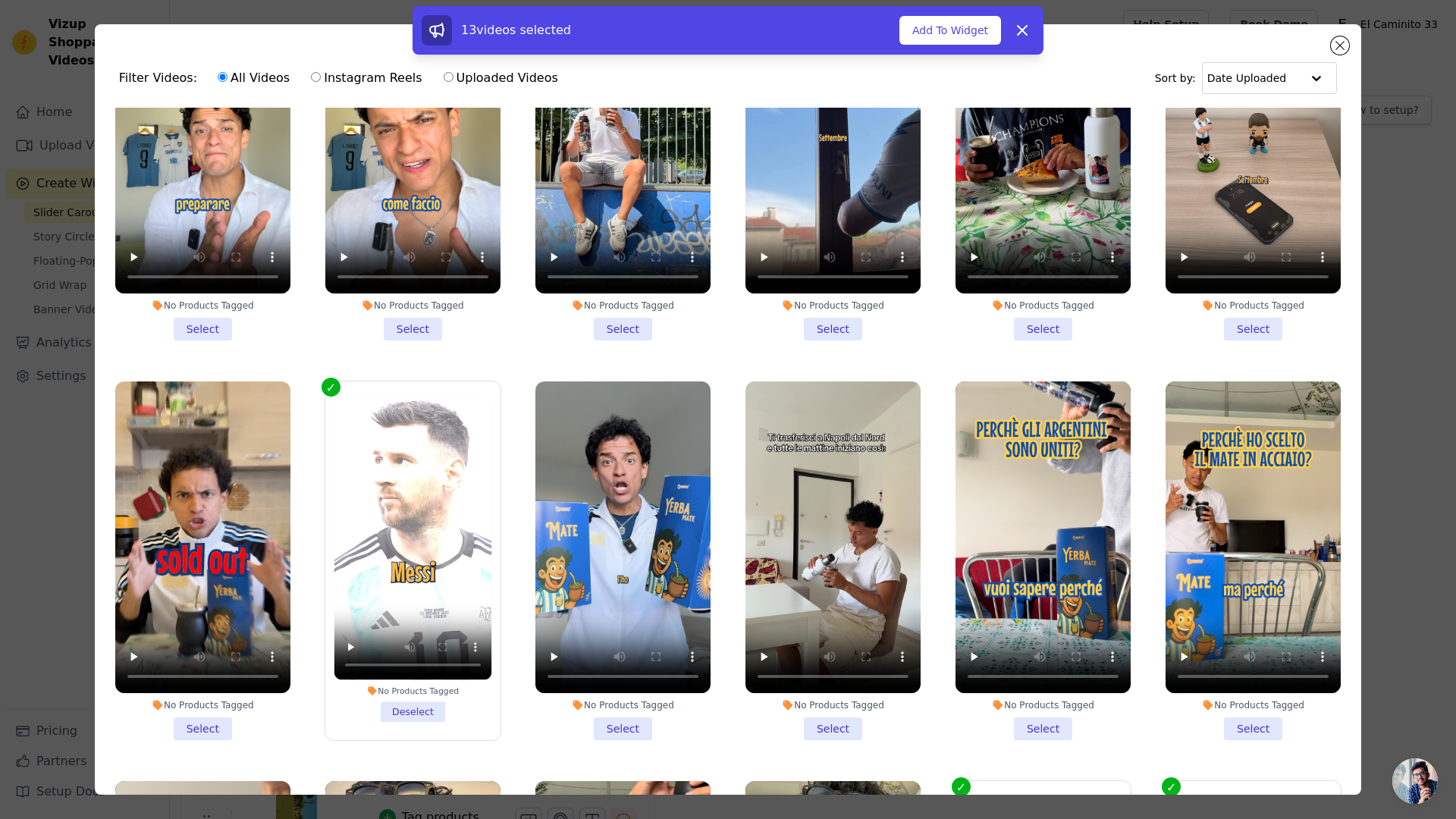
click at [616, 702] on li "No Products Tagged Select" at bounding box center [623, 560] width 175 height 359
click at [0, 0] on input "No Products Tagged Select" at bounding box center [0, 0] width 0 height 0
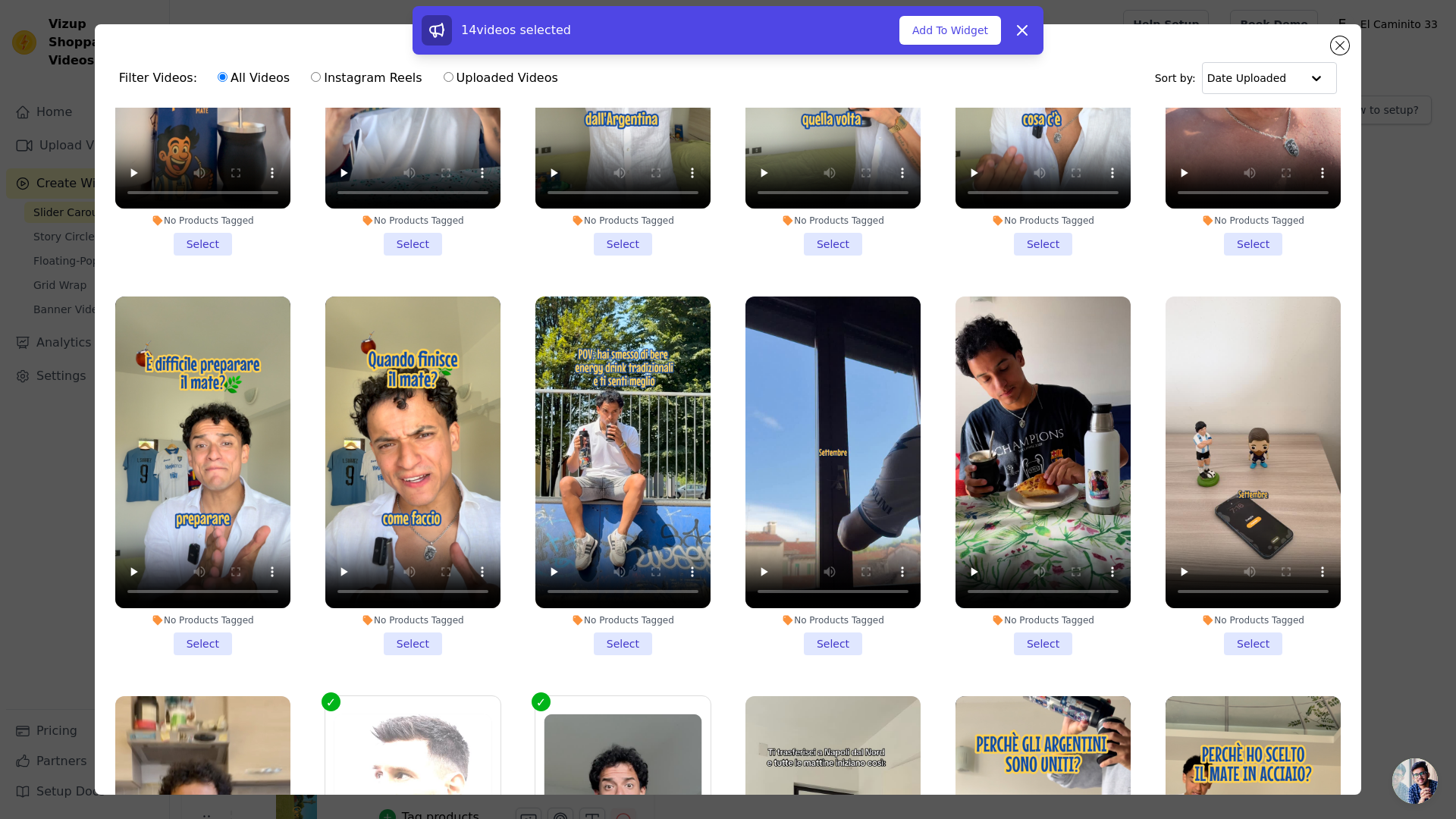
scroll to position [1022, 0]
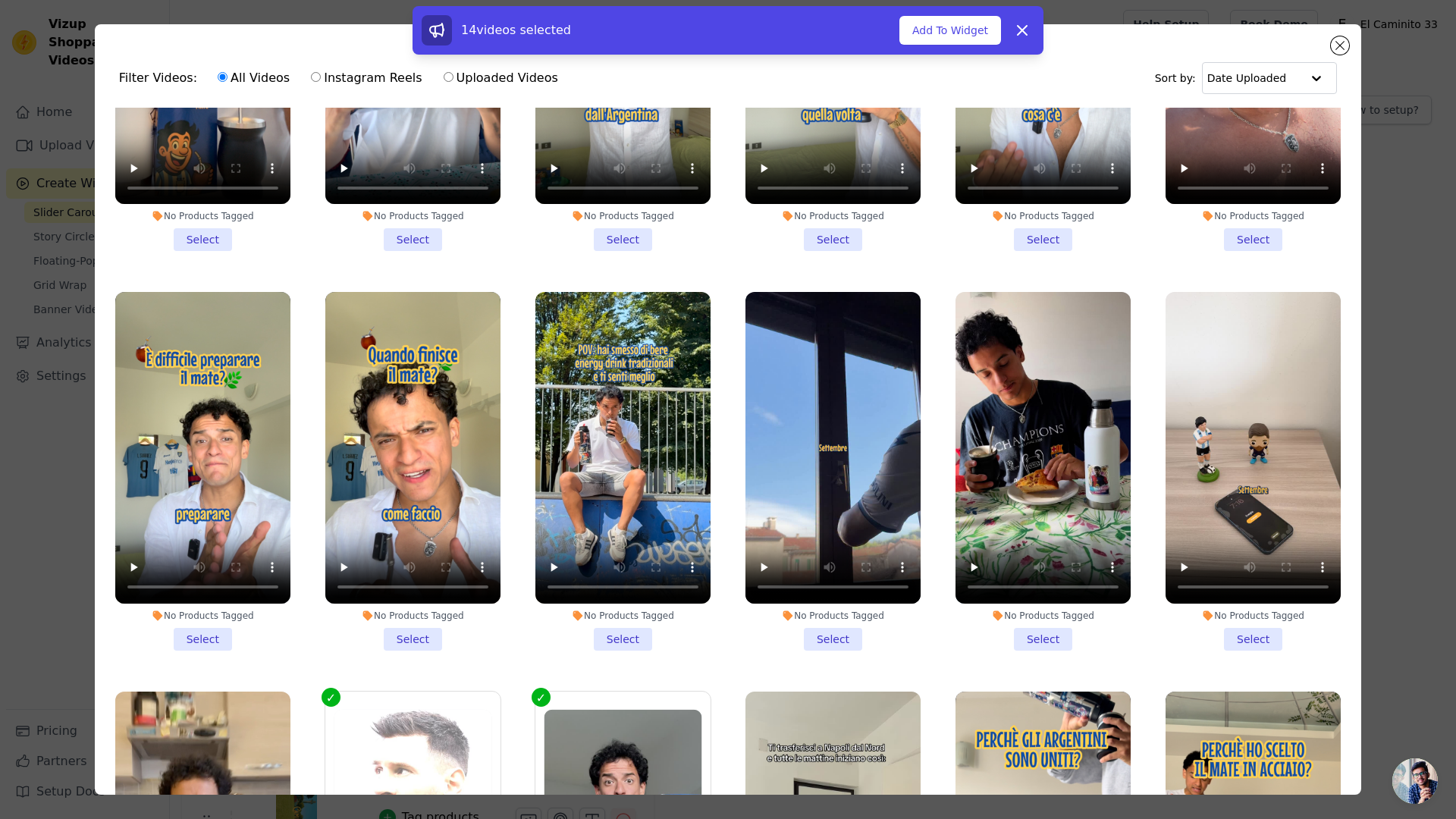
click at [413, 613] on li "No Products Tagged Select" at bounding box center [413, 471] width 175 height 359
click at [0, 0] on input "No Products Tagged Select" at bounding box center [0, 0] width 0 height 0
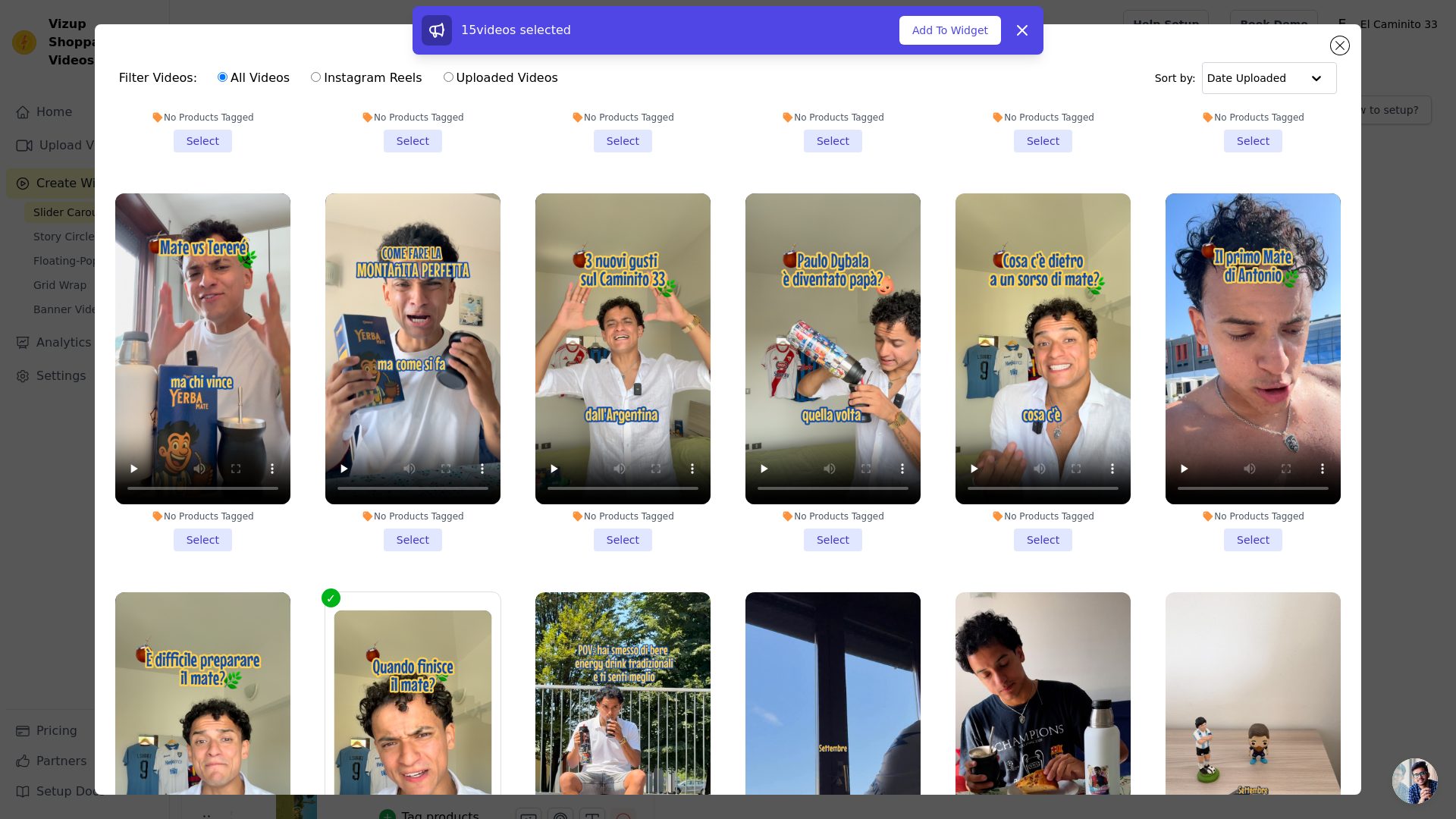
scroll to position [612, 0]
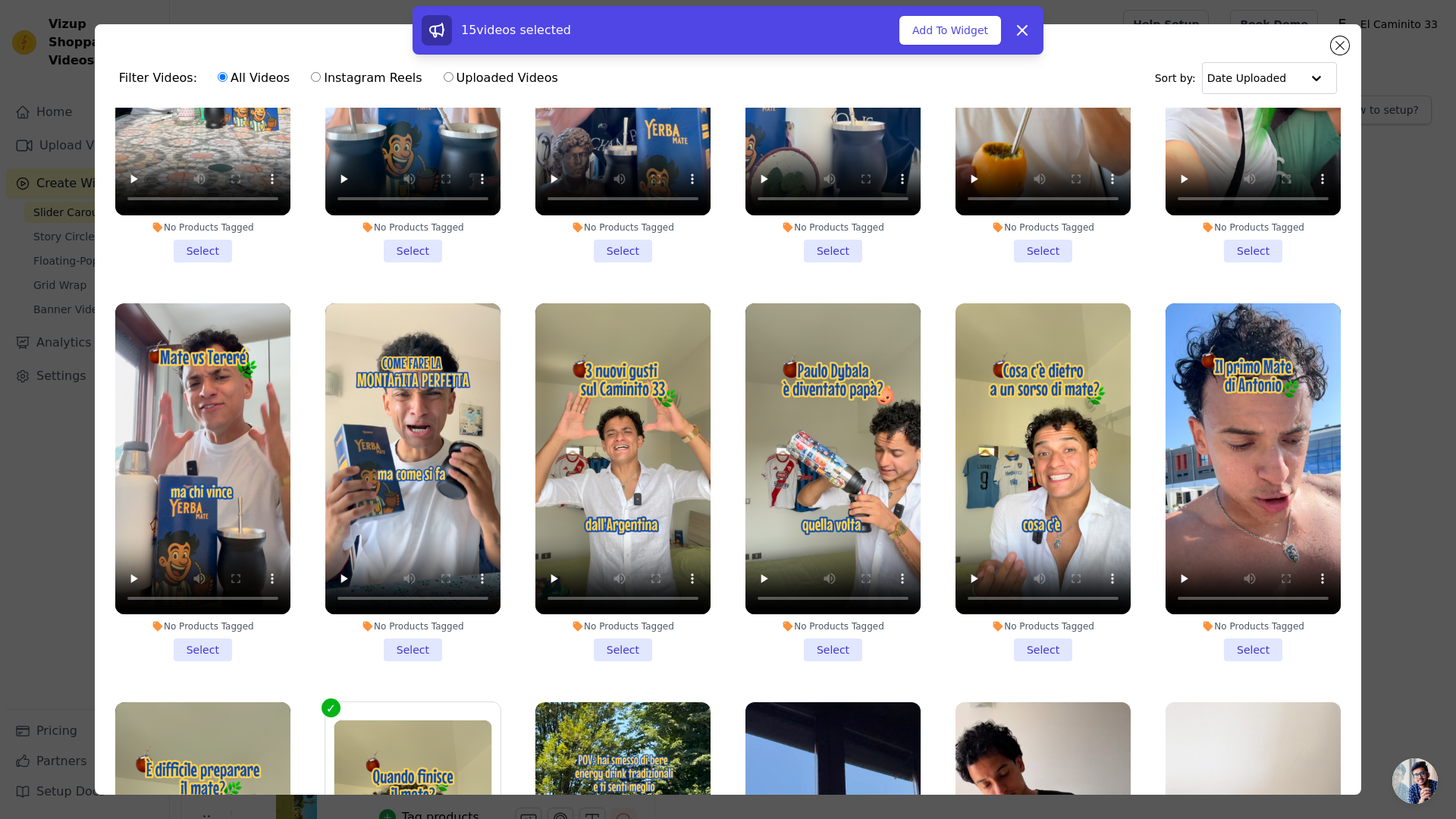
click at [415, 629] on li "No Products Tagged Select" at bounding box center [413, 482] width 175 height 359
click at [0, 0] on input "No Products Tagged Select" at bounding box center [0, 0] width 0 height 0
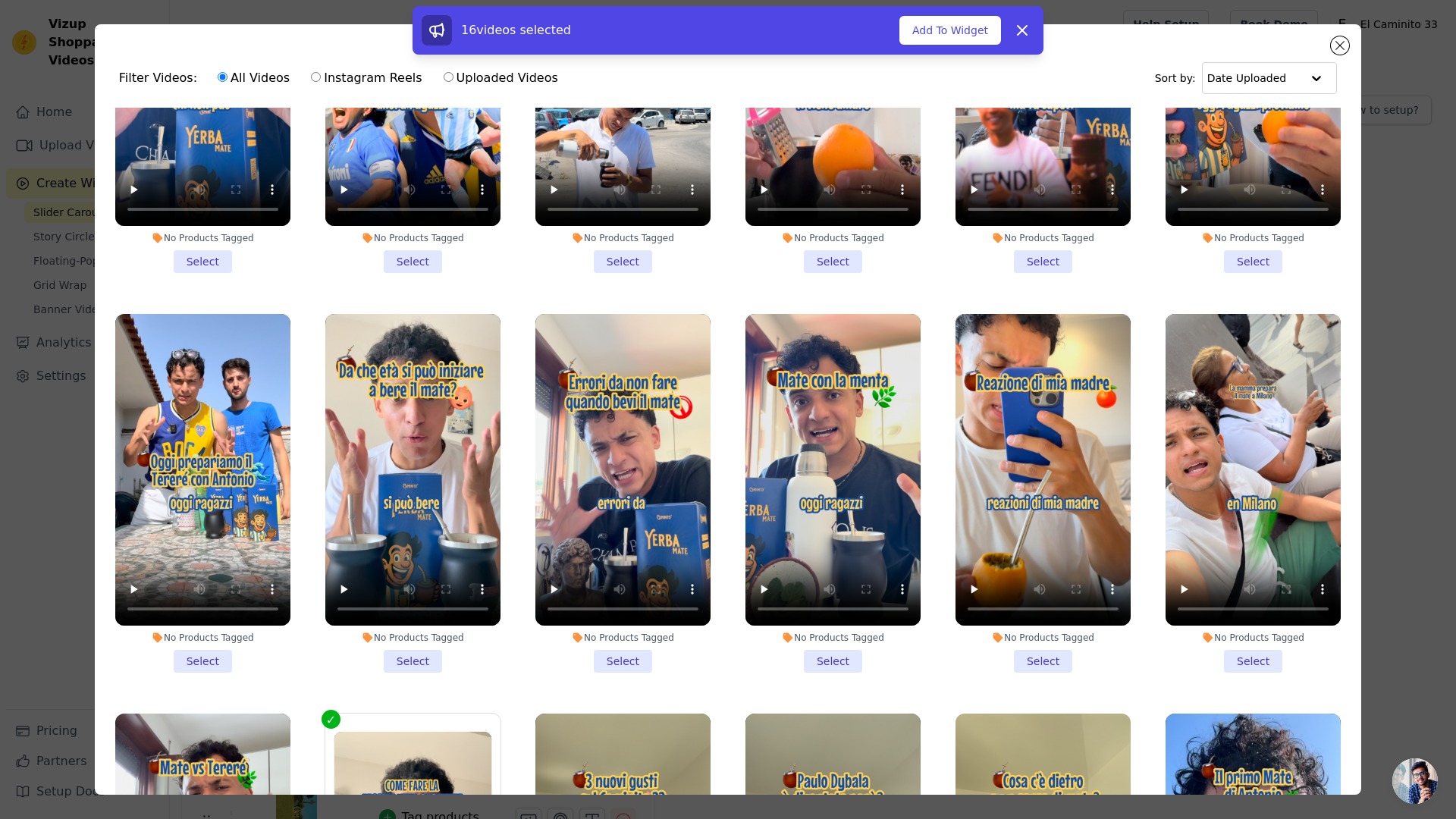
scroll to position [477, 0]
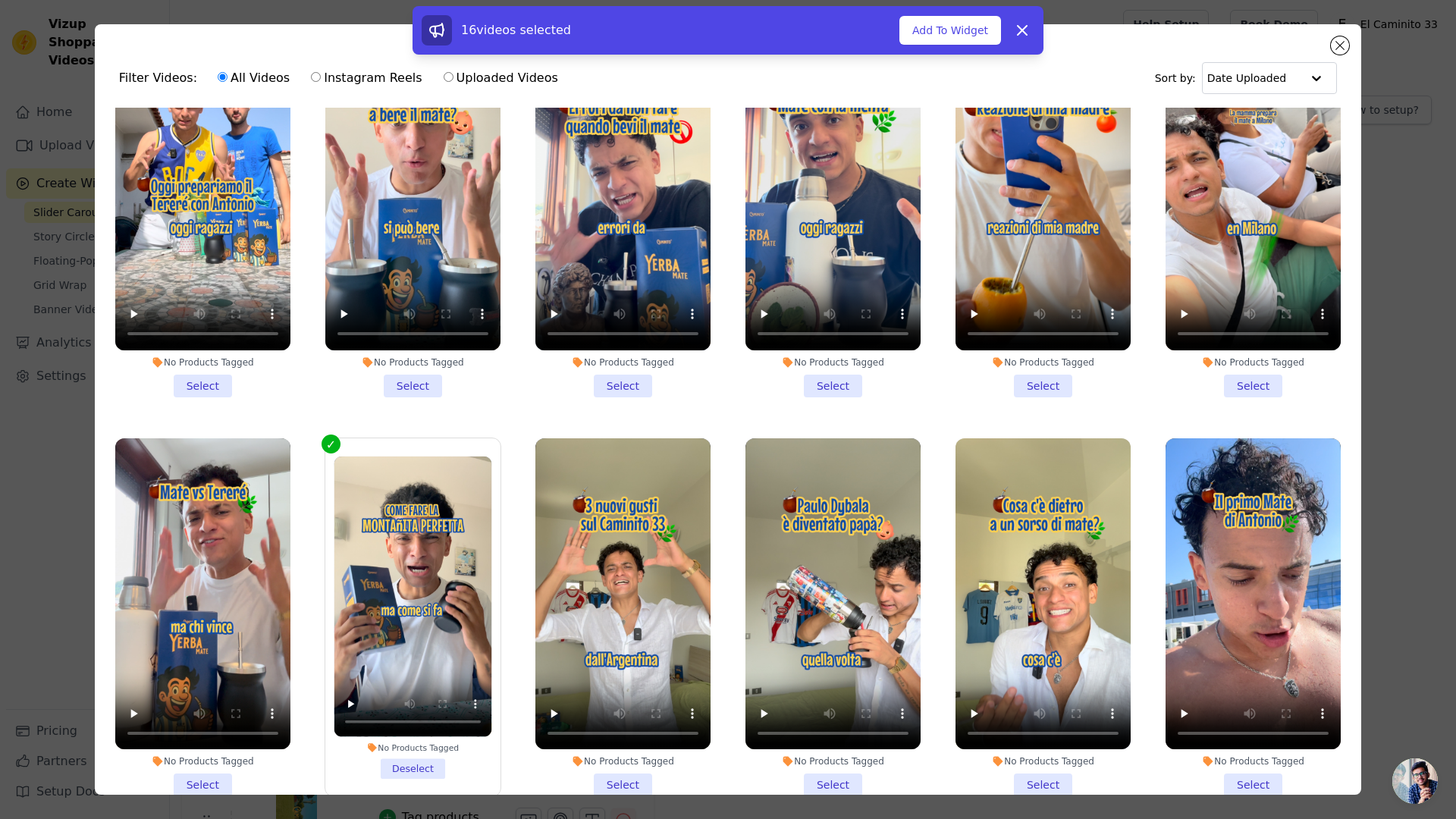
click at [617, 762] on li "No Products Tagged Select" at bounding box center [623, 617] width 175 height 359
click at [0, 0] on input "No Products Tagged Select" at bounding box center [0, 0] width 0 height 0
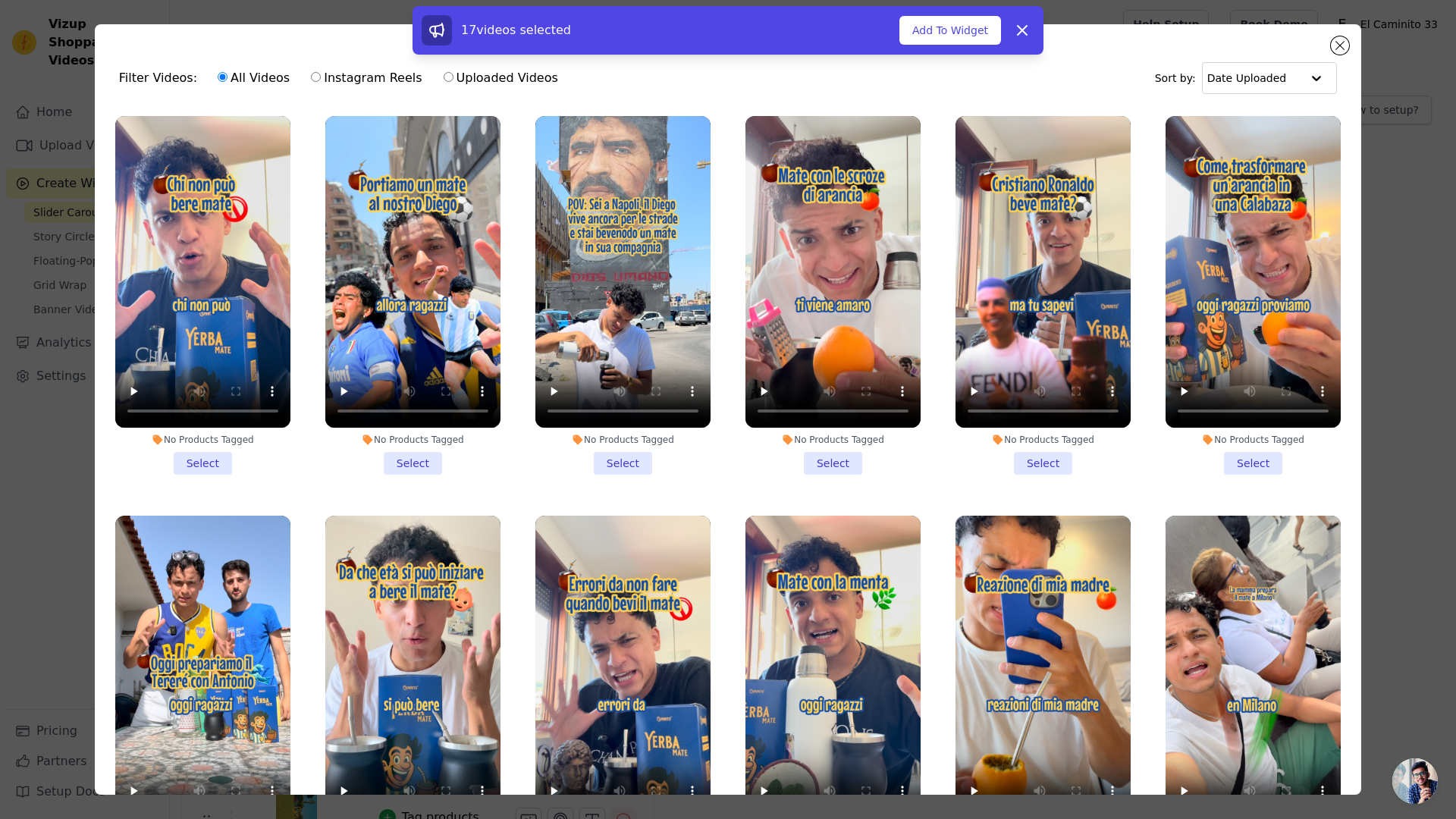
scroll to position [5, 0]
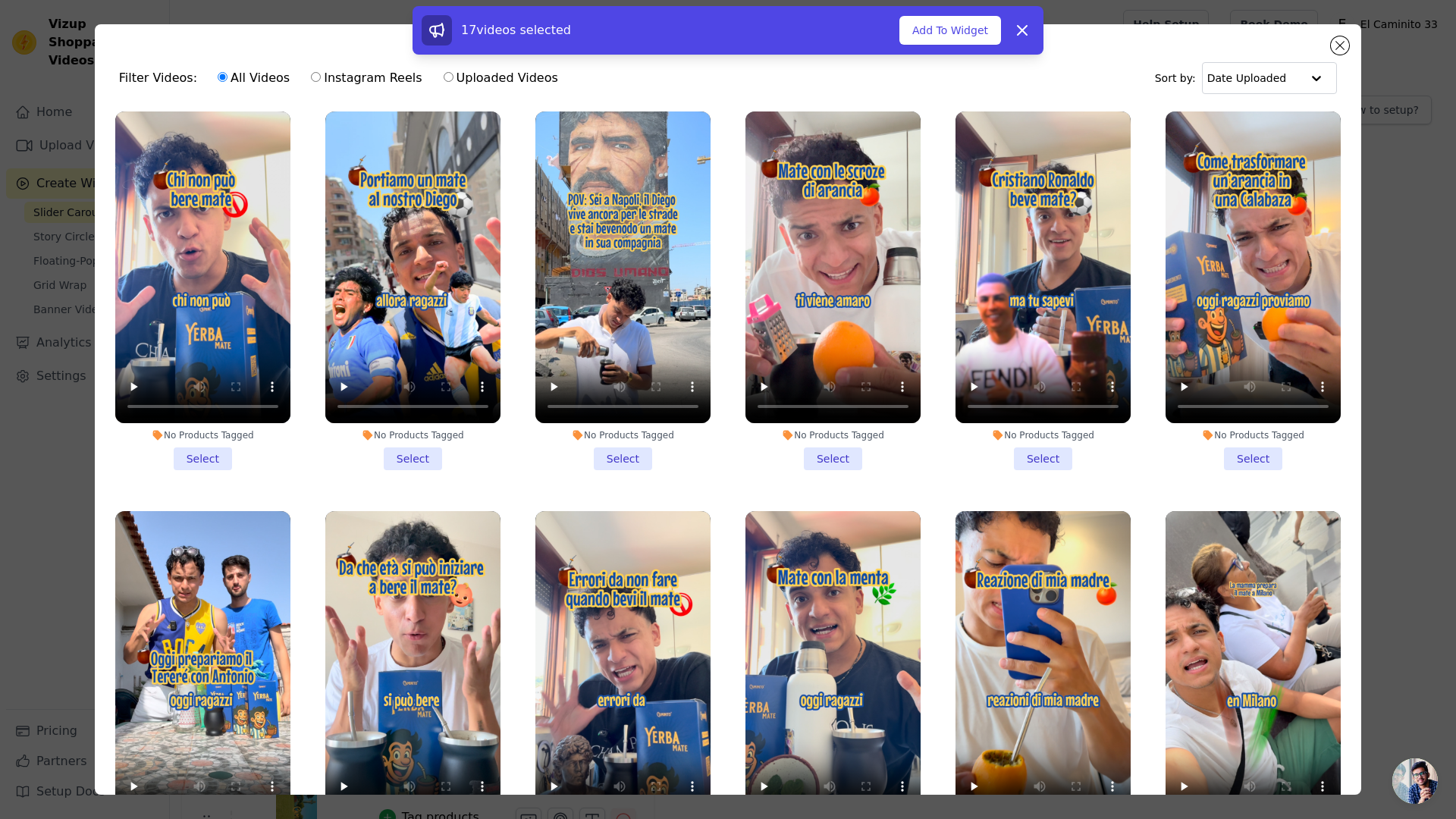
click at [400, 444] on li "No Products Tagged Select" at bounding box center [413, 290] width 175 height 359
click at [0, 0] on input "No Products Tagged Select" at bounding box center [0, 0] width 0 height 0
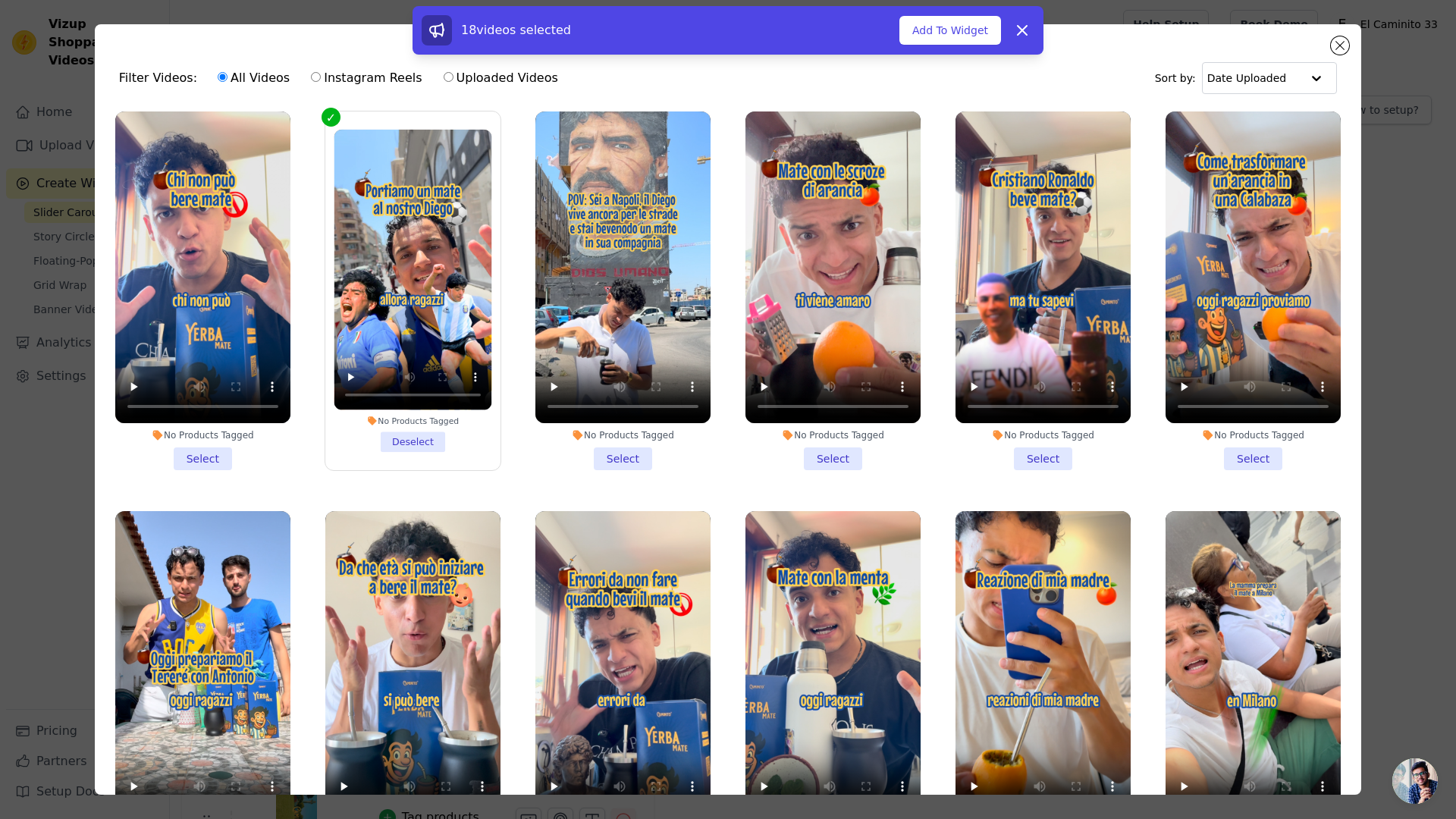
scroll to position [0, 0]
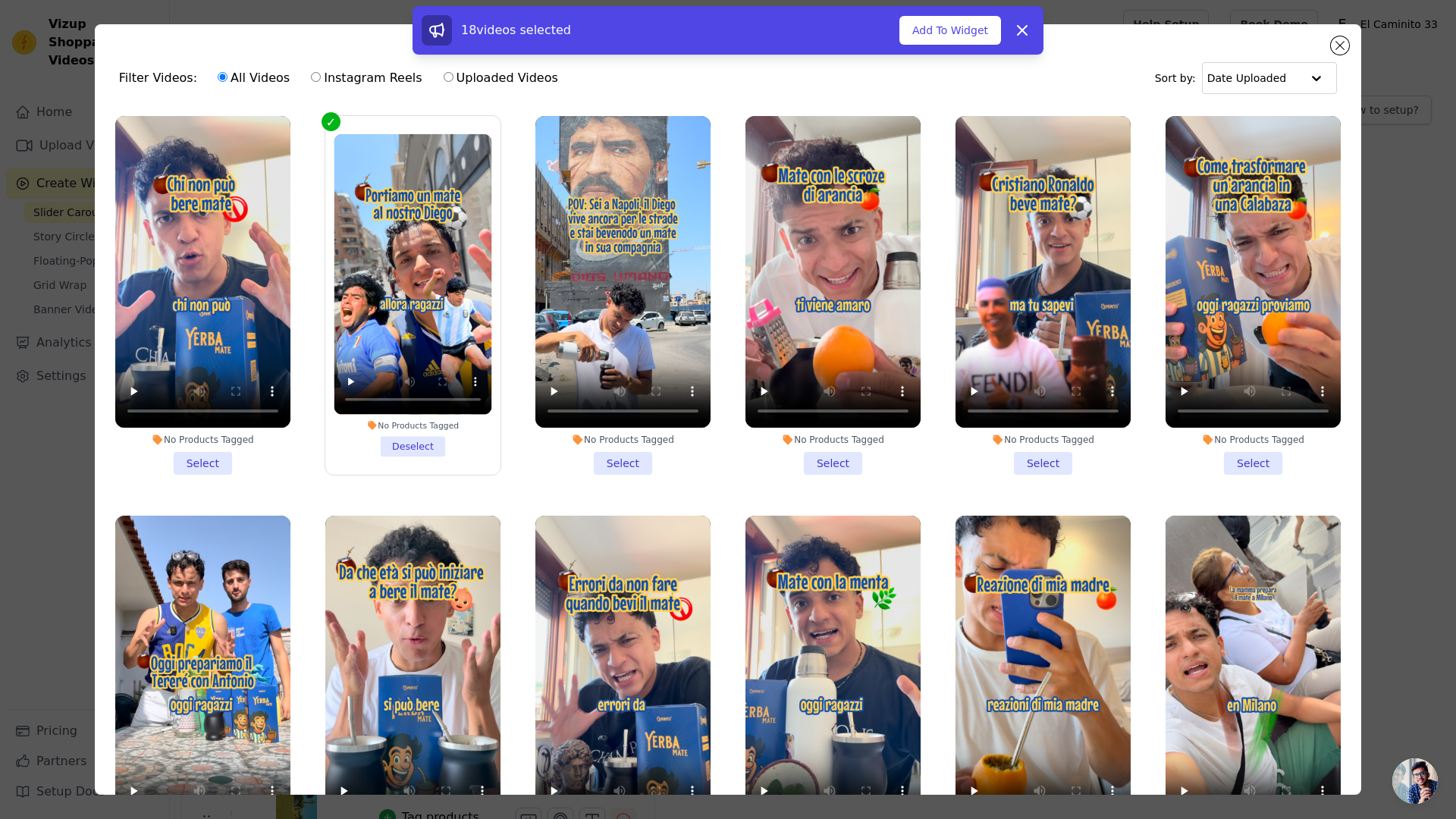
click at [612, 459] on li "No Products Tagged Select" at bounding box center [623, 295] width 175 height 359
click at [0, 0] on input "No Products Tagged Select" at bounding box center [0, 0] width 0 height 0
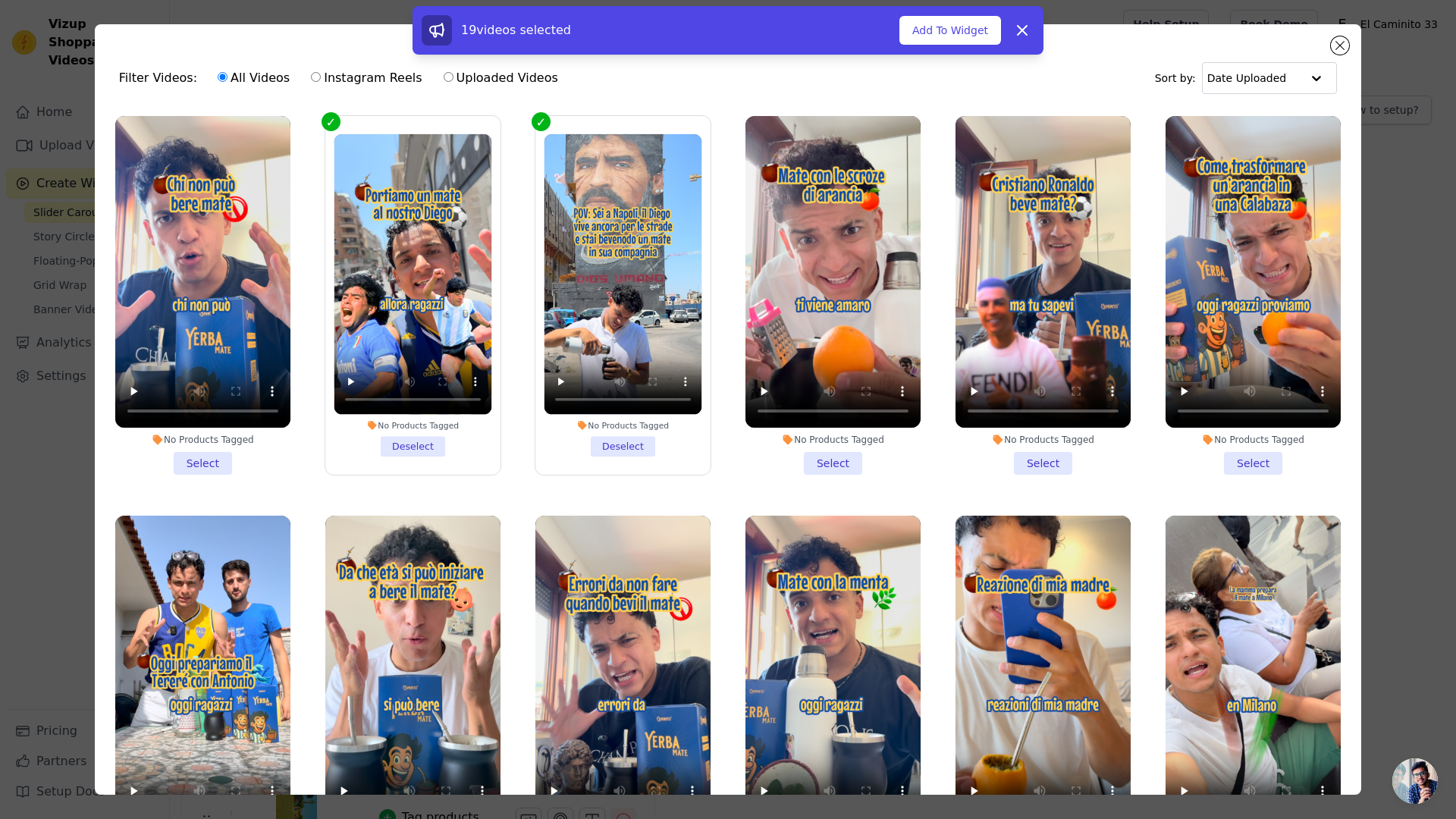
click at [1038, 459] on li "No Products Tagged Select" at bounding box center [1043, 295] width 175 height 359
click at [0, 0] on input "No Products Tagged Select" at bounding box center [0, 0] width 0 height 0
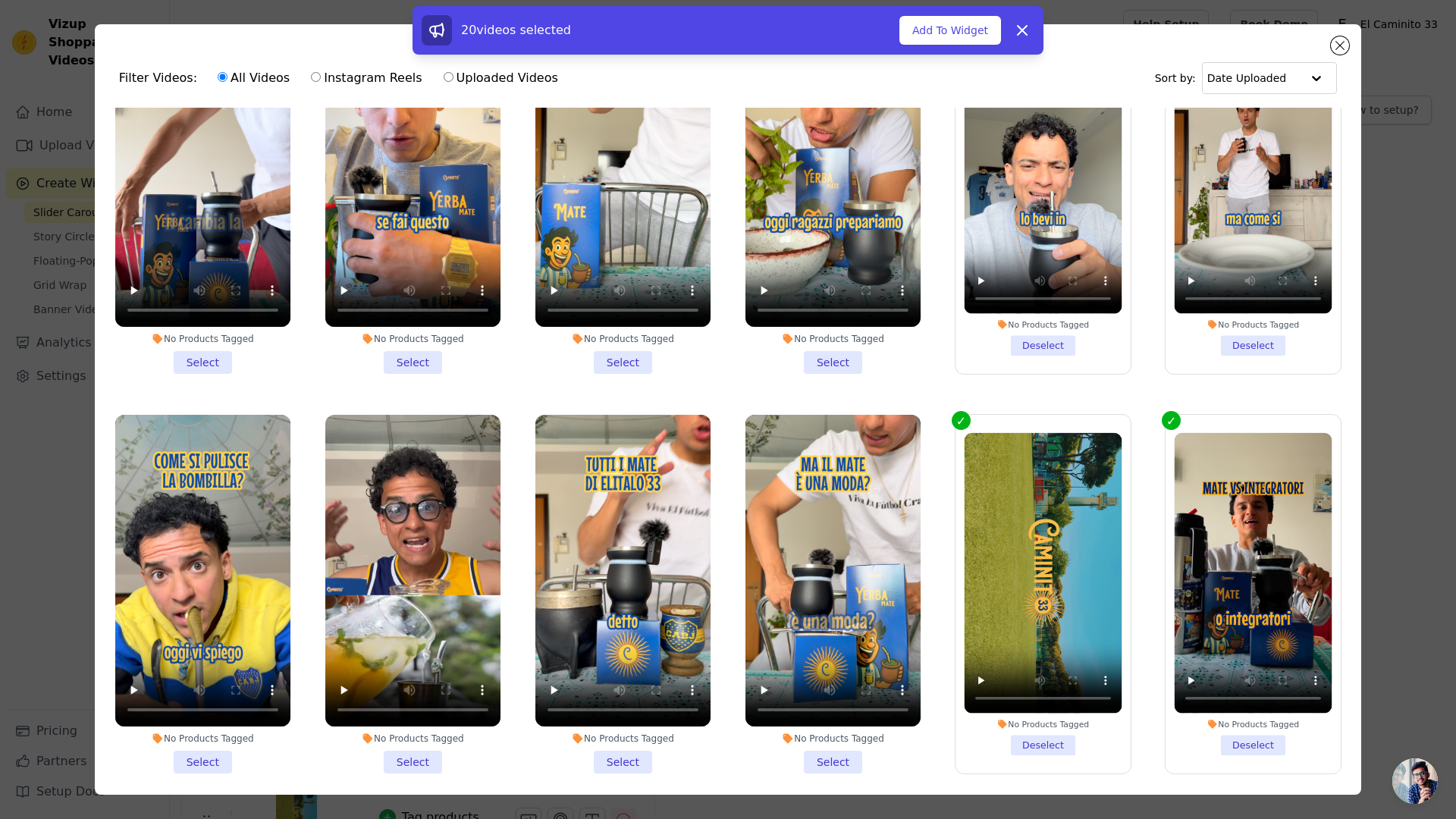
scroll to position [2115, 0]
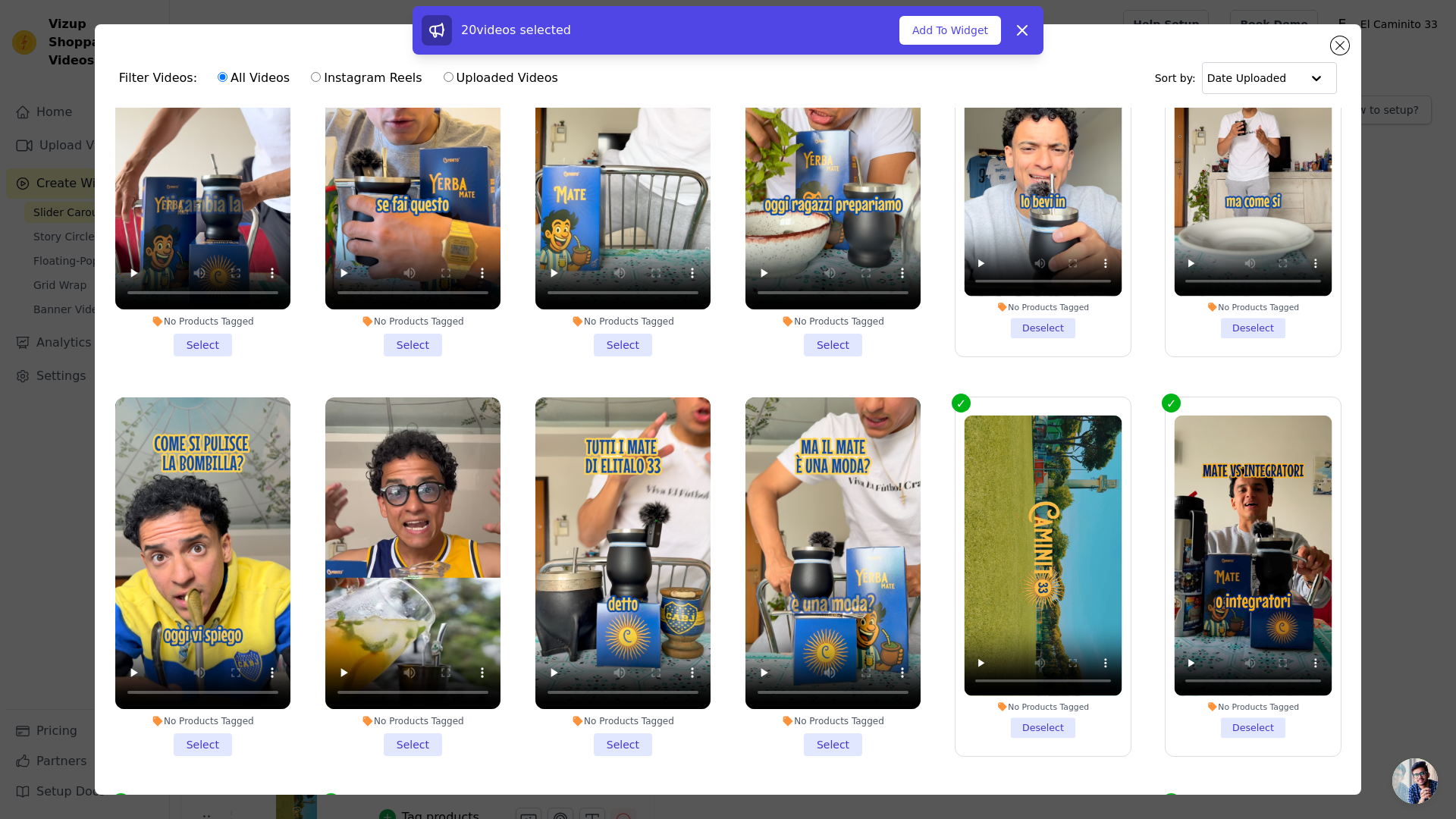
click at [1019, 691] on li "No Products Tagged Deselect" at bounding box center [1043, 576] width 158 height 322
click at [0, 0] on input "No Products Tagged Deselect" at bounding box center [0, 0] width 0 height 0
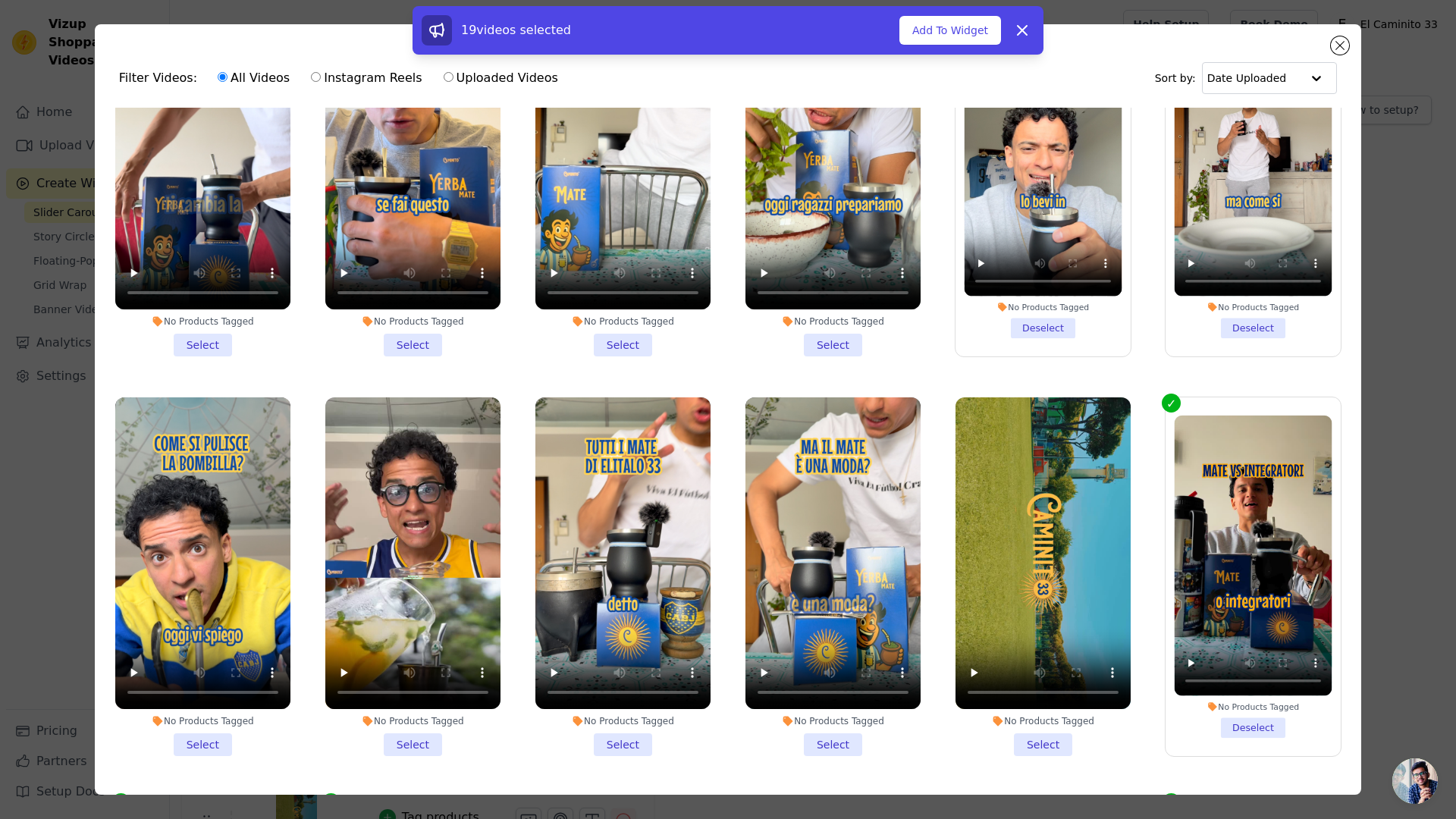
click at [1250, 687] on li "No Products Tagged Deselect" at bounding box center [1254, 576] width 158 height 323
click at [0, 0] on input "No Products Tagged Deselect" at bounding box center [0, 0] width 0 height 0
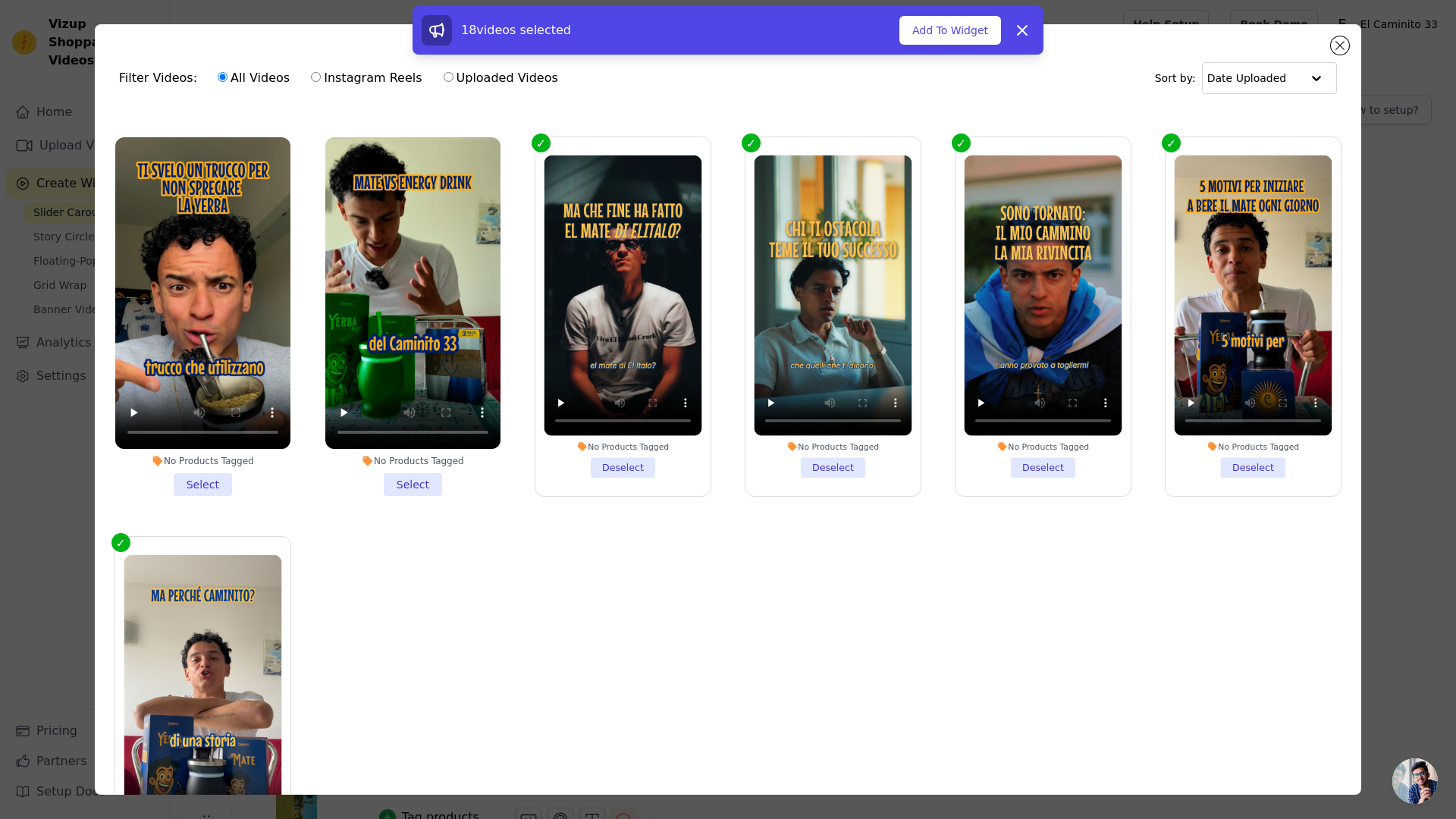
scroll to position [3077, 0]
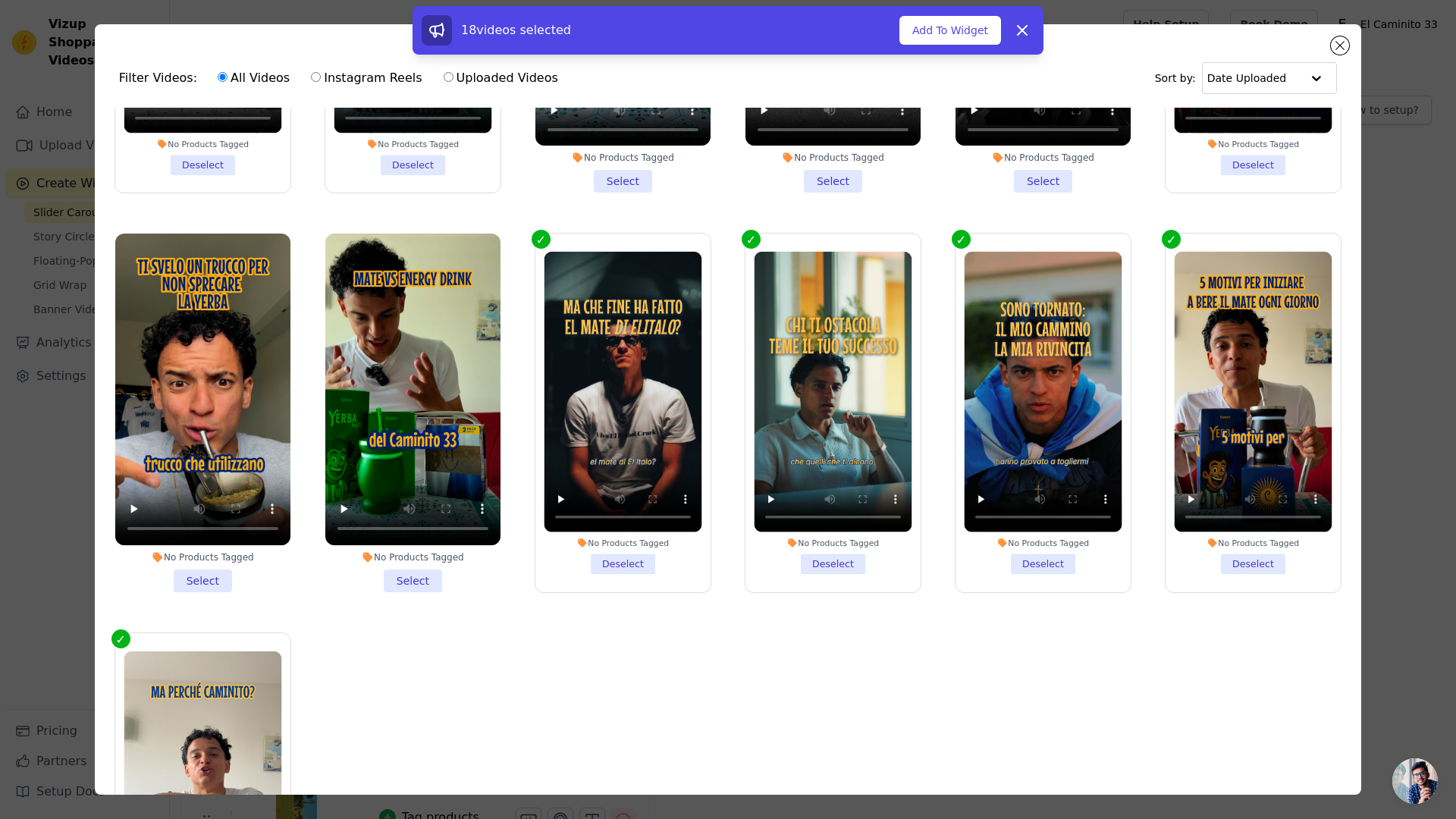
click at [620, 509] on li "No Products Tagged Deselect" at bounding box center [623, 413] width 158 height 322
click at [0, 0] on input "No Products Tagged Deselect" at bounding box center [0, 0] width 0 height 0
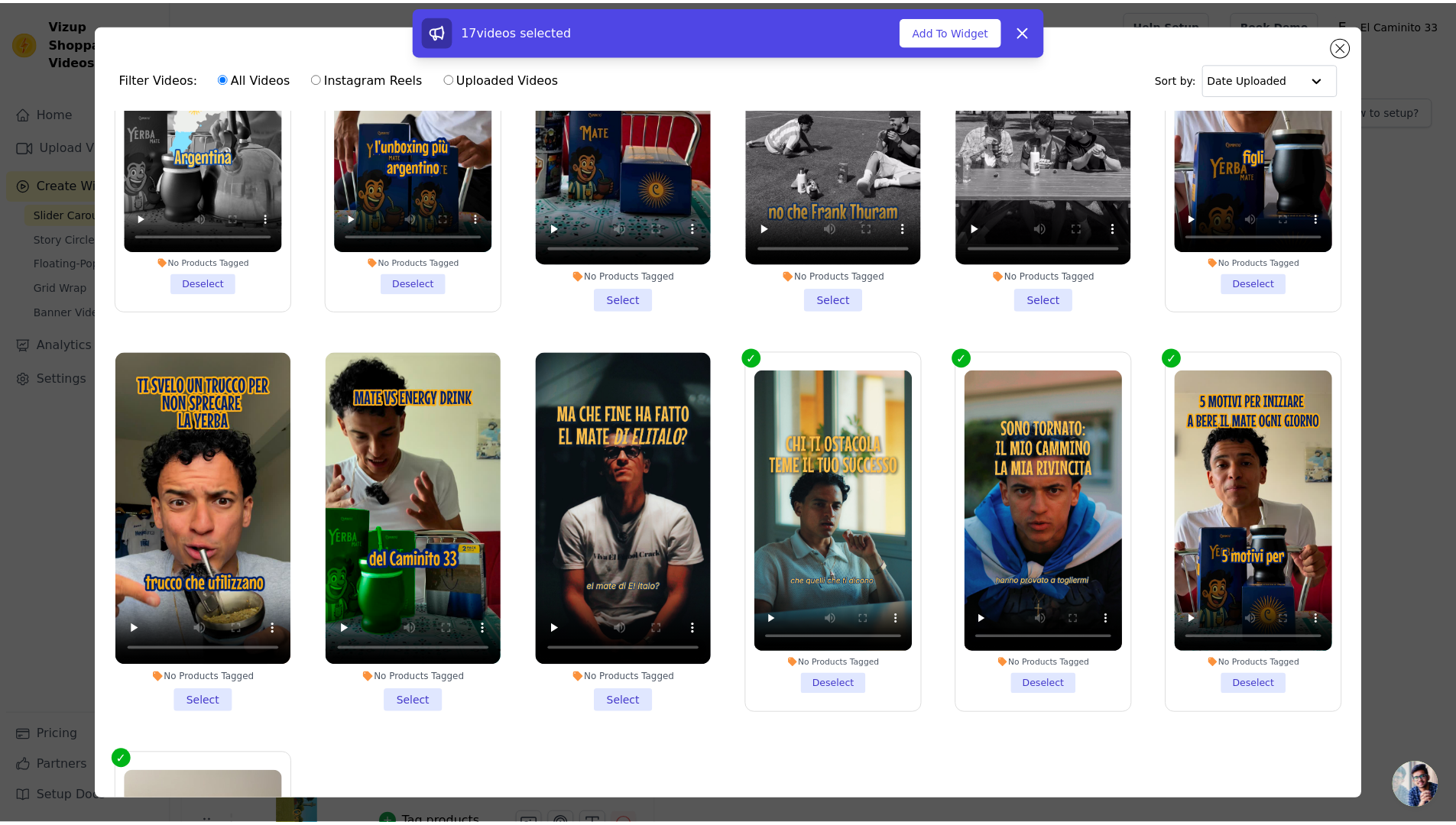
scroll to position [3197, 0]
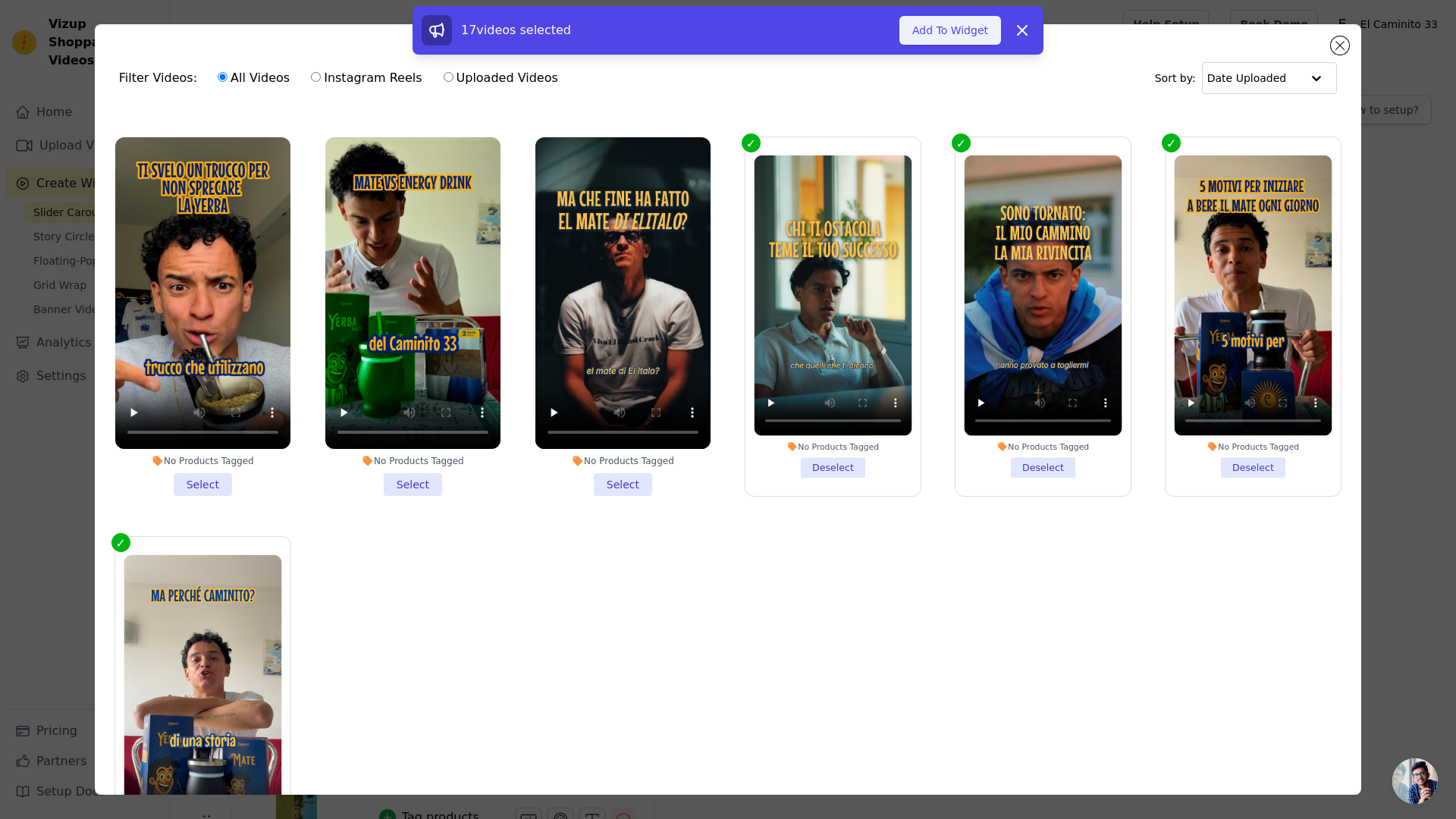
click at [962, 37] on button "Add To Widget" at bounding box center [950, 30] width 102 height 29
